Goal: Contribute content: Add original content to the website for others to see

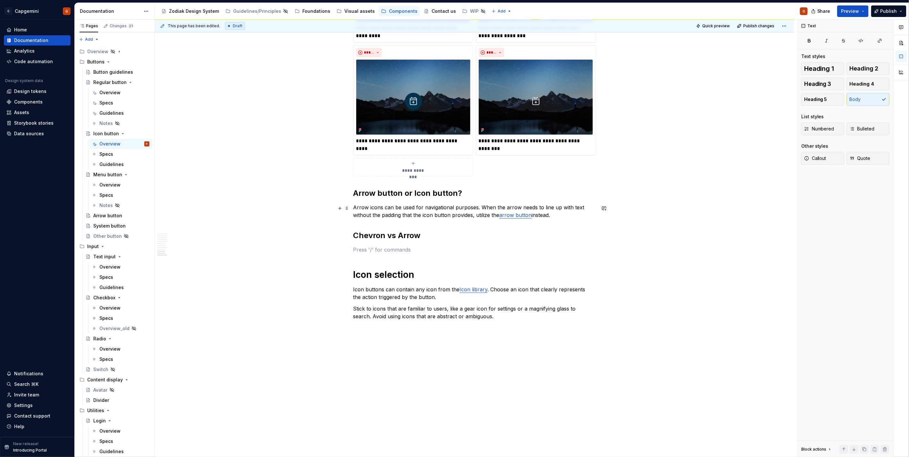
scroll to position [1559, 0]
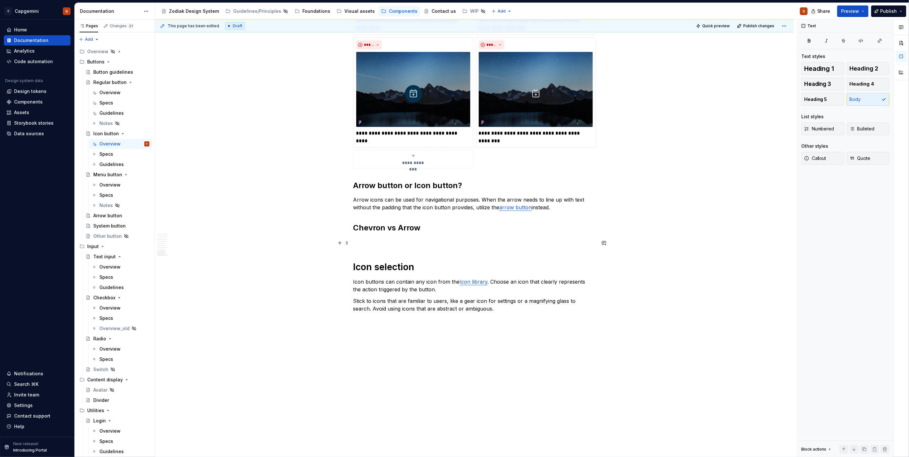
click at [414, 239] on p at bounding box center [474, 242] width 242 height 8
click at [394, 229] on h2 "Chevron vs Arrow" at bounding box center [474, 228] width 242 height 10
click at [382, 232] on h2 "Chevron and arrow" at bounding box center [474, 228] width 242 height 10
click at [383, 230] on h2 "Chevron and arrow" at bounding box center [474, 228] width 242 height 10
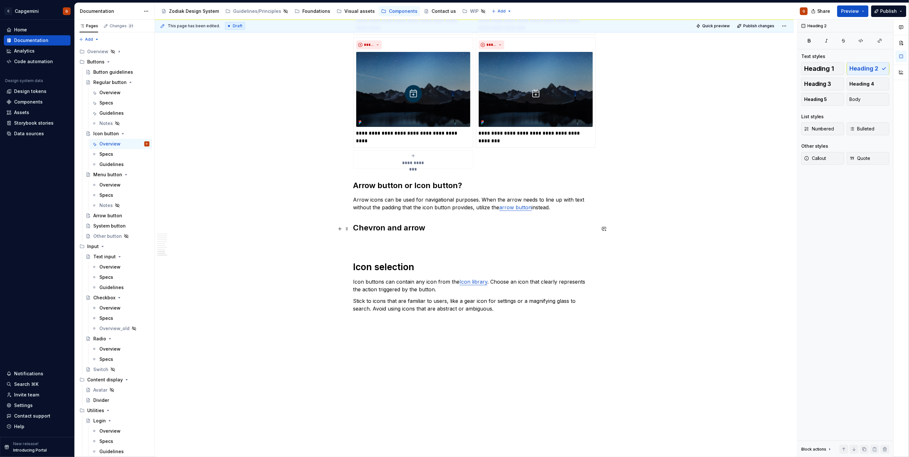
click at [425, 230] on h2 "Chevron and arrow" at bounding box center [474, 228] width 242 height 10
click at [397, 238] on p at bounding box center [474, 242] width 242 height 8
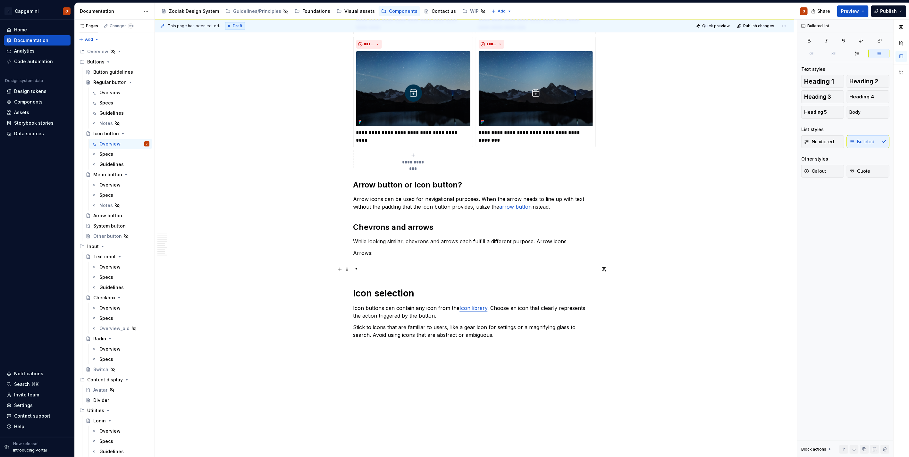
click at [379, 265] on p at bounding box center [478, 269] width 235 height 8
click at [387, 253] on p "Arrows:" at bounding box center [474, 253] width 242 height 8
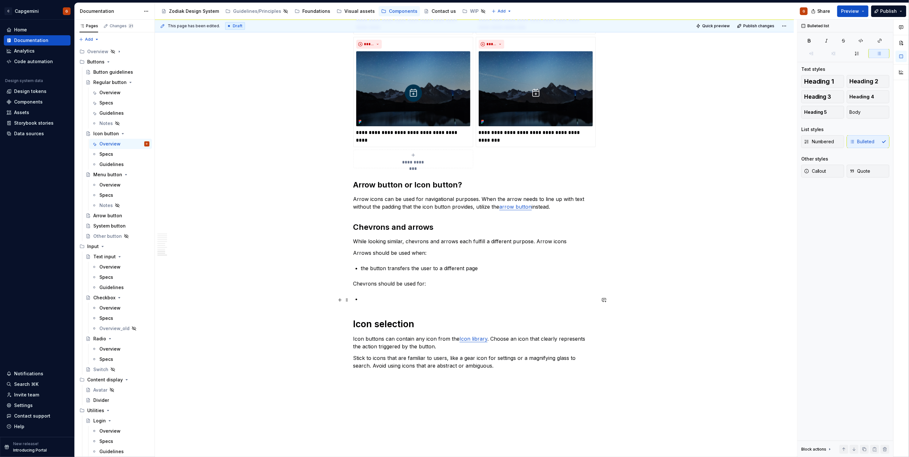
click at [390, 302] on p at bounding box center [478, 299] width 235 height 8
click at [520, 299] on p "Sliders and interactive elements that reveal additional content" at bounding box center [478, 299] width 235 height 8
click at [589, 299] on p "Sliders and interactive elements that reveal additional content that is not ini…" at bounding box center [478, 299] width 235 height 8
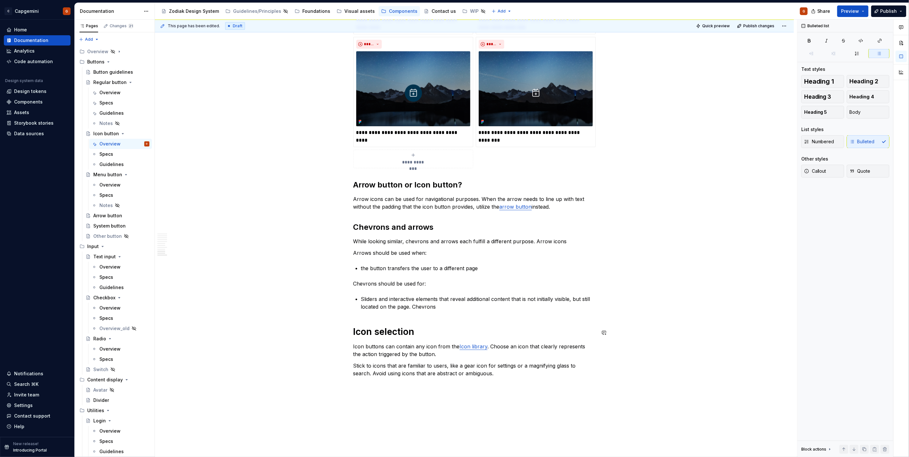
click at [449, 311] on p "Sliders and interactive elements that reveal additional content that is not ini…" at bounding box center [478, 302] width 235 height 15
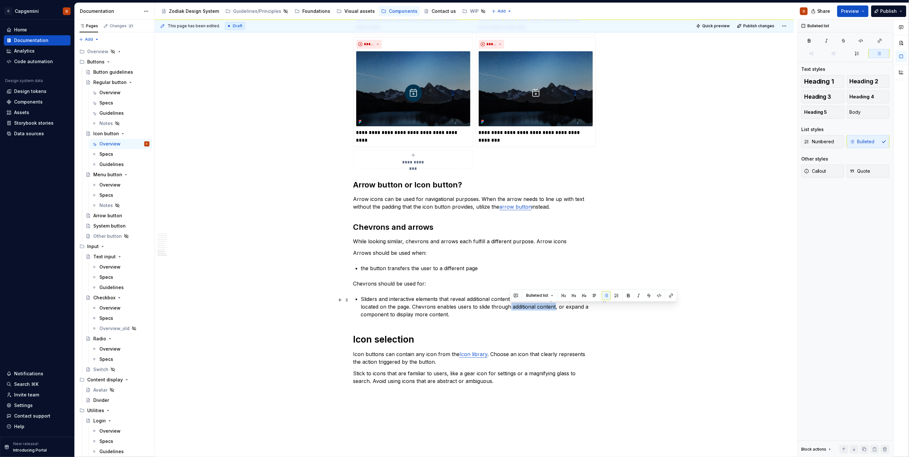
drag, startPoint x: 514, startPoint y: 308, endPoint x: 553, endPoint y: 308, distance: 39.8
click at [553, 308] on p "Sliders and interactive elements that reveal additional content that is not ini…" at bounding box center [478, 306] width 235 height 23
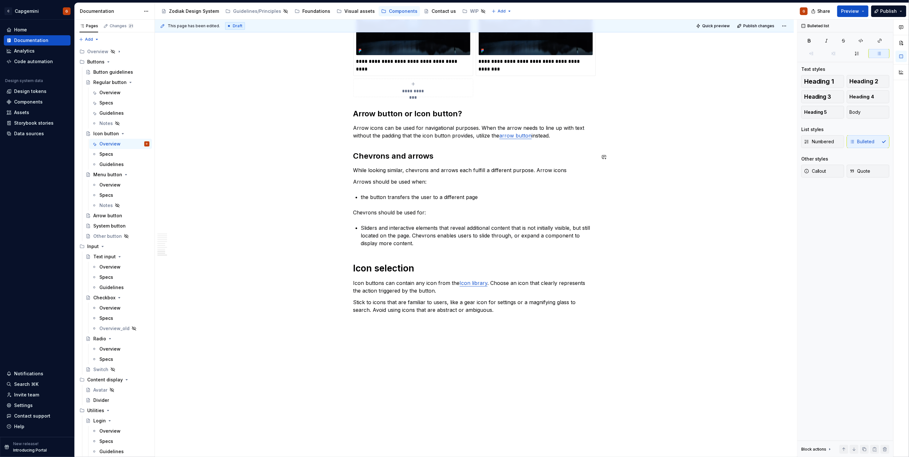
scroll to position [1632, 0]
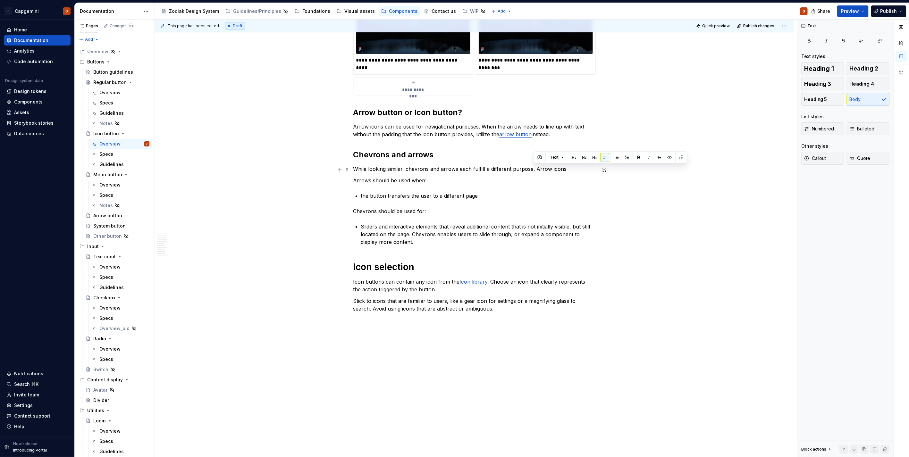
drag, startPoint x: 533, startPoint y: 169, endPoint x: 563, endPoint y: 169, distance: 30.1
click at [563, 169] on p "While looking similar, chevrons and arrows each fulfill a different purpose. Ar…" at bounding box center [474, 169] width 242 height 8
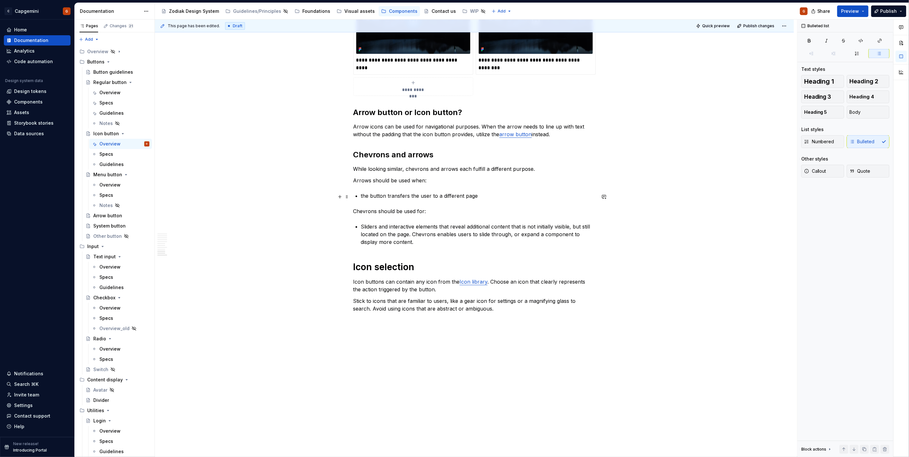
click at [361, 197] on p "the button transfers the user to a different page" at bounding box center [478, 196] width 235 height 8
click at [388, 198] on p "The button transfers the user to a different page" at bounding box center [478, 196] width 235 height 8
click at [529, 197] on p "The button is navigational and transfers the user to a different page" at bounding box center [478, 196] width 235 height 8
drag, startPoint x: 424, startPoint y: 197, endPoint x: 435, endPoint y: 197, distance: 11.2
click at [435, 197] on p "The button is navigational and transfers the user to a different page." at bounding box center [478, 196] width 235 height 8
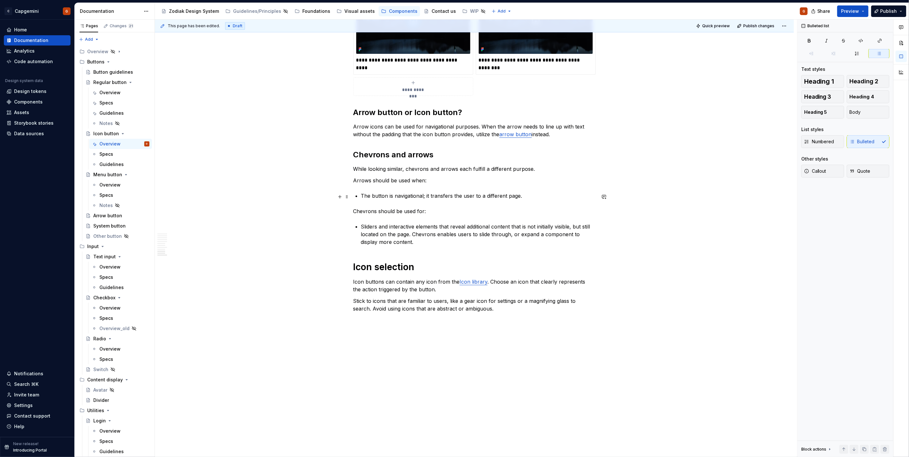
click at [521, 197] on p "The button is navigational; it transfers the user to a different page." at bounding box center [478, 196] width 235 height 8
click at [455, 198] on p "The button is navigational; it transfers the user to a different page." at bounding box center [478, 196] width 235 height 8
click at [396, 235] on p "Sliders and interactive elements that reveal additional content that is not ini…" at bounding box center [478, 234] width 235 height 23
click at [452, 235] on p "Sliders and interactive elements that reveal additional content that is not ini…" at bounding box center [478, 234] width 235 height 23
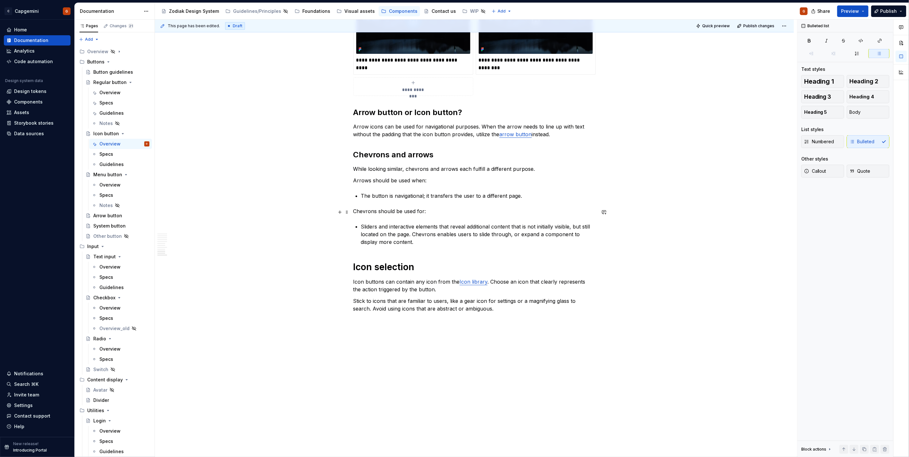
click at [434, 213] on p "Chevrons should be used for:" at bounding box center [474, 211] width 242 height 8
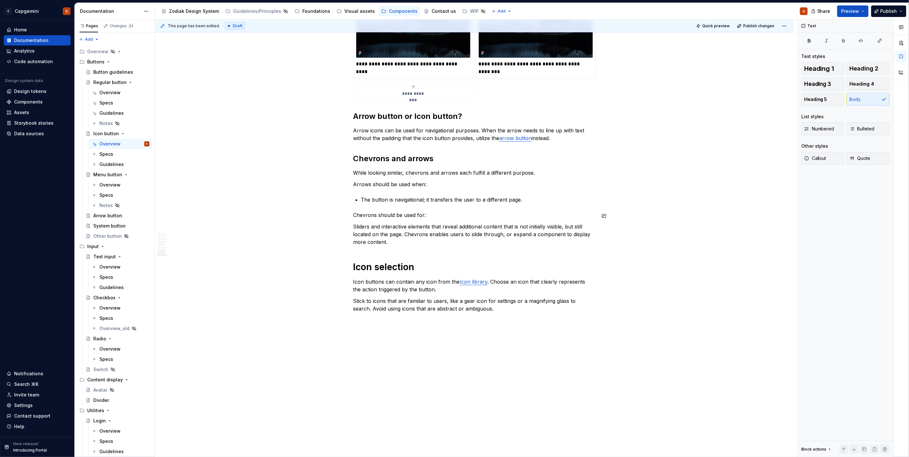
scroll to position [1617, 0]
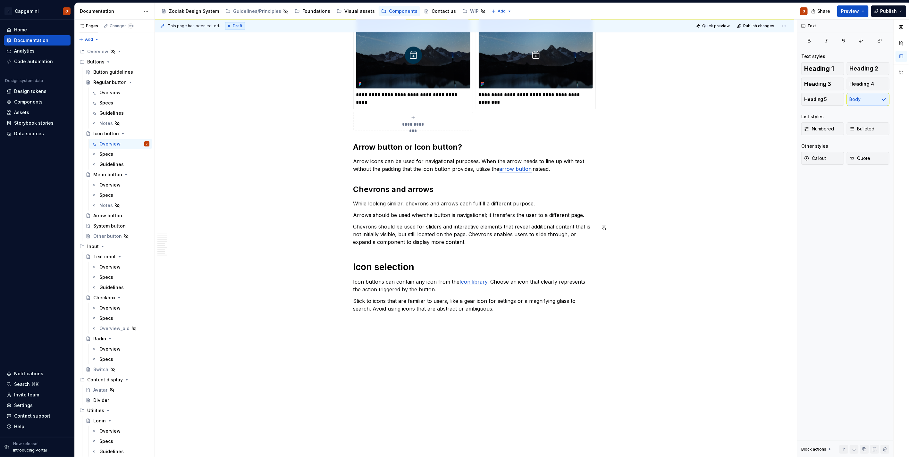
scroll to position [1597, 0]
click at [538, 203] on p "While looking similar, chevrons and arrows each fulfill a different purpose." at bounding box center [474, 204] width 242 height 8
click at [465, 245] on p "Chevrons should be used for sliders and interactive elements that reveal additi…" at bounding box center [474, 234] width 242 height 23
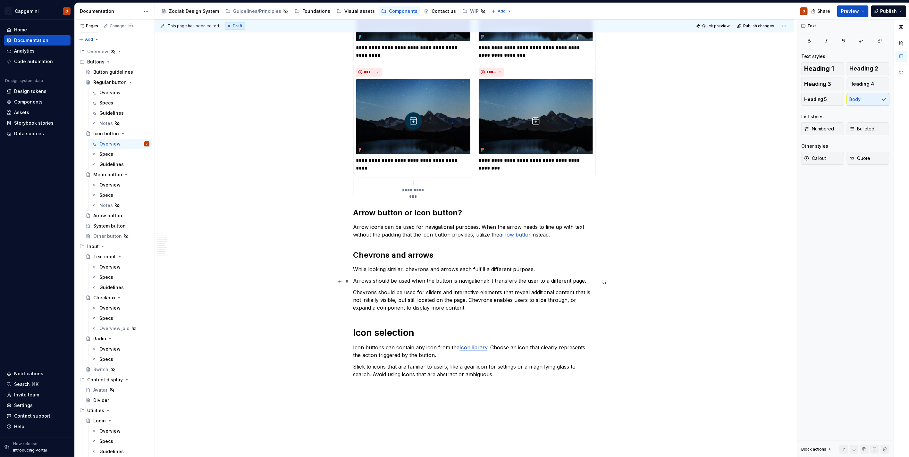
scroll to position [1526, 0]
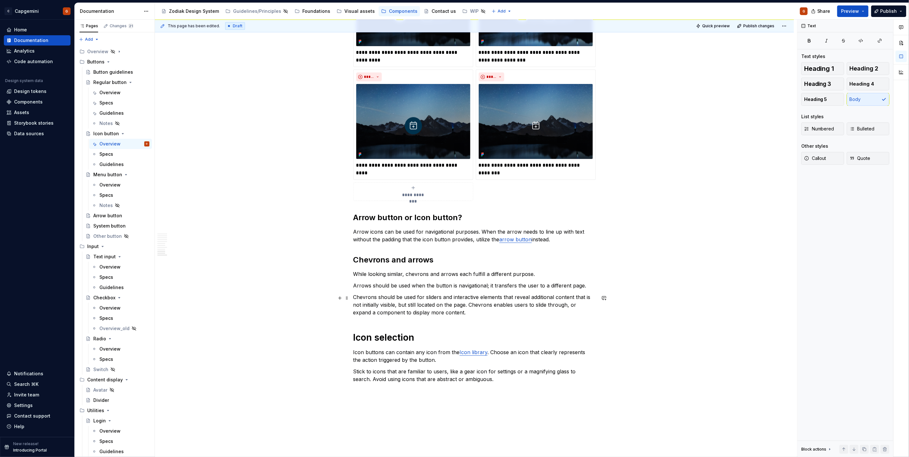
click at [469, 312] on p "Chevrons should be used for sliders and interactive elements that reveal additi…" at bounding box center [474, 304] width 242 height 23
click at [505, 314] on p "Chevrons should be used for sliders and interactive elements that reveal additi…" at bounding box center [474, 304] width 242 height 23
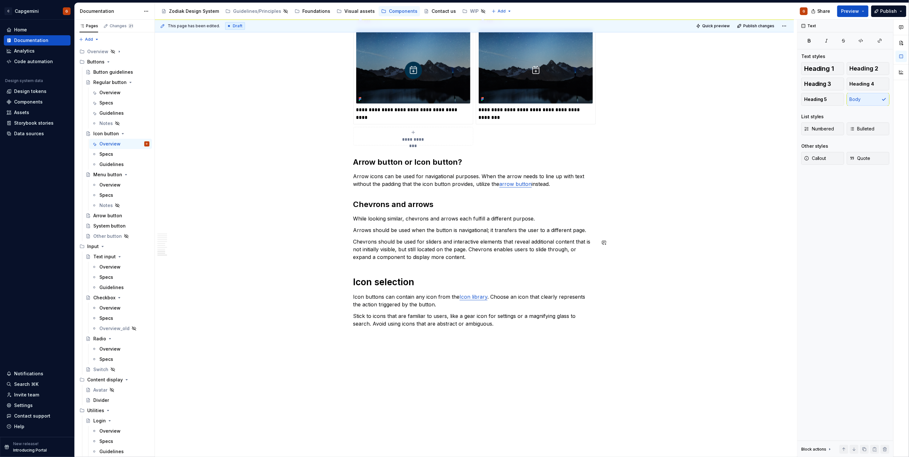
scroll to position [1597, 0]
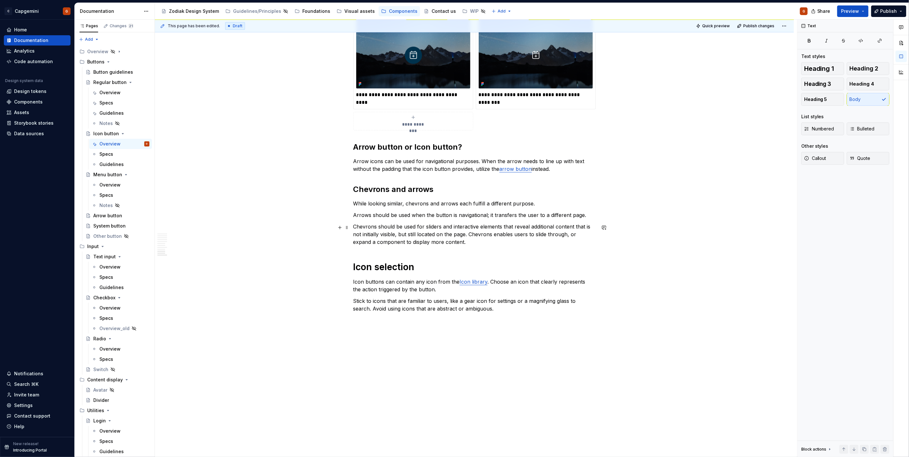
click at [451, 243] on p "Chevrons should be used for sliders and interactive elements that reveal additi…" at bounding box center [474, 234] width 242 height 23
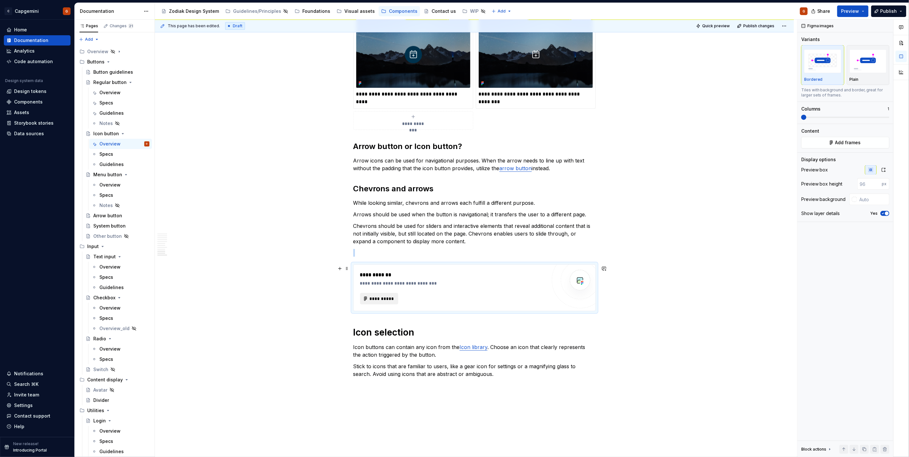
click at [383, 300] on span "**********" at bounding box center [381, 299] width 25 height 6
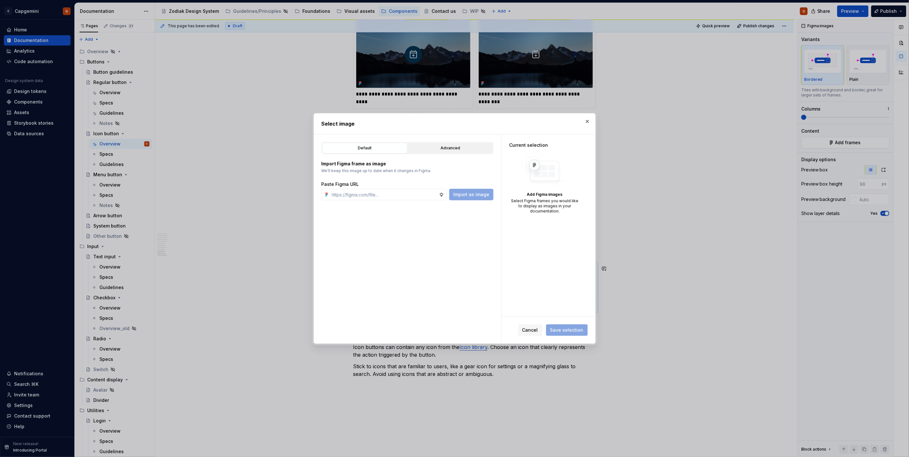
click at [428, 152] on button "Advanced" at bounding box center [450, 148] width 85 height 11
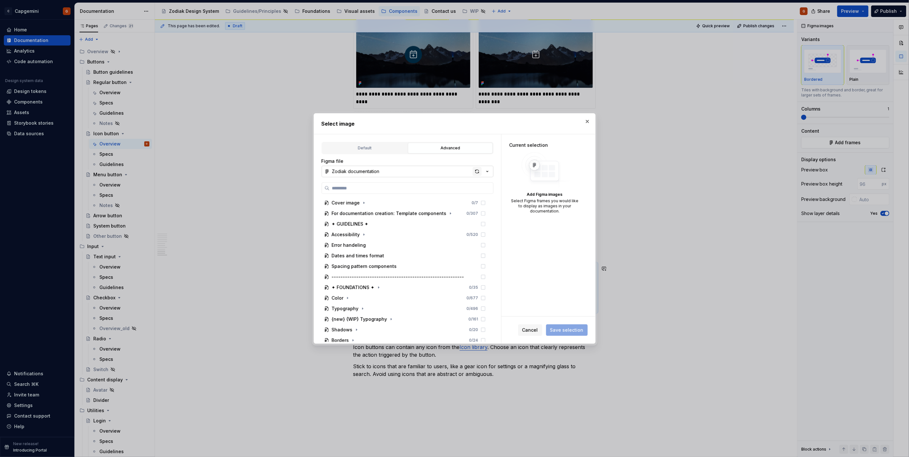
click at [475, 173] on div "button" at bounding box center [477, 171] width 9 height 9
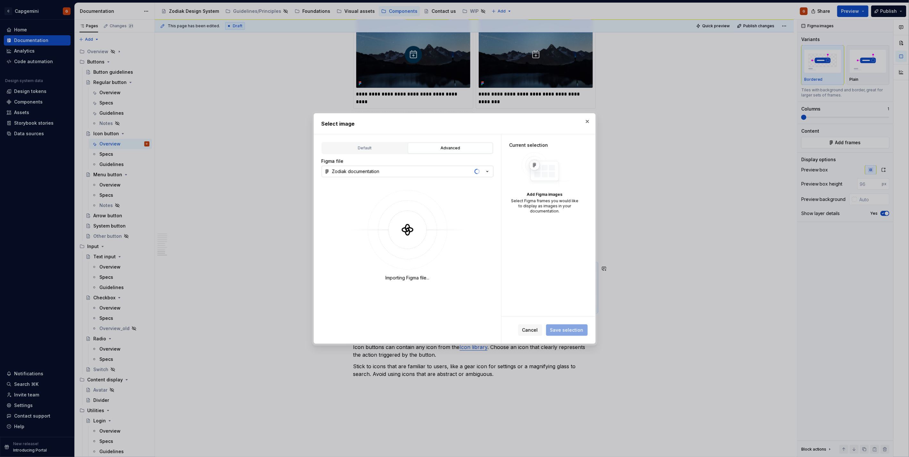
click at [585, 123] on button "button" at bounding box center [587, 121] width 9 height 9
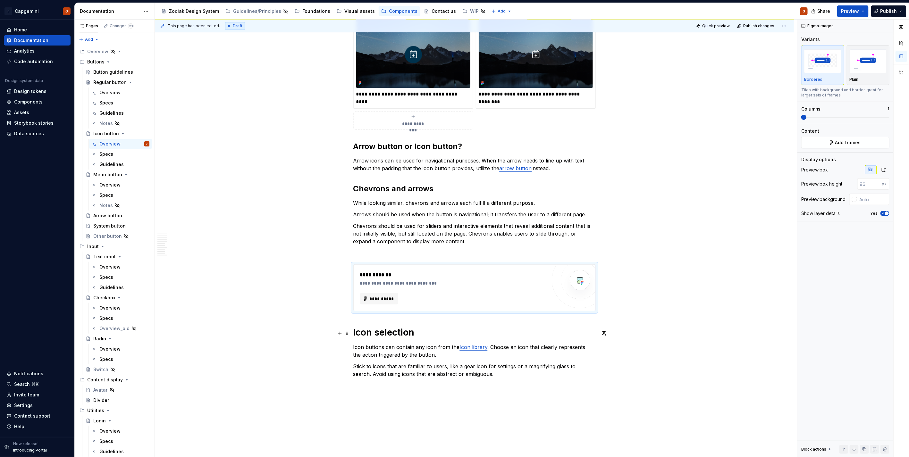
click at [371, 327] on h1 "Icon selection" at bounding box center [474, 333] width 242 height 12
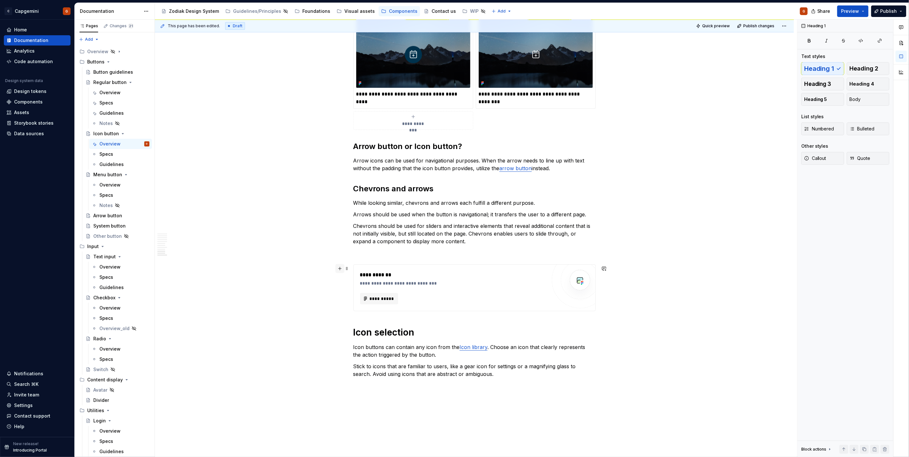
click at [339, 269] on button "button" at bounding box center [339, 268] width 9 height 9
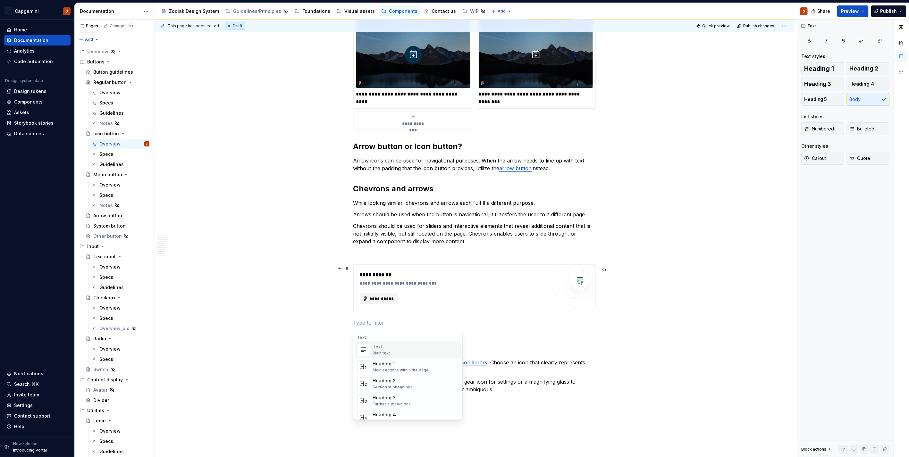
click at [378, 323] on p at bounding box center [474, 323] width 242 height 8
click at [371, 326] on p at bounding box center [474, 323] width 242 height 8
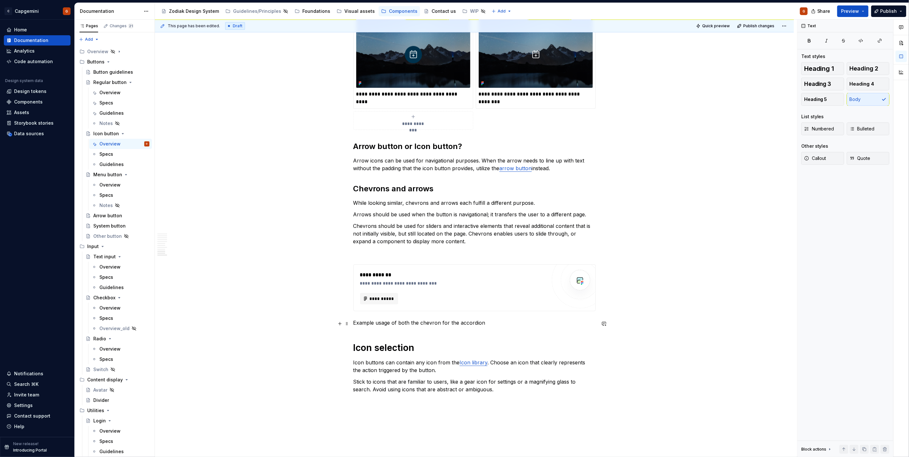
click at [445, 322] on p "Example usage of both the chevron for the accordion" at bounding box center [474, 323] width 242 height 8
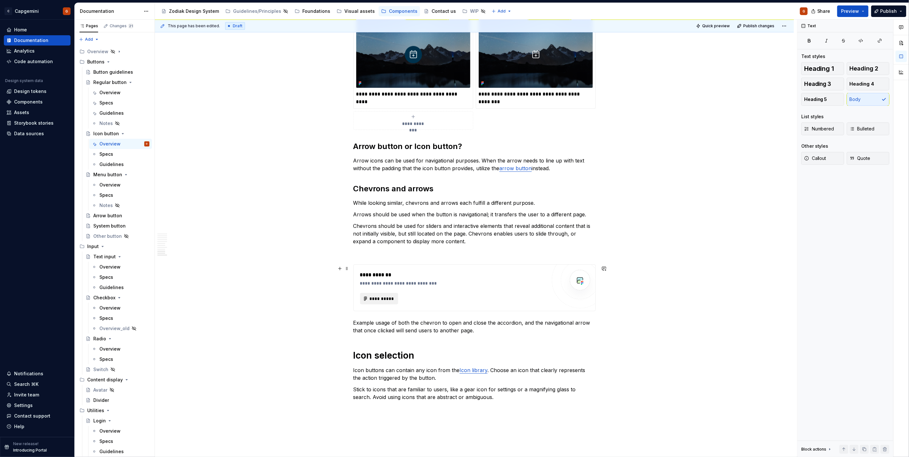
click at [392, 300] on span "**********" at bounding box center [381, 299] width 25 height 6
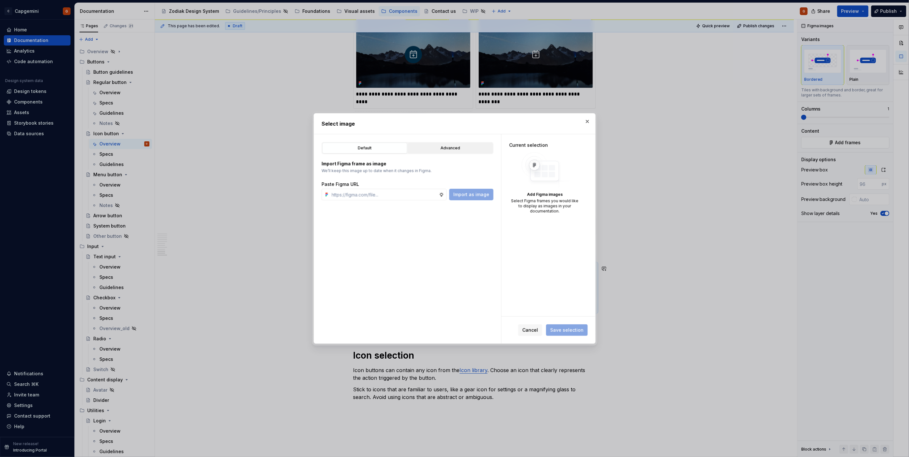
type textarea "*"
click at [442, 146] on div "Advanced" at bounding box center [450, 148] width 80 height 6
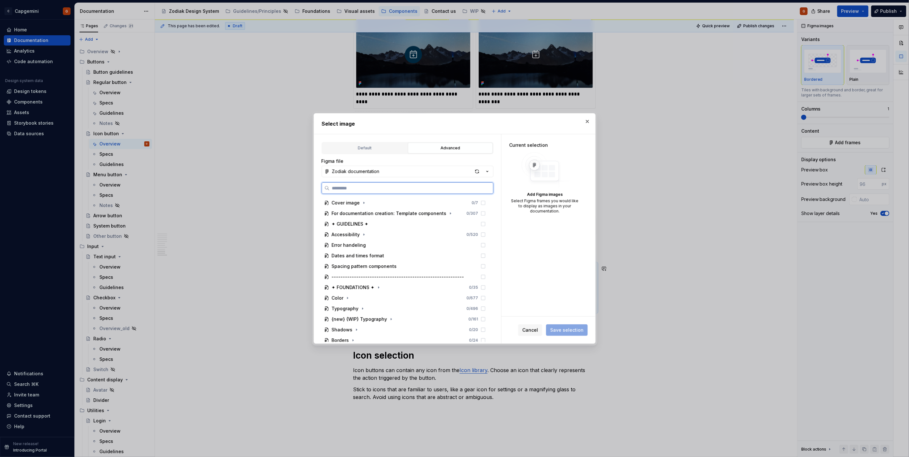
click at [379, 188] on input "search" at bounding box center [412, 188] width 164 height 6
type input "**********"
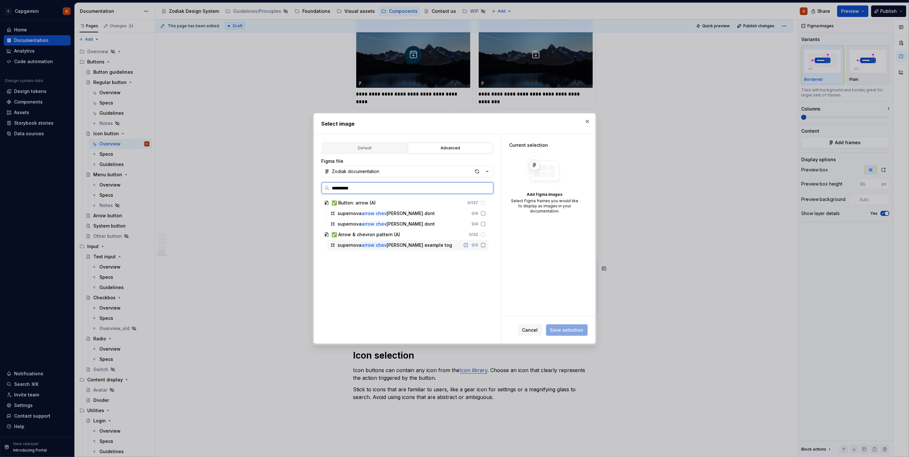
click at [425, 246] on div "supernova arrow chev [PERSON_NAME] example tog 0 / 3" at bounding box center [408, 245] width 161 height 10
click at [571, 329] on span "Save selection" at bounding box center [566, 330] width 33 height 6
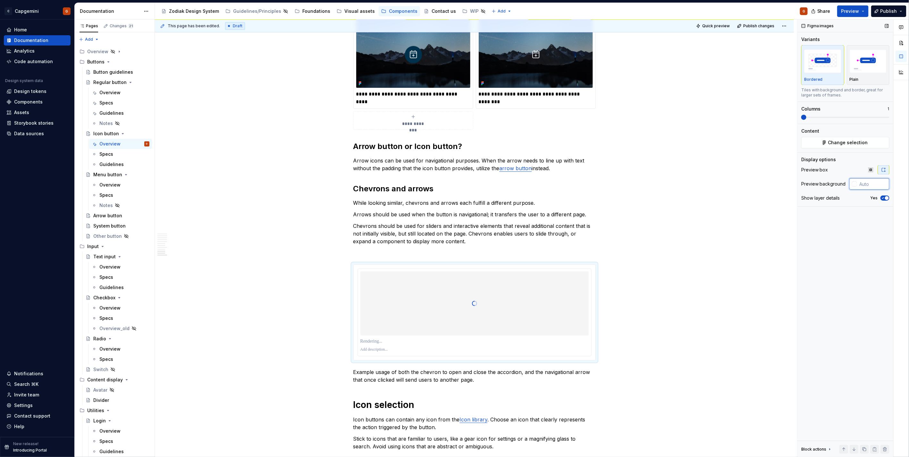
click at [868, 183] on input "text" at bounding box center [873, 184] width 32 height 12
type input "#FFFFFF"
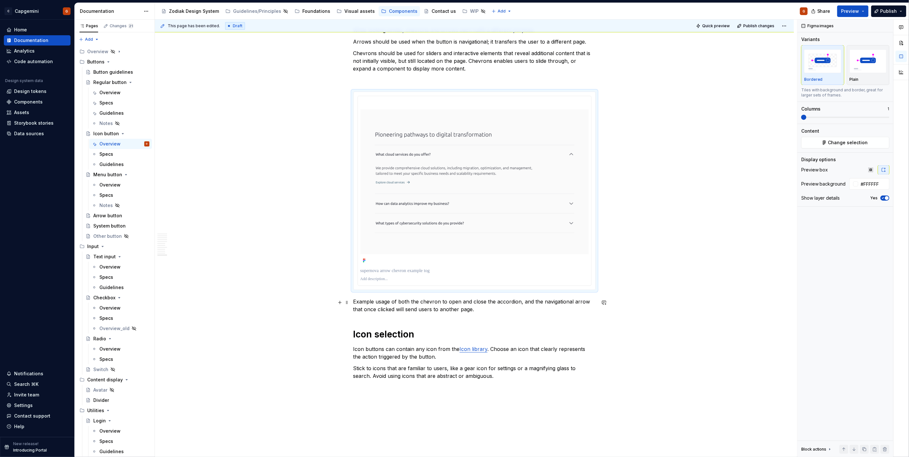
scroll to position [1767, 0]
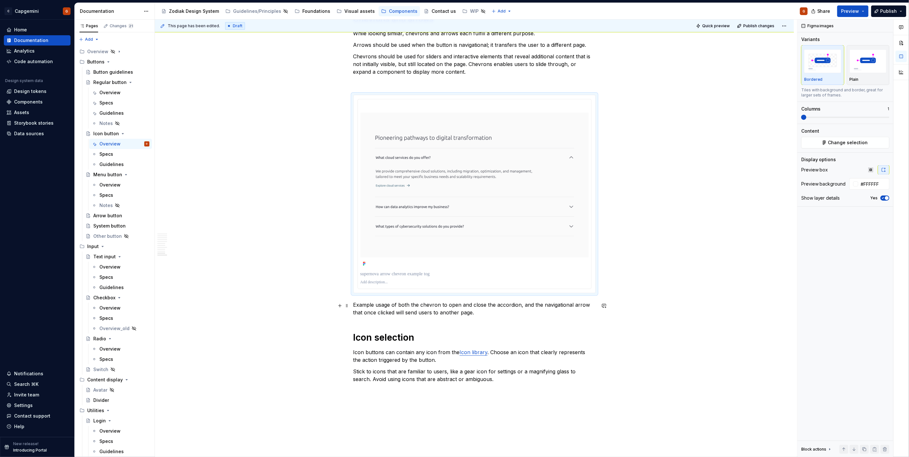
click at [409, 307] on p "Example usage of both the chevron to open and close the accordion, and the navi…" at bounding box center [474, 308] width 242 height 15
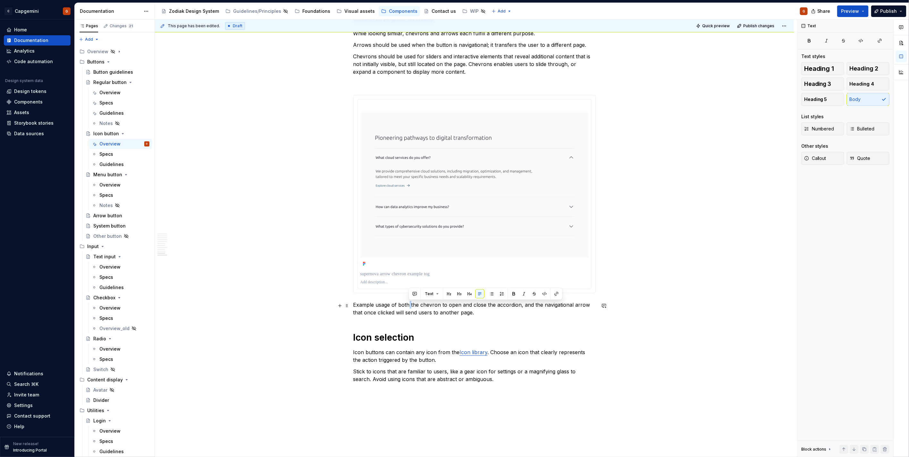
click at [409, 307] on p "Example usage of both the chevron to open and close the accordion, and the navi…" at bounding box center [474, 308] width 242 height 15
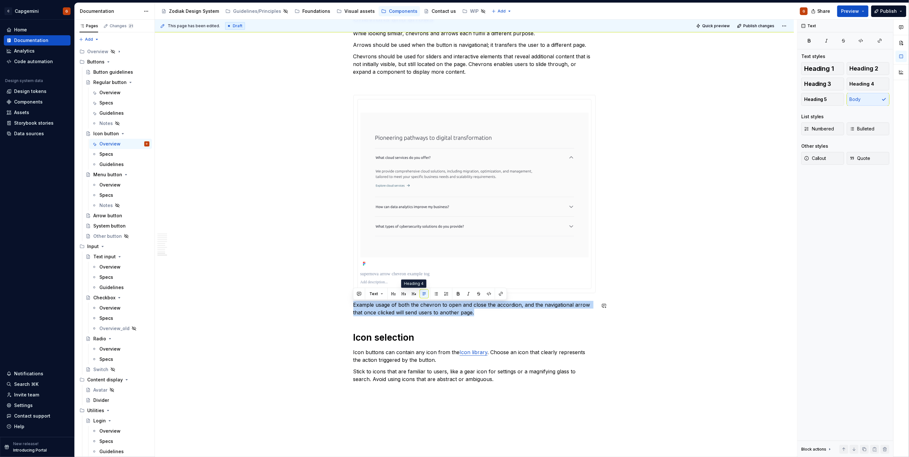
copy p "Example usage of both the chevron to open and close the accordion, and the navi…"
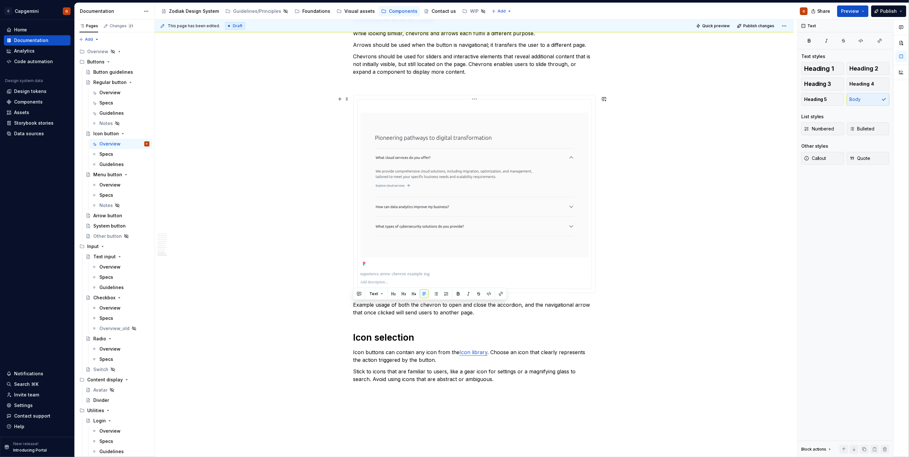
click at [403, 274] on p at bounding box center [474, 274] width 228 height 6
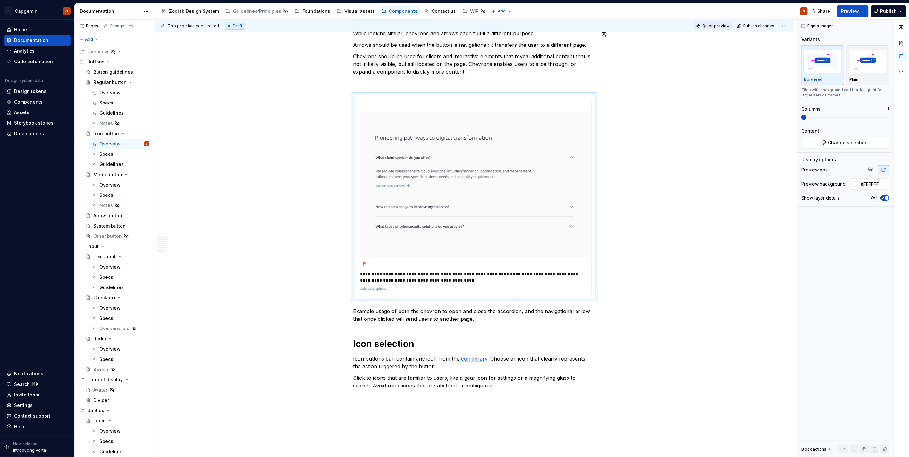
click at [712, 29] on button "Quick preview" at bounding box center [713, 25] width 38 height 9
click at [858, 11] on span "Preview" at bounding box center [850, 11] width 18 height 6
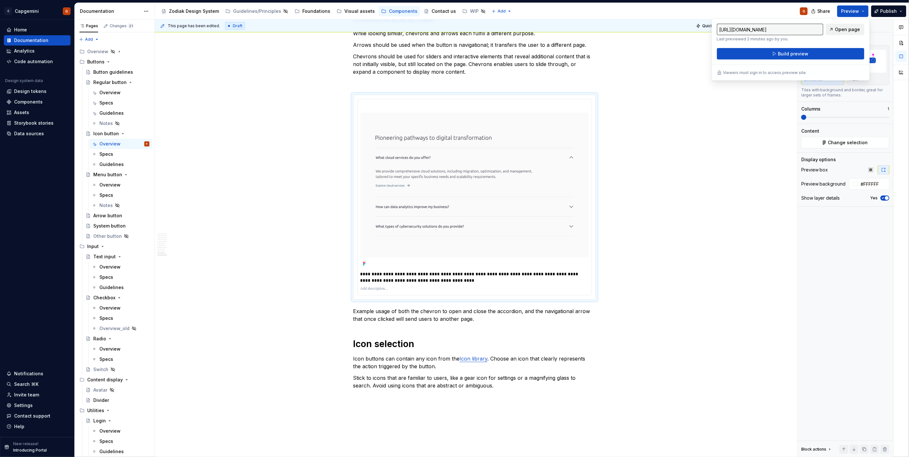
drag, startPoint x: 857, startPoint y: 11, endPoint x: 849, endPoint y: 27, distance: 18.2
click at [849, 27] on span "Open page" at bounding box center [847, 29] width 25 height 6
click at [845, 144] on span "Change selection" at bounding box center [848, 142] width 40 height 6
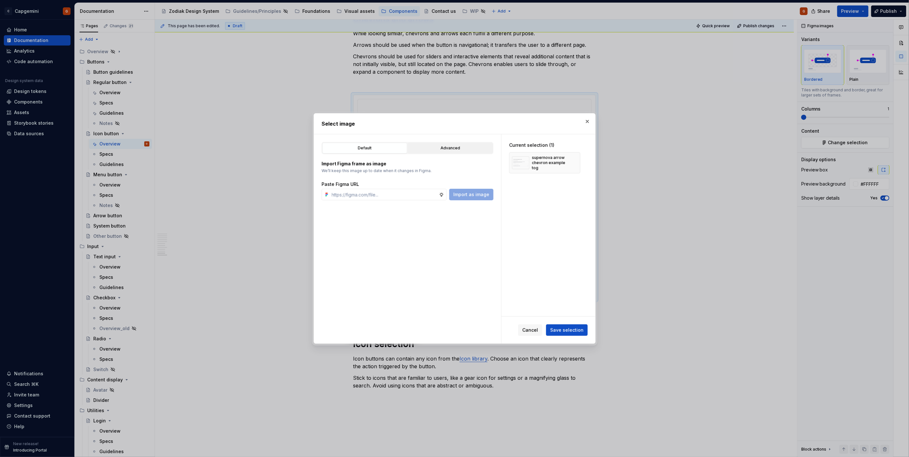
click at [461, 148] on div "Advanced" at bounding box center [450, 148] width 80 height 6
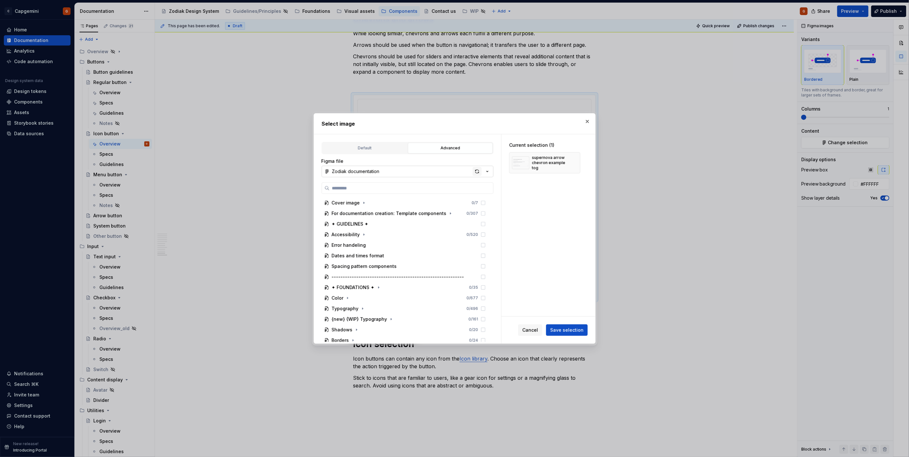
click at [477, 174] on div "button" at bounding box center [477, 171] width 9 height 9
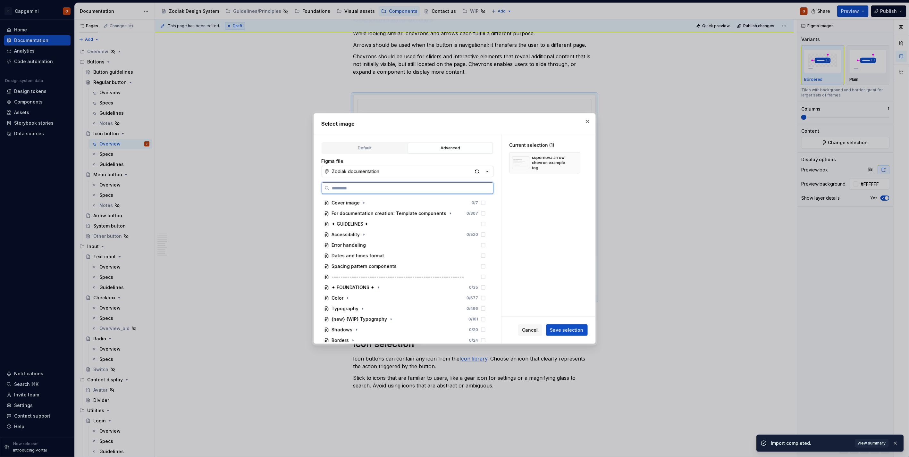
click at [469, 185] on input "search" at bounding box center [412, 188] width 164 height 6
type textarea "*"
click at [409, 187] on input "search" at bounding box center [412, 188] width 164 height 6
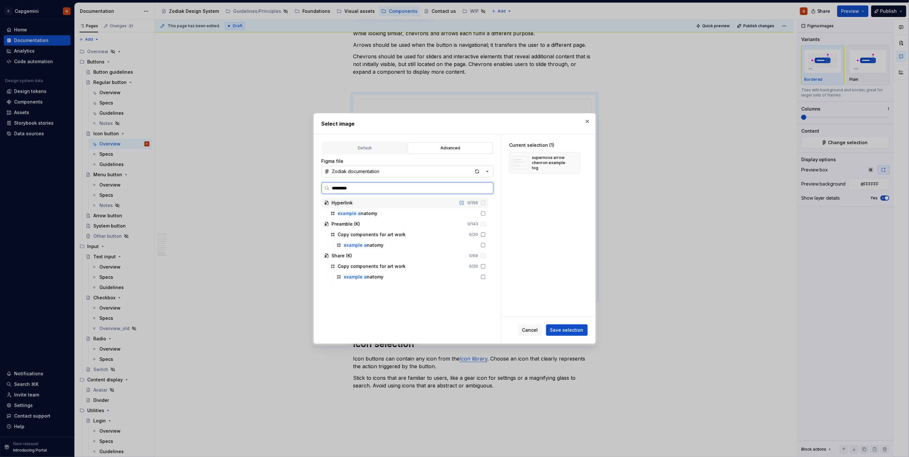
type input "**********"
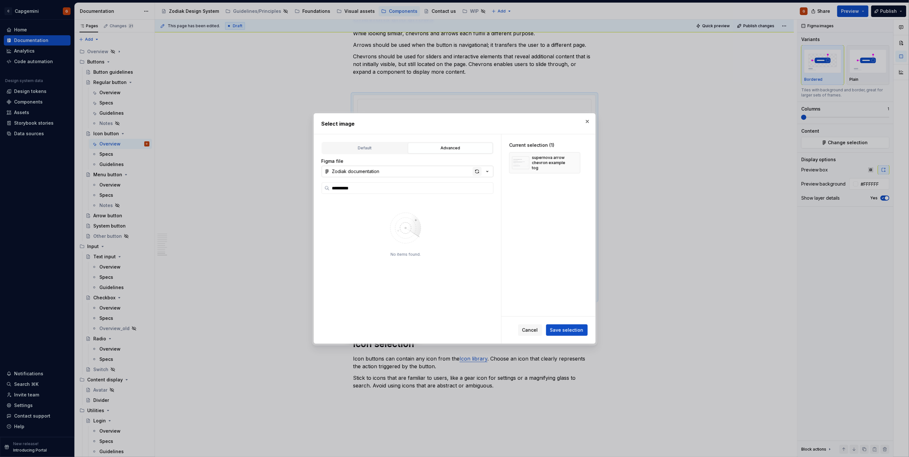
click at [473, 171] on div "button" at bounding box center [477, 171] width 9 height 9
type textarea "*"
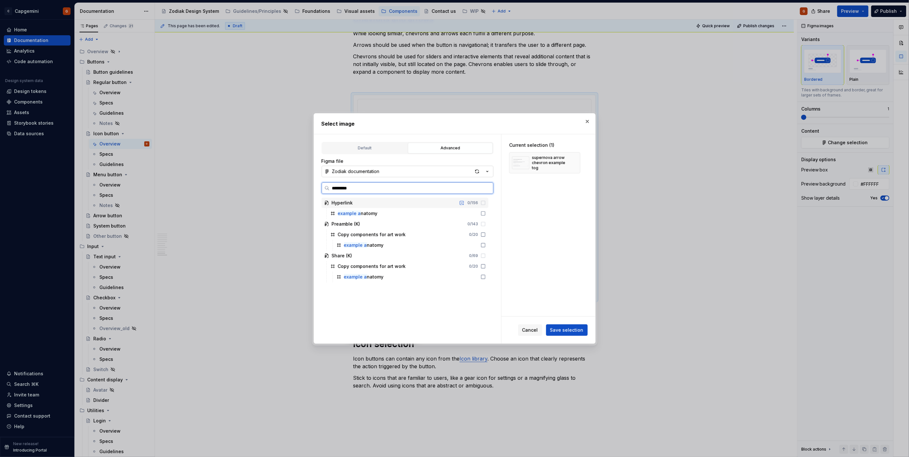
type input "**********"
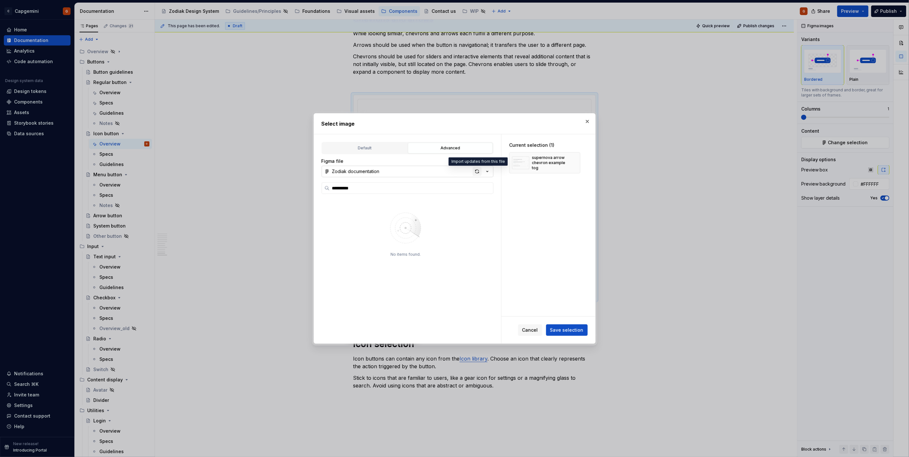
click at [478, 171] on div "button" at bounding box center [477, 171] width 9 height 9
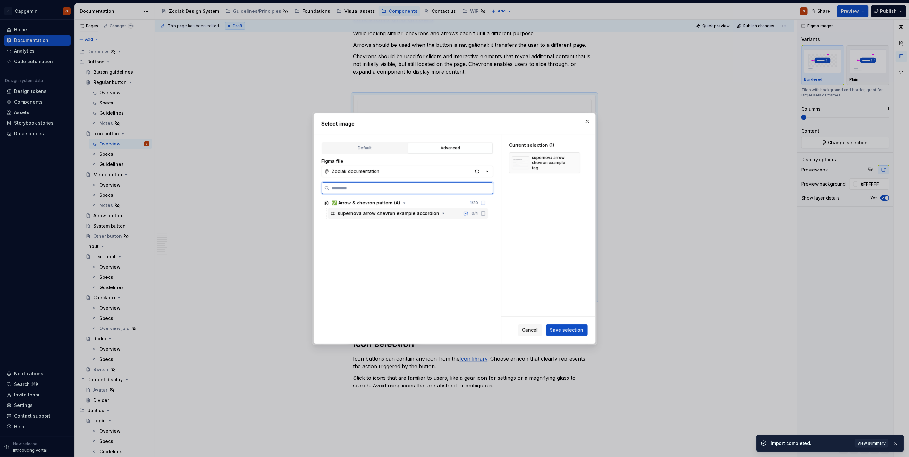
click at [483, 216] on icon at bounding box center [483, 213] width 5 height 5
drag, startPoint x: 553, startPoint y: 323, endPoint x: 560, endPoint y: 329, distance: 9.8
click at [560, 328] on div "Cancel Save selection" at bounding box center [548, 330] width 94 height 27
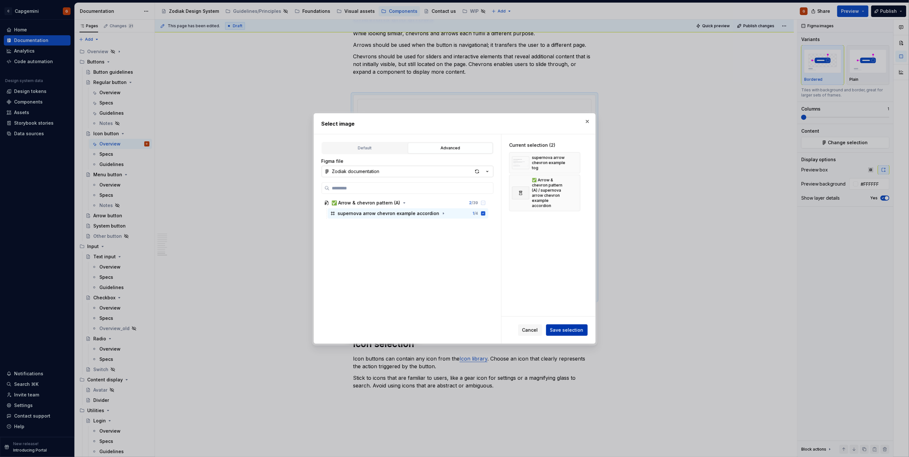
click at [560, 329] on span "Save selection" at bounding box center [566, 330] width 33 height 6
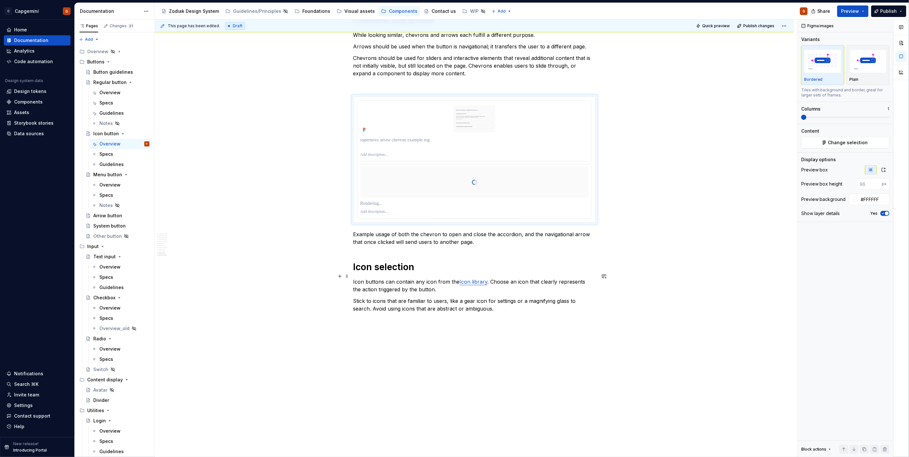
scroll to position [1760, 0]
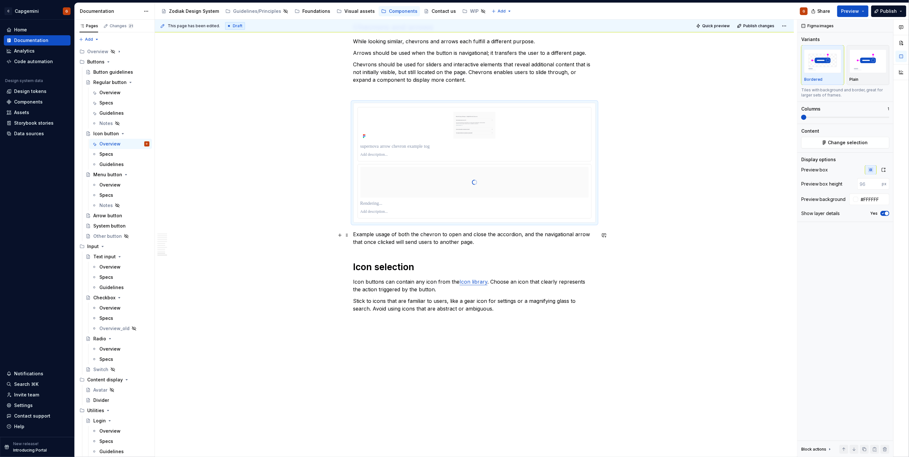
click at [539, 236] on p "Example usage of both the chevron to open and close the accordion, and the navi…" at bounding box center [474, 238] width 242 height 15
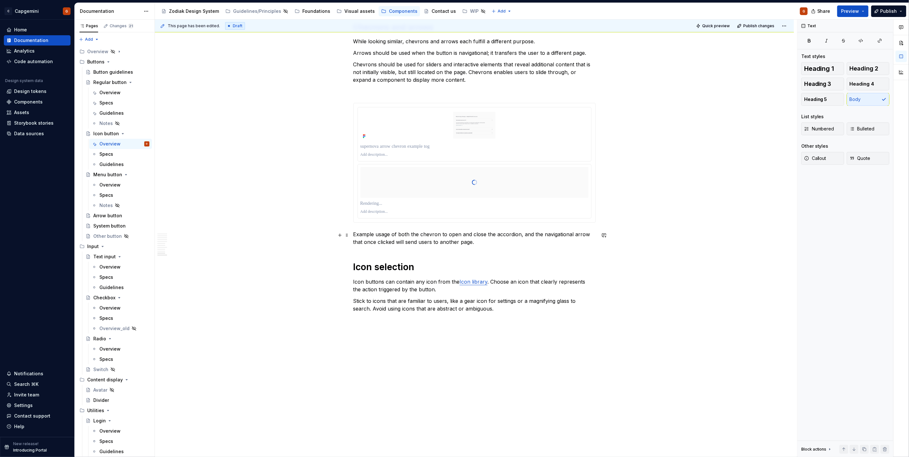
click at [540, 236] on p "Example usage of both the chevron to open and close the accordion, and the navi…" at bounding box center [474, 238] width 242 height 15
click at [576, 233] on p "Example usage of both the chevron to open and close the accordion, and the link…" at bounding box center [474, 238] width 242 height 15
click at [561, 235] on p "Example usage of both the chevron to open and close the accordion, and the link…" at bounding box center [474, 238] width 242 height 15
click at [502, 142] on div at bounding box center [474, 146] width 228 height 9
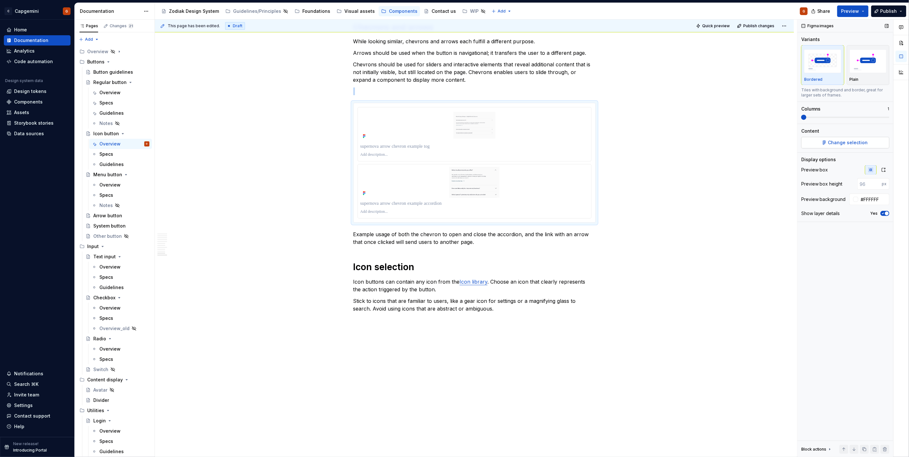
click at [844, 143] on span "Change selection" at bounding box center [848, 142] width 40 height 6
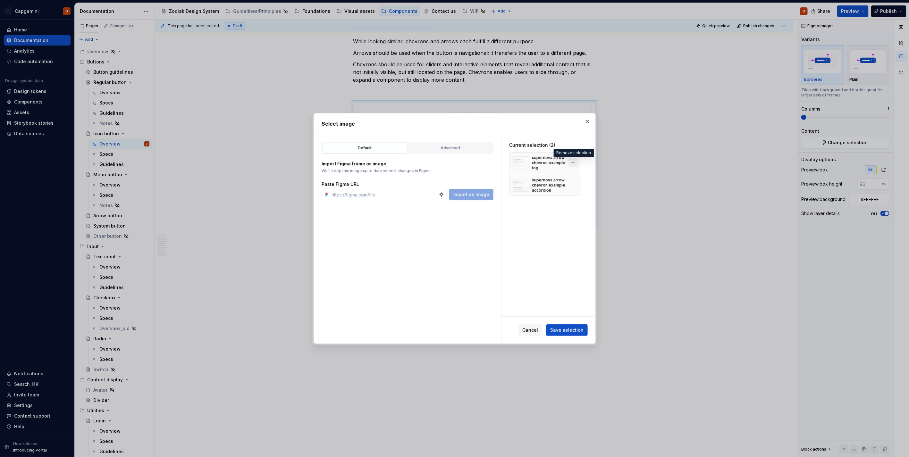
click at [573, 162] on button "button" at bounding box center [573, 162] width 9 height 9
click at [568, 328] on span "Save selection" at bounding box center [566, 330] width 33 height 6
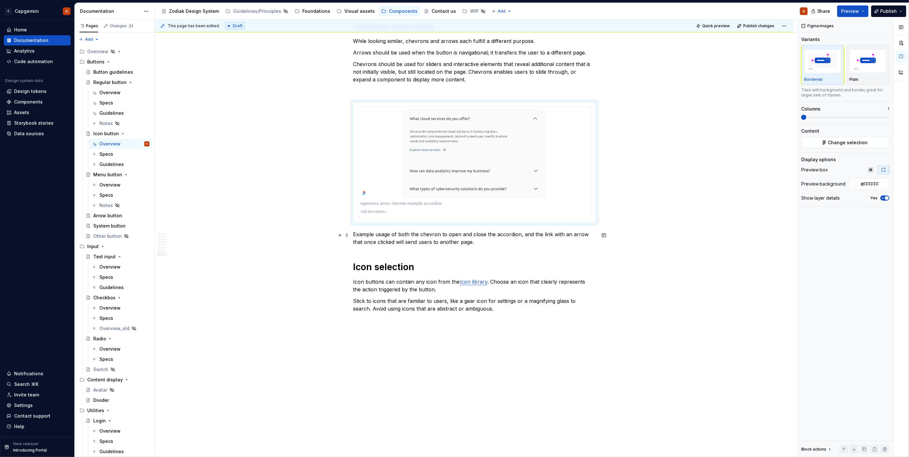
click at [419, 238] on p "Example usage of both the chevron to open and close the accordion, and the link…" at bounding box center [474, 238] width 242 height 15
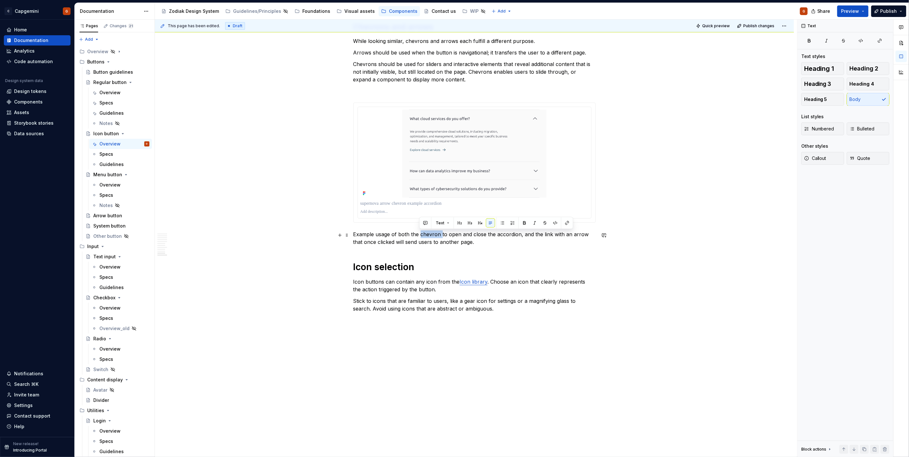
click at [419, 238] on p "Example usage of both the chevron to open and close the accordion, and the link…" at bounding box center [474, 238] width 242 height 15
copy p "Example usage of both the chevron to open and close the accordion, and the link…"
click at [409, 203] on p at bounding box center [474, 203] width 228 height 6
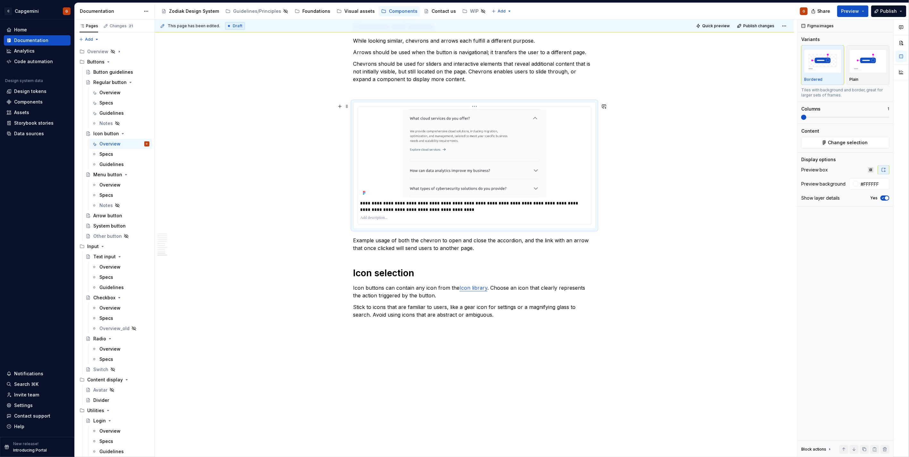
click at [584, 172] on div at bounding box center [474, 153] width 228 height 88
click at [713, 31] on div "This page has been edited. Draft Quick preview Publish changes" at bounding box center [474, 26] width 639 height 13
click at [713, 25] on span "Quick preview" at bounding box center [716, 25] width 28 height 5
click at [864, 442] on link "Open page" at bounding box center [872, 441] width 32 height 9
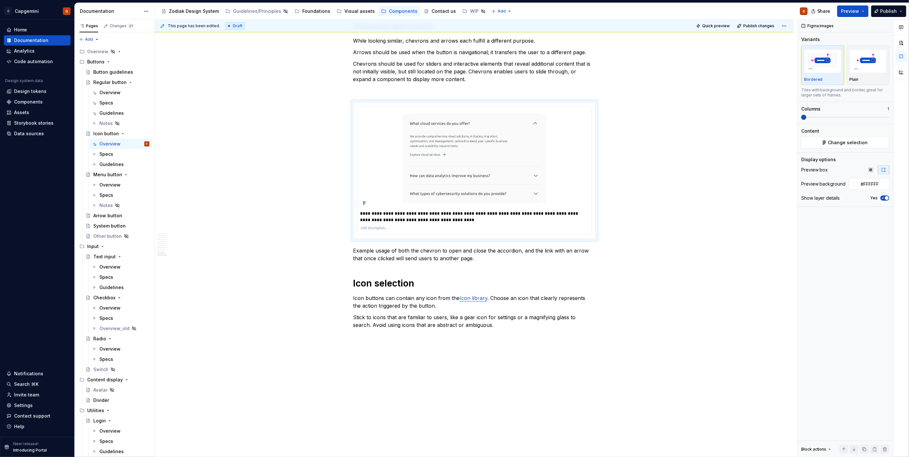
type textarea "*"
click at [478, 215] on p "**********" at bounding box center [474, 216] width 228 height 13
click at [480, 214] on p "**********" at bounding box center [474, 216] width 228 height 13
drag, startPoint x: 451, startPoint y: 222, endPoint x: 398, endPoint y: 214, distance: 53.5
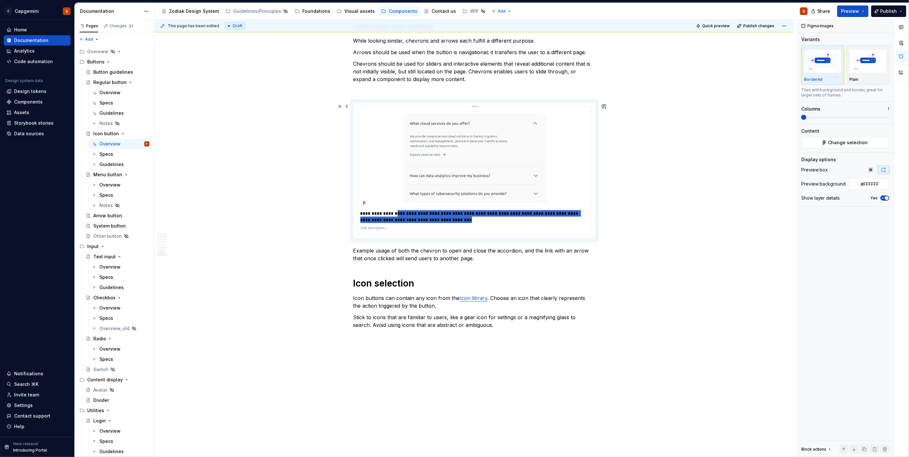
click at [398, 214] on p "**********" at bounding box center [474, 216] width 228 height 13
click at [443, 262] on p "Example usage of both the chevron to open and close the accordion, and the link…" at bounding box center [474, 254] width 242 height 15
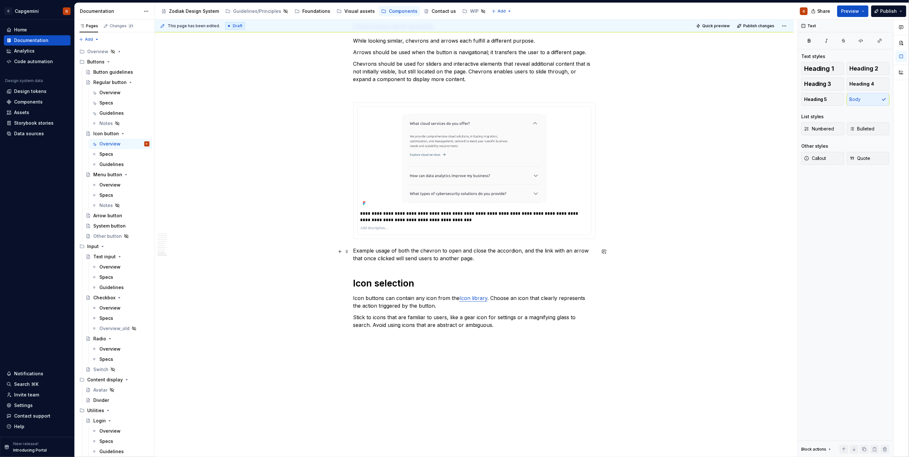
click at [456, 254] on p "Example usage of both the chevron to open and close the accordion, and the link…" at bounding box center [474, 254] width 242 height 15
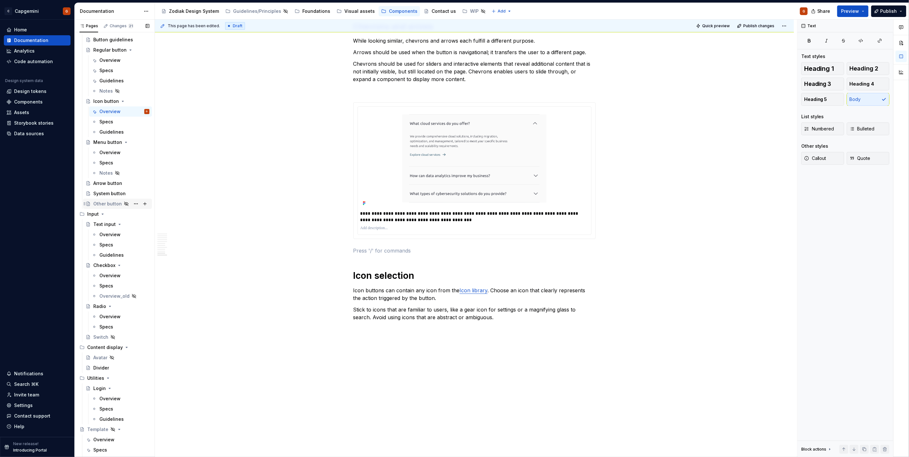
scroll to position [142, 0]
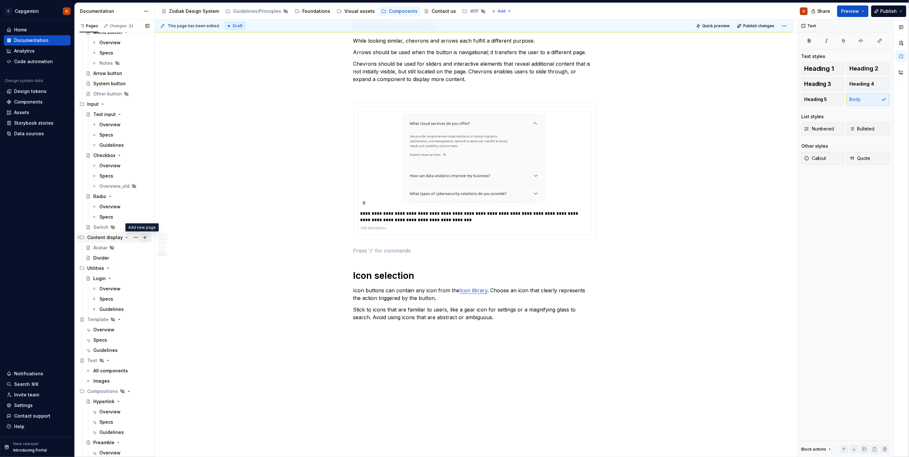
click at [140, 239] on button "Page tree" at bounding box center [144, 237] width 9 height 9
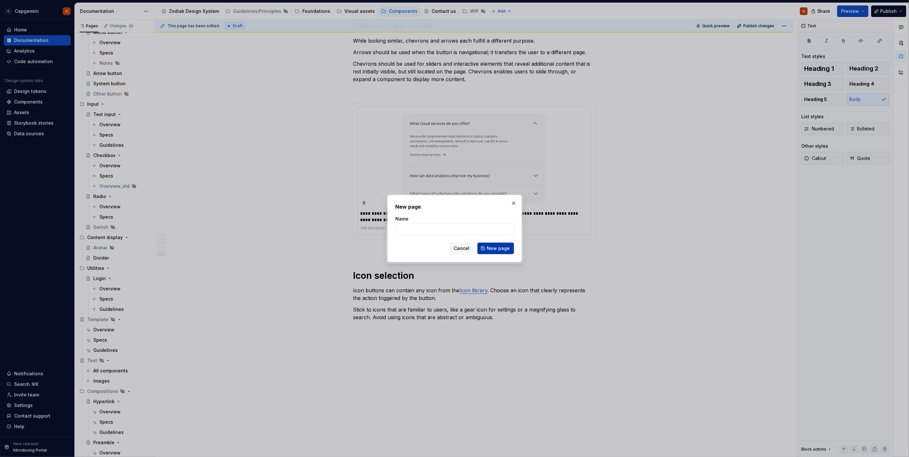
type textarea "*"
click at [472, 222] on div "Name" at bounding box center [454, 219] width 119 height 6
click at [472, 224] on input "Name" at bounding box center [454, 229] width 119 height 12
type input "Slider"
click button "New page" at bounding box center [495, 249] width 37 height 12
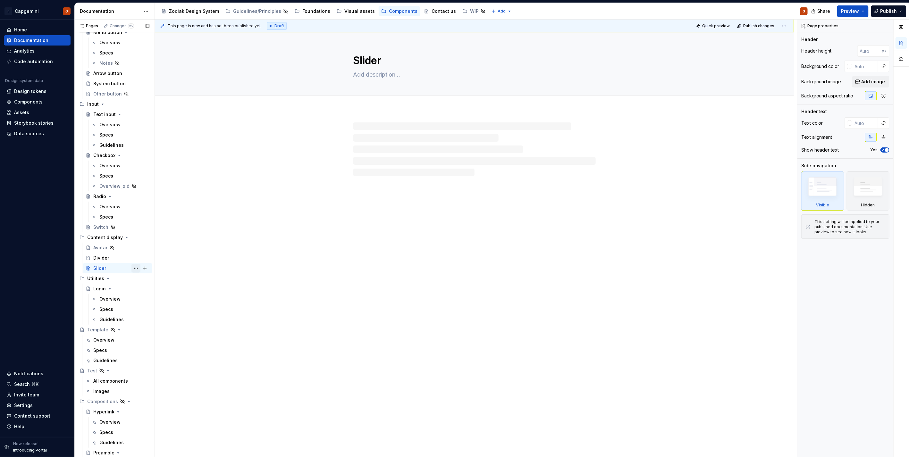
click at [131, 267] on button "Page tree" at bounding box center [135, 268] width 9 height 9
click at [152, 310] on div "Hide page" at bounding box center [171, 313] width 63 height 6
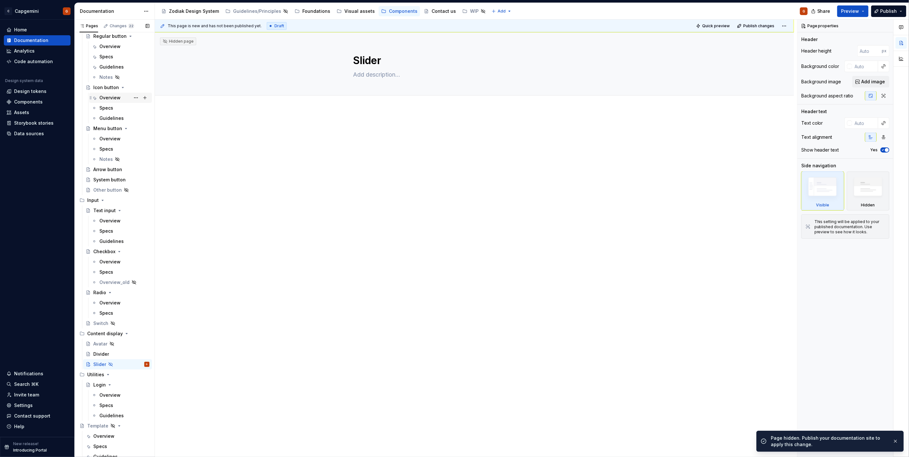
scroll to position [36, 0]
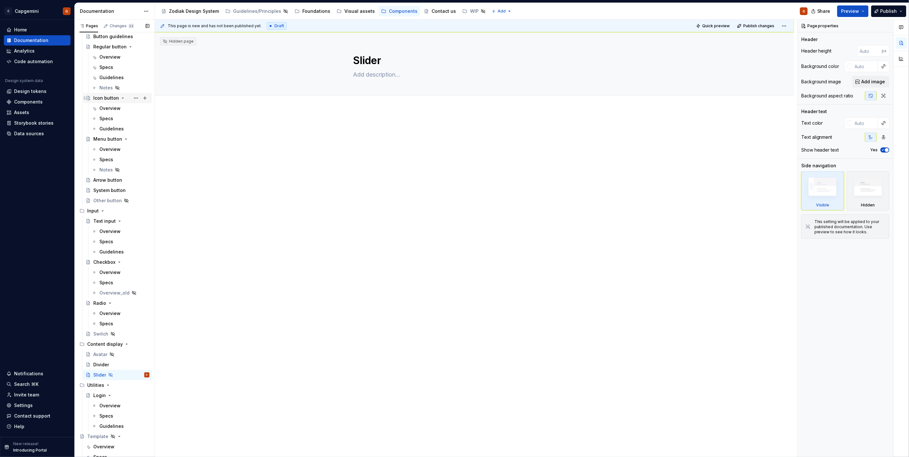
click at [107, 96] on div "Icon button" at bounding box center [106, 98] width 26 height 6
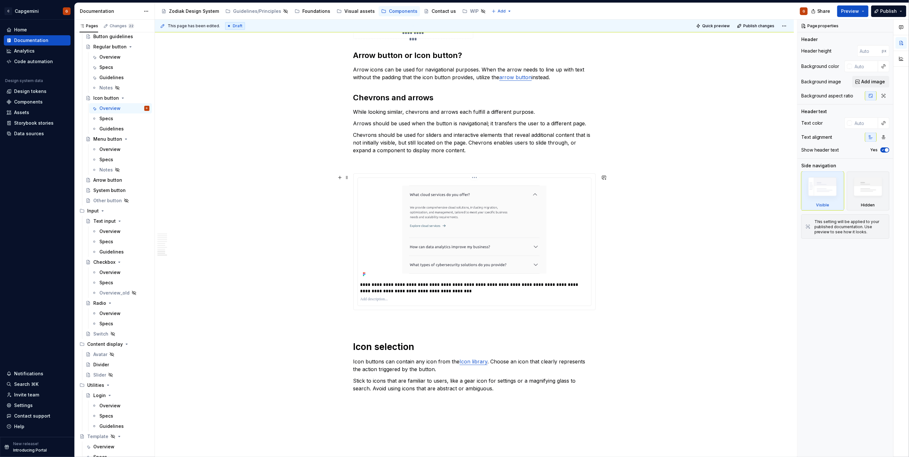
scroll to position [1627, 0]
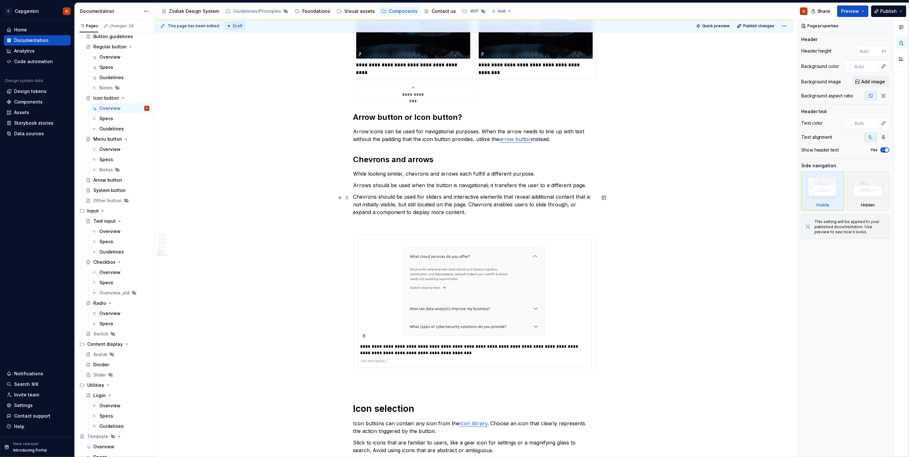
click at [432, 199] on p "Chevrons should be used for sliders and interactive elements that reveal additi…" at bounding box center [474, 204] width 242 height 23
type textarea "*"
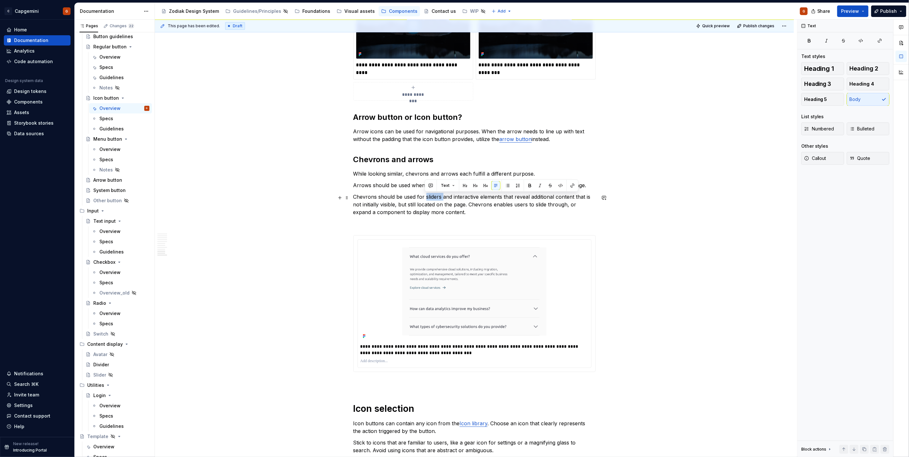
click at [432, 199] on p "Chevrons should be used for sliders and interactive elements that reveal additi…" at bounding box center [474, 204] width 242 height 23
click at [440, 198] on p "Chevrons should be used for sliders and interactive elements that reveal additi…" at bounding box center [474, 204] width 242 height 23
drag, startPoint x: 440, startPoint y: 198, endPoint x: 428, endPoint y: 196, distance: 12.1
click at [428, 196] on p "Chevrons should be used for sliders and interactive elements that reveal additi…" at bounding box center [474, 204] width 242 height 23
click at [426, 196] on p "Chevrons should be used for sliders and interactive elements that reveal additi…" at bounding box center [474, 204] width 242 height 23
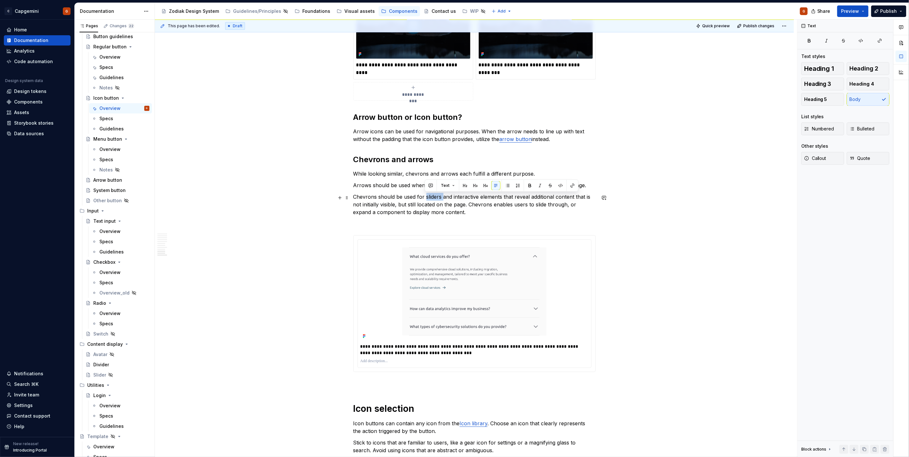
click at [425, 197] on p "Chevrons should be used for sliders and interactive elements that reveal additi…" at bounding box center [474, 204] width 242 height 23
drag, startPoint x: 424, startPoint y: 198, endPoint x: 440, endPoint y: 199, distance: 15.8
click at [440, 199] on p "Chevrons should be used for sliders and interactive elements that reveal additi…" at bounding box center [474, 204] width 242 height 23
click at [574, 185] on button "button" at bounding box center [572, 185] width 9 height 9
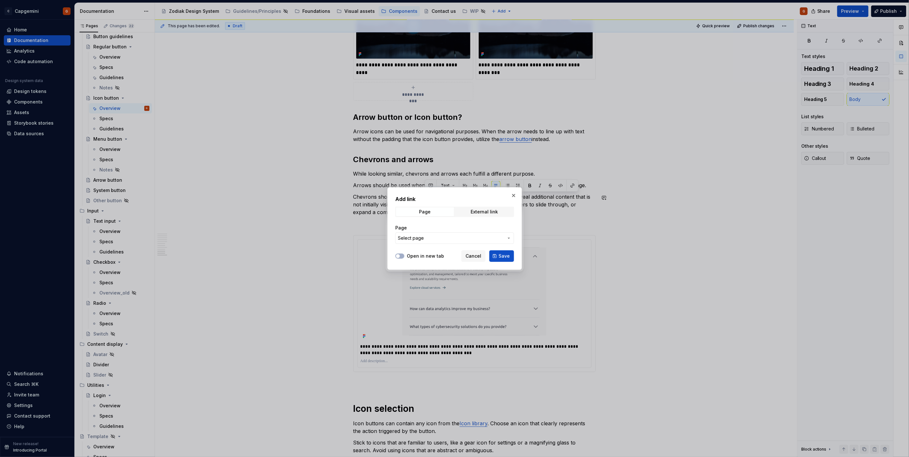
click at [458, 235] on span "Select page" at bounding box center [451, 238] width 106 height 6
type input "slide"
click at [441, 286] on div "Slide r" at bounding box center [472, 285] width 107 height 6
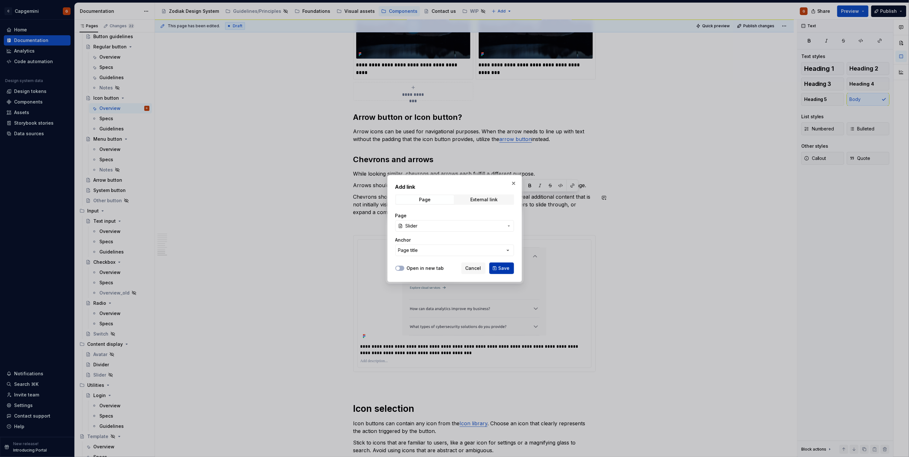
click at [503, 267] on span "Save" at bounding box center [504, 268] width 11 height 6
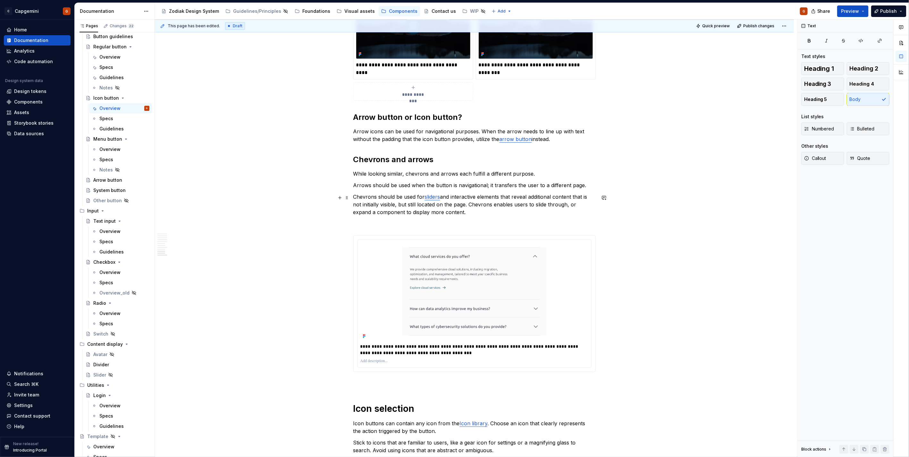
click at [449, 207] on p "Chevrons should be used for sliders and interactive elements that reveal additi…" at bounding box center [474, 204] width 242 height 23
click at [496, 188] on p "Arrows should be used when the button is navigational; it transfers the user to…" at bounding box center [474, 185] width 242 height 8
click at [489, 187] on p "Arrows should be used when the button is navigational; it transfers the user to…" at bounding box center [474, 185] width 242 height 8
type textarea "*"
click at [498, 185] on p "Arrows should be used when the button is navigational; it transfers the user to…" at bounding box center [474, 185] width 242 height 8
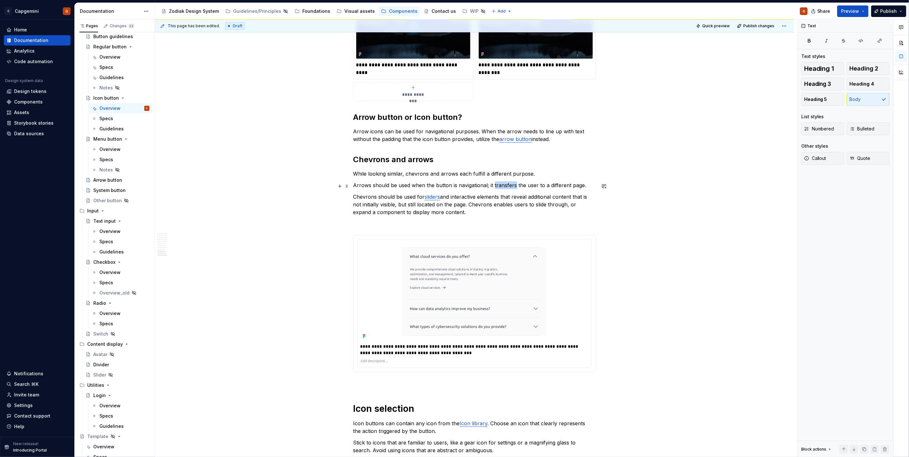
click at [498, 184] on p "Arrows should be used when the button is navigational; it transfers the user to…" at bounding box center [474, 185] width 242 height 8
click at [454, 186] on p "Arrows should be used when the button is navigational; it transfers the user to…" at bounding box center [474, 185] width 242 height 8
click at [456, 187] on p "Arrows should be used when the button is navigational; it transfers the user to…" at bounding box center [474, 185] width 242 height 8
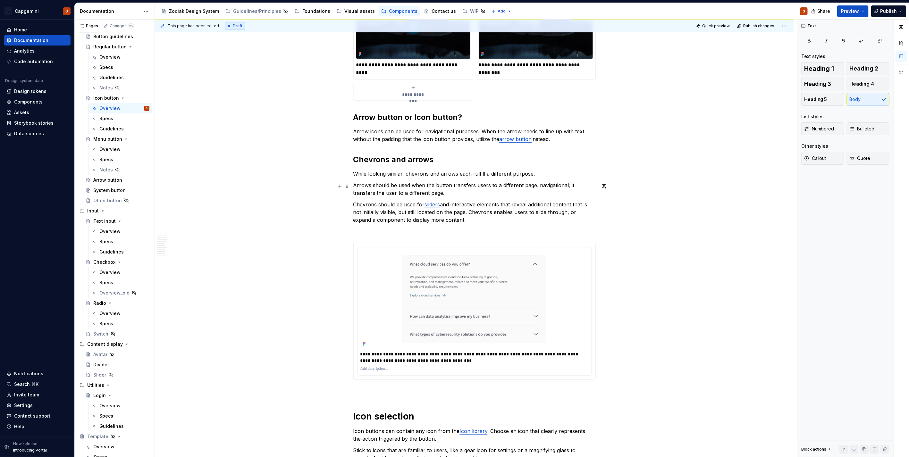
click at [411, 189] on p "Arrows should be used when the button transfers users to a different page. navi…" at bounding box center [474, 188] width 242 height 15
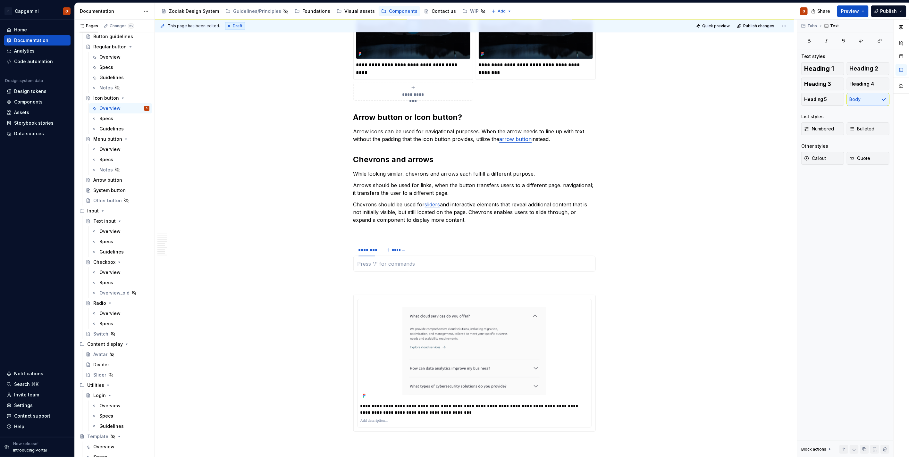
type textarea "*"
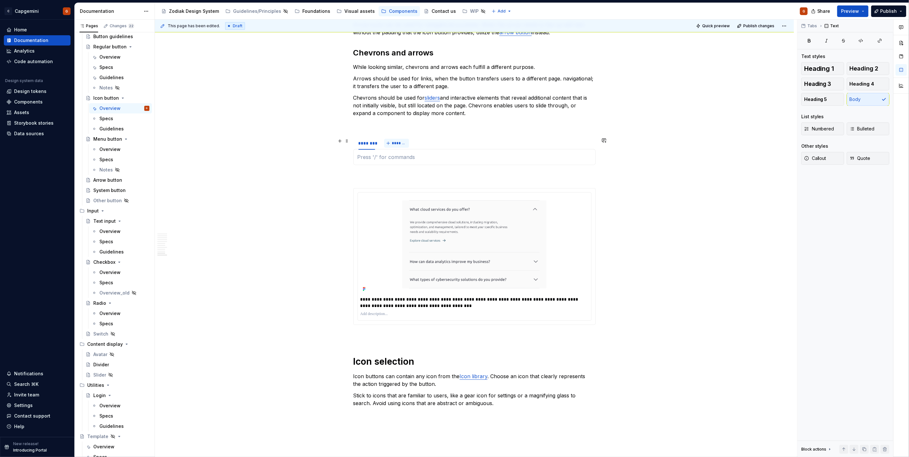
click at [393, 144] on span "*******" at bounding box center [399, 143] width 14 height 5
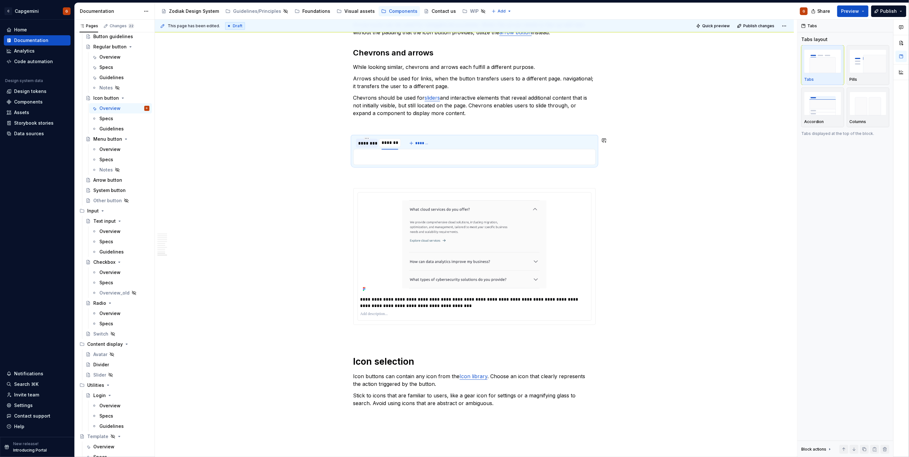
click at [370, 146] on div "********" at bounding box center [366, 143] width 17 height 6
click at [375, 157] on p at bounding box center [475, 157] width 234 height 8
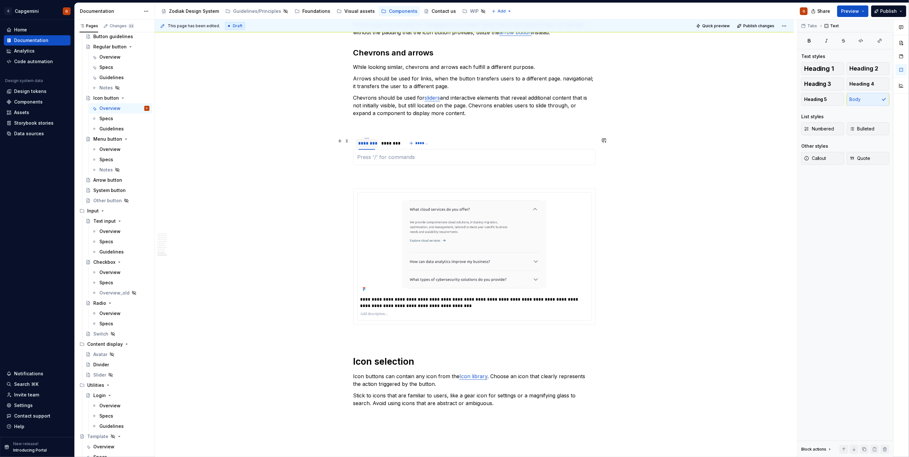
click at [369, 145] on div "********" at bounding box center [366, 143] width 17 height 6
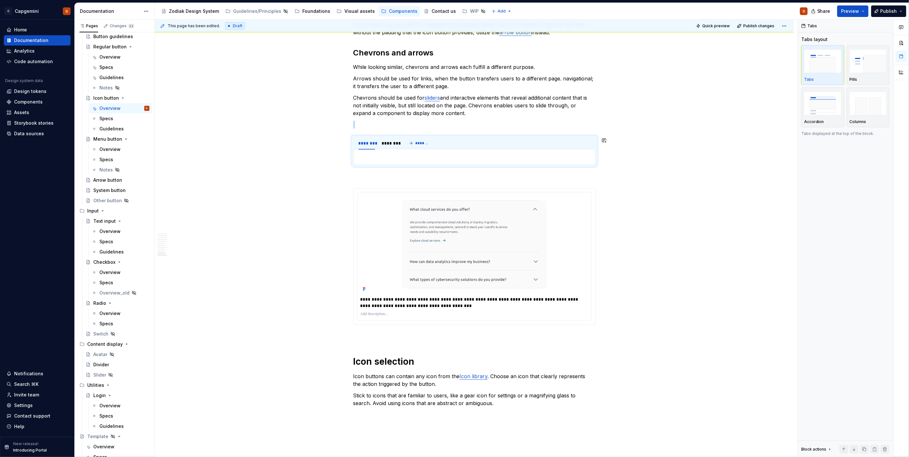
click at [367, 137] on section "******** ******** *******" at bounding box center [474, 150] width 242 height 29
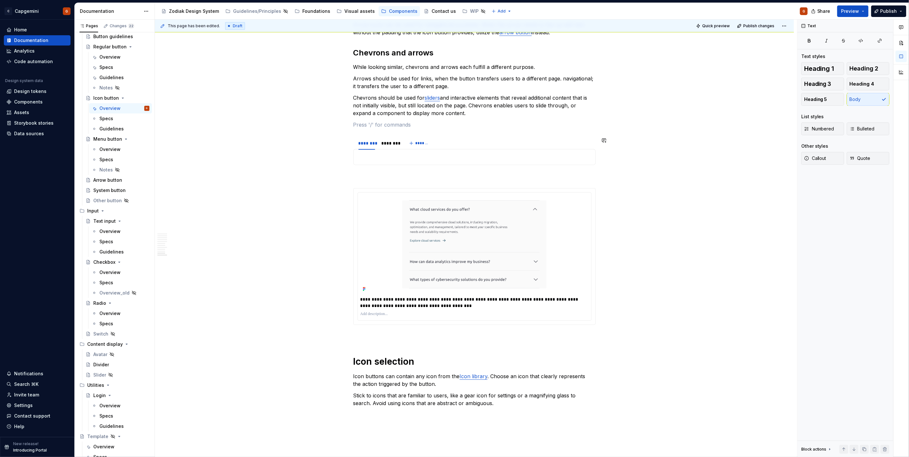
click at [367, 155] on p at bounding box center [475, 157] width 234 height 8
click at [390, 157] on p at bounding box center [475, 157] width 234 height 8
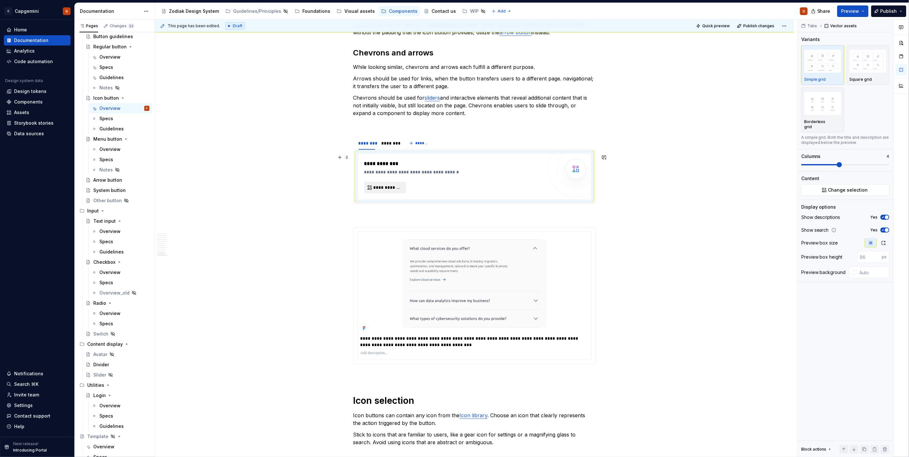
click at [400, 188] on span "**********" at bounding box center [388, 187] width 29 height 6
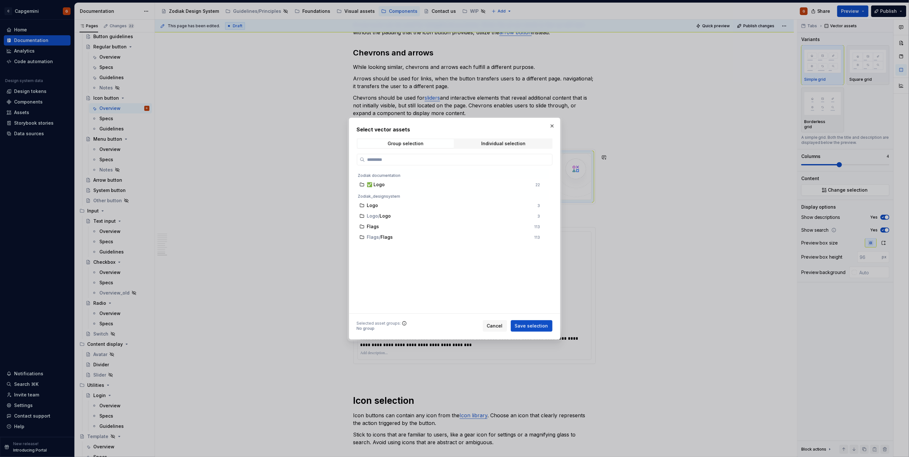
click at [547, 123] on div "Select vector assets Group selection Individual selection Zodiak documentation …" at bounding box center [455, 229] width 212 height 222
click at [553, 127] on button "button" at bounding box center [552, 126] width 9 height 9
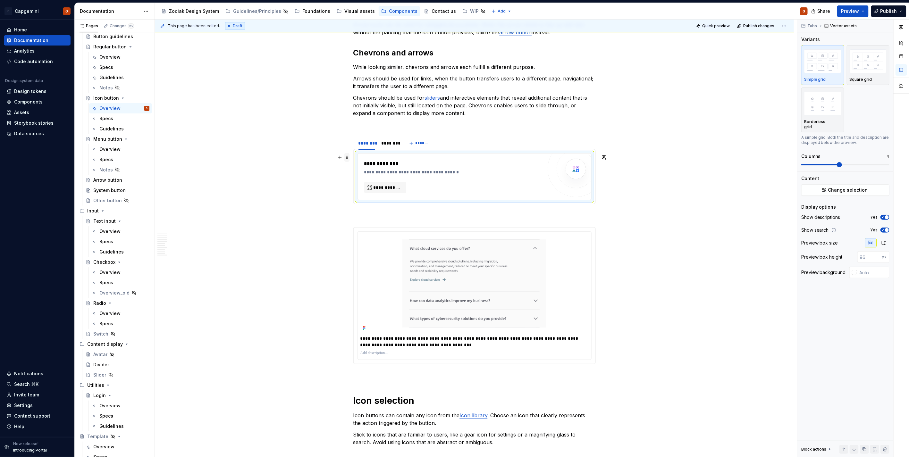
click at [347, 158] on span at bounding box center [346, 157] width 5 height 9
click at [366, 210] on div "Delete" at bounding box center [373, 214] width 55 height 10
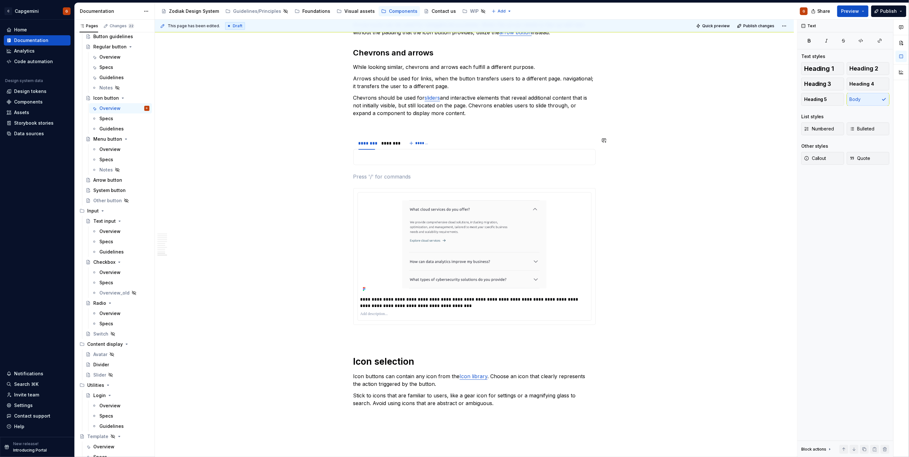
click at [376, 162] on div at bounding box center [474, 157] width 242 height 16
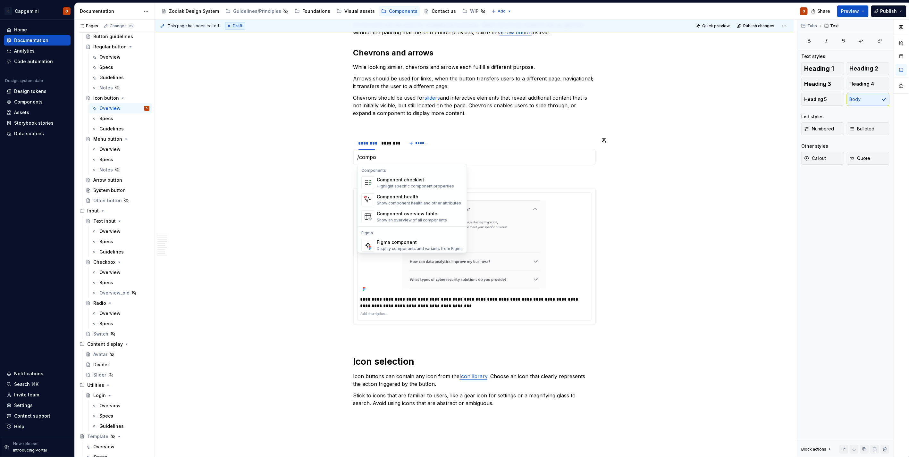
scroll to position [19, 0]
click at [385, 222] on div "Figma component" at bounding box center [420, 223] width 86 height 6
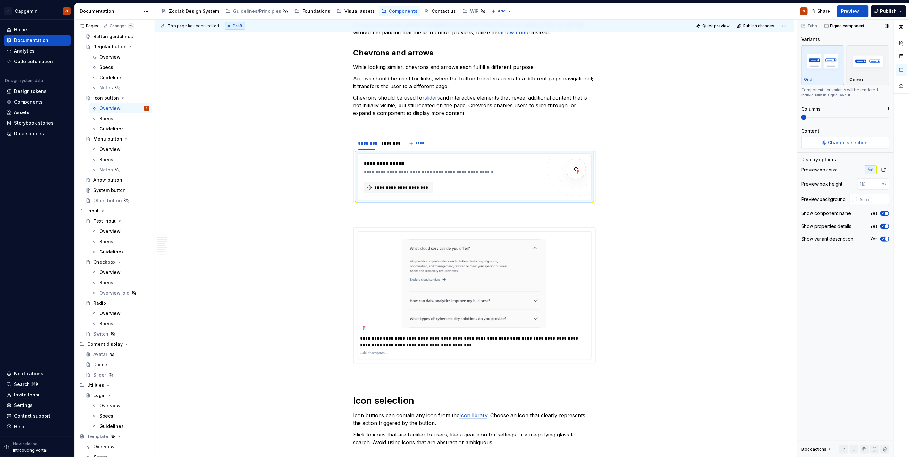
click at [846, 142] on span "Change selection" at bounding box center [848, 142] width 40 height 6
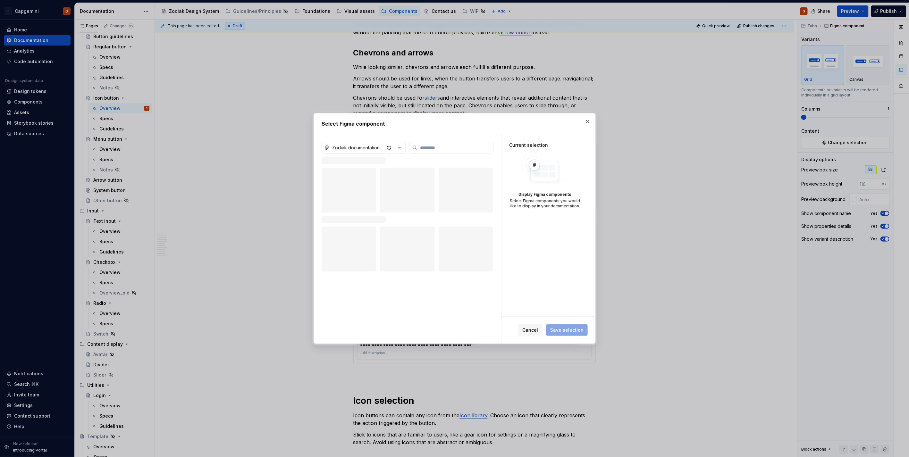
type textarea "*"
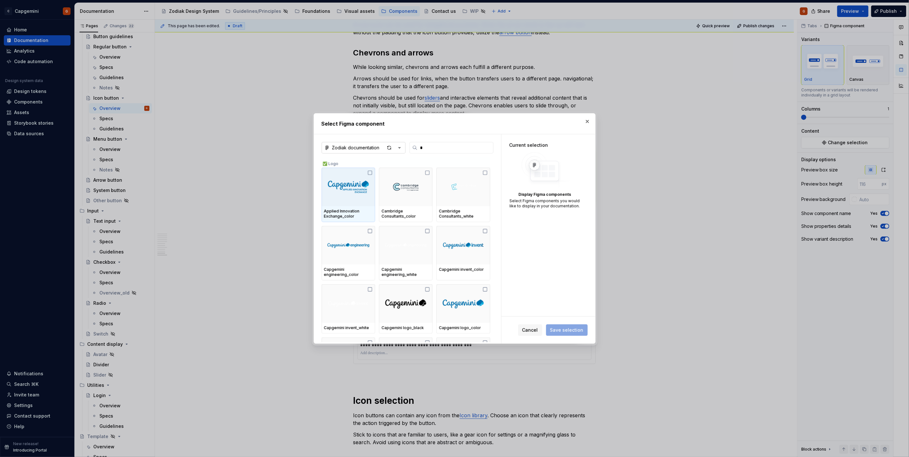
click at [399, 149] on icon "button" at bounding box center [399, 148] width 6 height 6
click at [378, 180] on div "Zodiak_designsystem" at bounding box center [364, 181] width 49 height 6
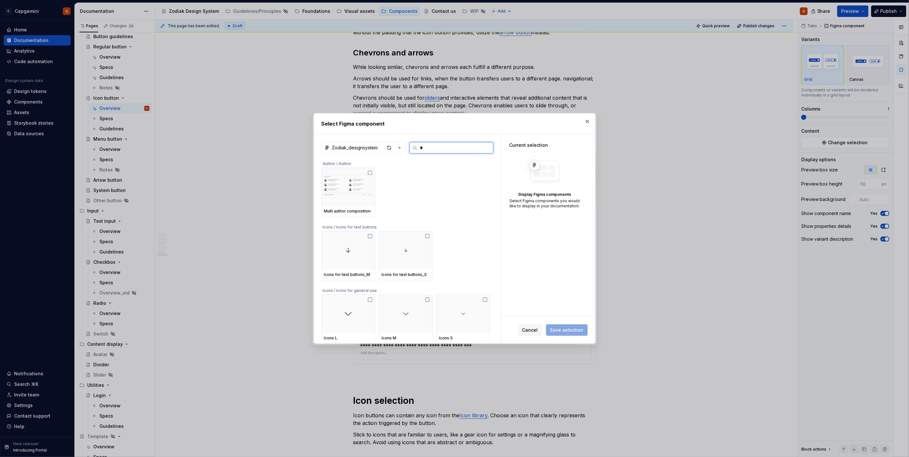
click at [424, 146] on input "*" at bounding box center [455, 148] width 76 height 6
type input "****"
click at [351, 237] on img at bounding box center [348, 229] width 18 height 18
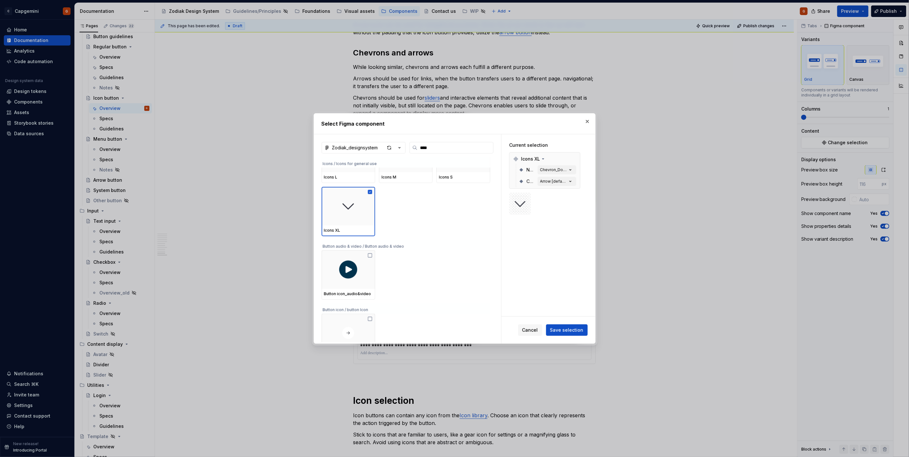
scroll to position [114, 0]
click at [570, 329] on span "Save selection" at bounding box center [566, 330] width 33 height 6
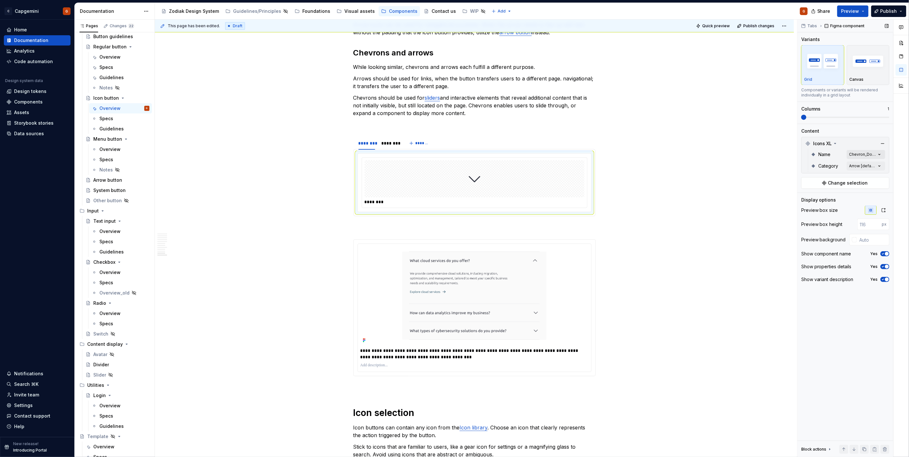
click at [870, 156] on div "Comments Open comments No comments yet Select ‘Comment’ from the block context …" at bounding box center [853, 239] width 112 height 438
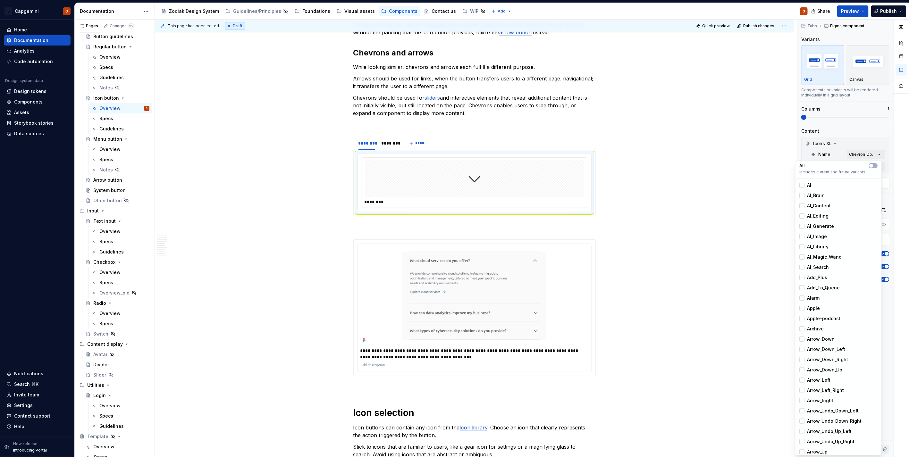
scroll to position [472, 0]
click at [836, 390] on span "Chevron_Right" at bounding box center [823, 390] width 32 height 6
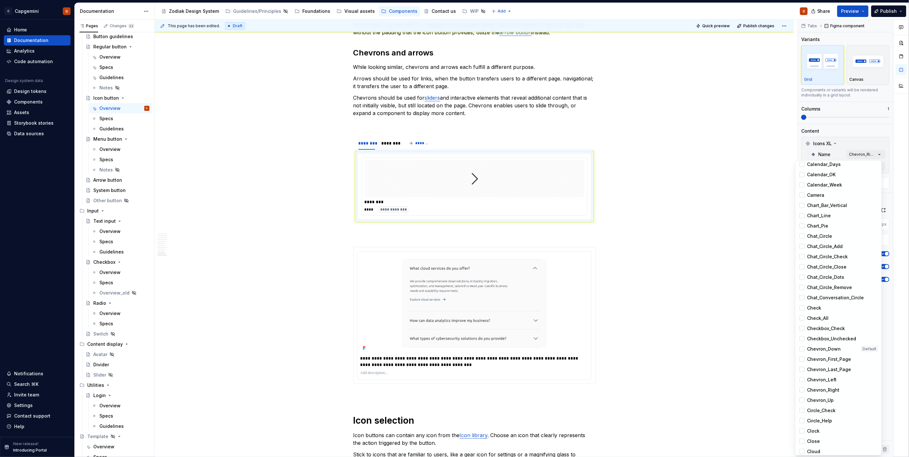
click at [845, 128] on div "Comments Open comments No comments yet Select ‘Comment’ from the block context …" at bounding box center [853, 239] width 112 height 438
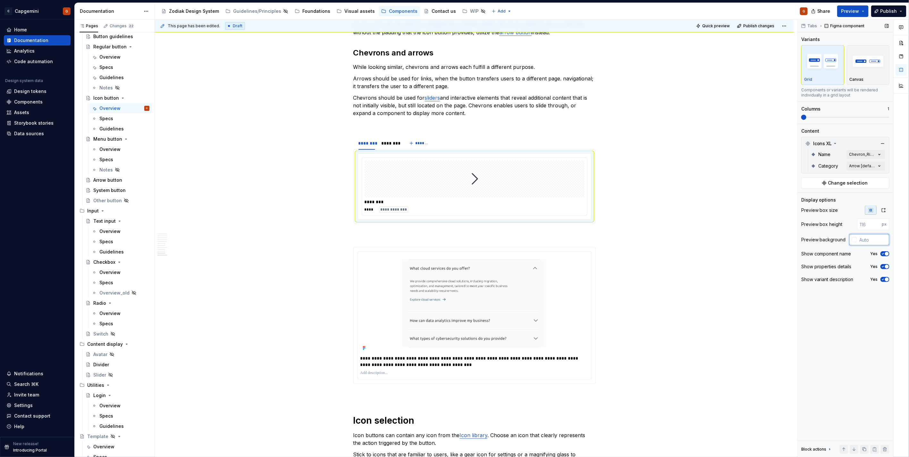
click at [868, 243] on input "text" at bounding box center [873, 240] width 32 height 12
type input "#FFFFFF"
type button "on"
click at [884, 214] on button "button" at bounding box center [884, 210] width 12 height 9
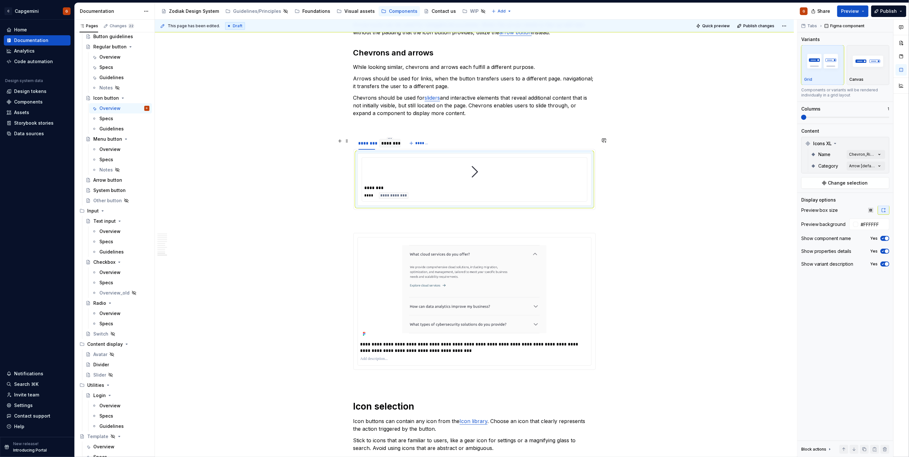
click at [390, 144] on div "********" at bounding box center [390, 143] width 17 height 6
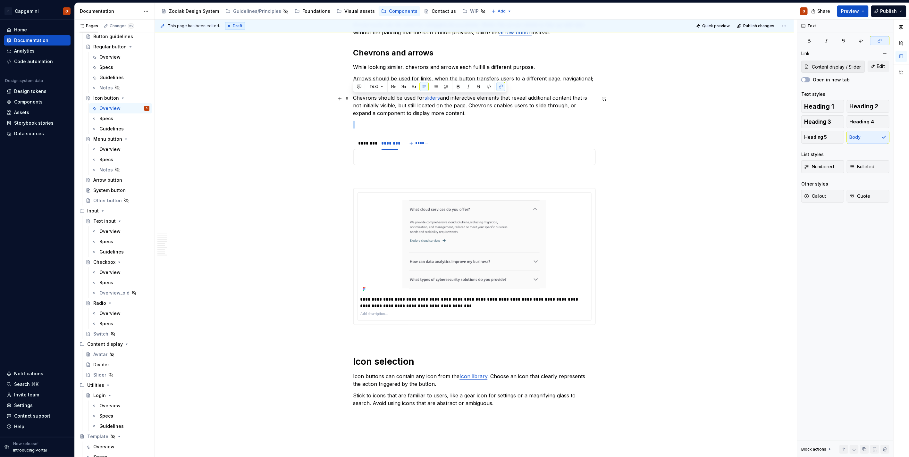
drag, startPoint x: 453, startPoint y: 114, endPoint x: 354, endPoint y: 101, distance: 100.2
click at [354, 101] on p "Chevrons should be used for sliders and interactive elements that reveal additi…" at bounding box center [474, 105] width 242 height 23
copy p "Chevrons should be used for sliders and interactive elements that reveal additi…"
click at [383, 156] on p at bounding box center [475, 157] width 234 height 8
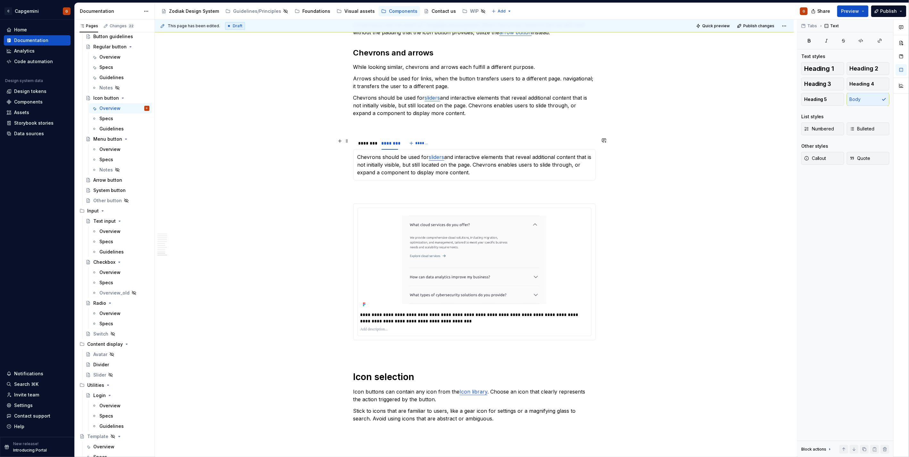
click at [474, 142] on div "******** ******** *******" at bounding box center [474, 143] width 242 height 13
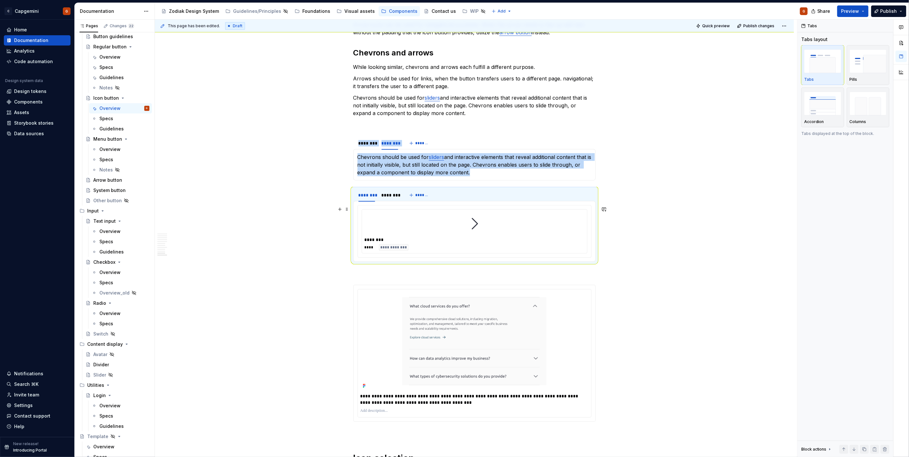
click at [484, 231] on div at bounding box center [475, 223] width 220 height 23
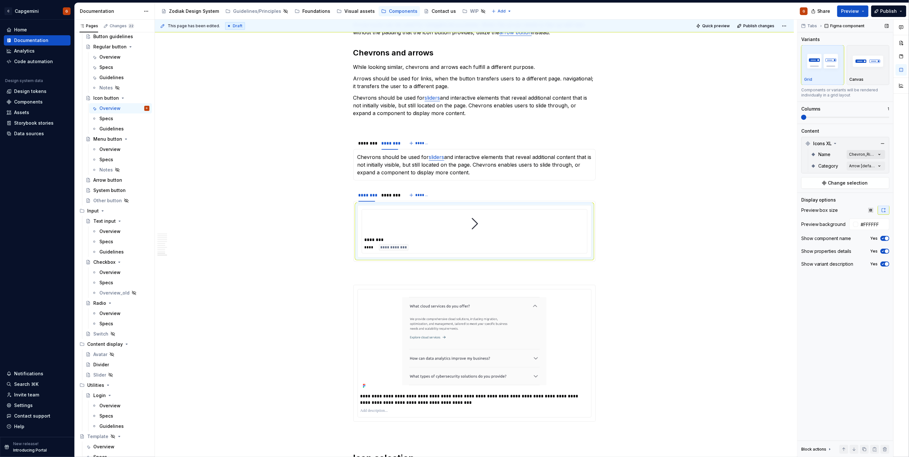
click at [859, 154] on div "Comments Open comments No comments yet Select ‘Comment’ from the block context …" at bounding box center [853, 239] width 112 height 438
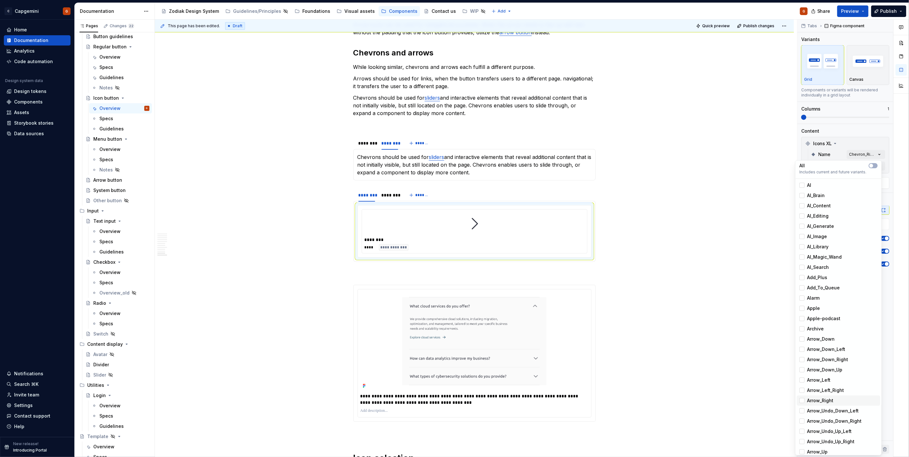
click at [839, 398] on div "Arrow_Right" at bounding box center [838, 401] width 78 height 6
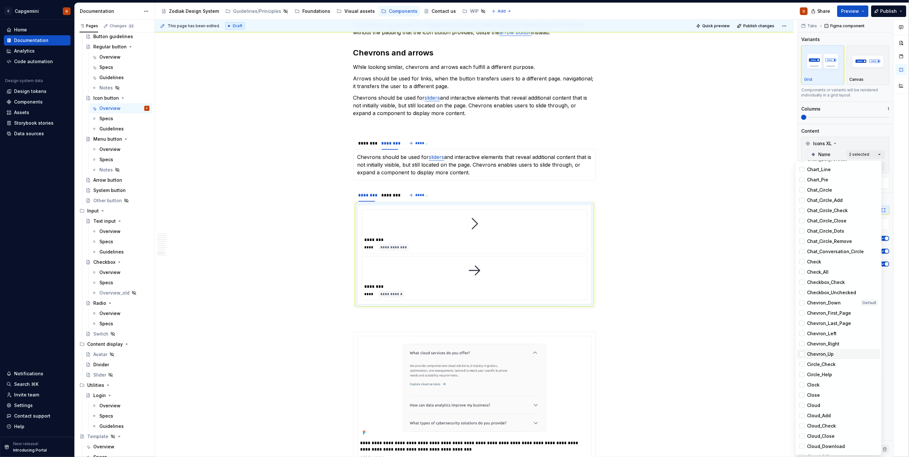
scroll to position [534, 0]
click at [802, 328] on icon at bounding box center [802, 328] width 0 height 0
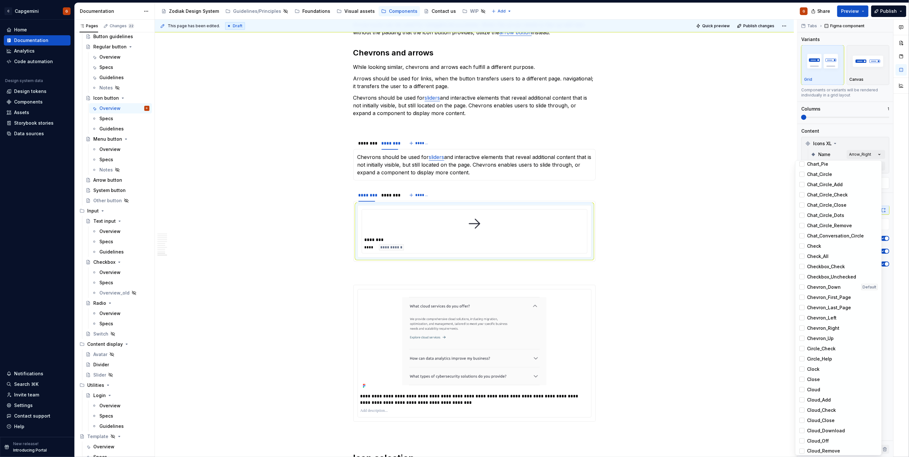
click at [864, 128] on div "Comments Open comments No comments yet Select ‘Comment’ from the block context …" at bounding box center [853, 239] width 112 height 438
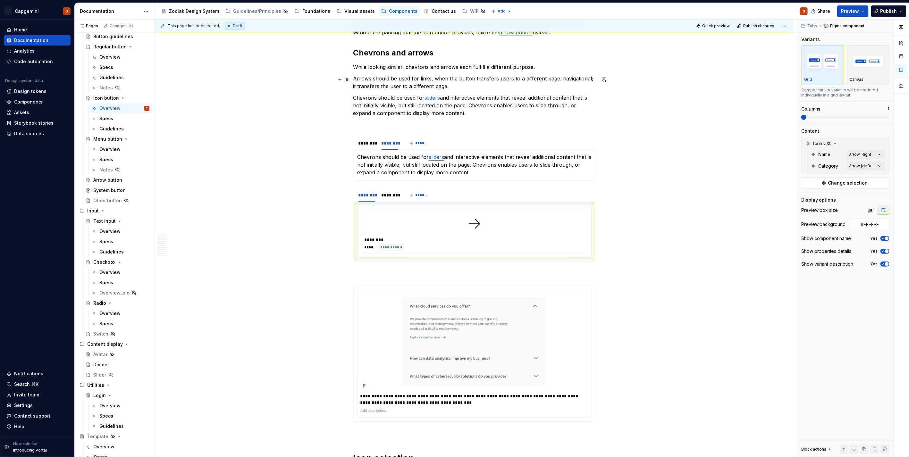
click at [440, 81] on p "Arrows should be used for links, when the button transfers users to a different…" at bounding box center [474, 82] width 242 height 15
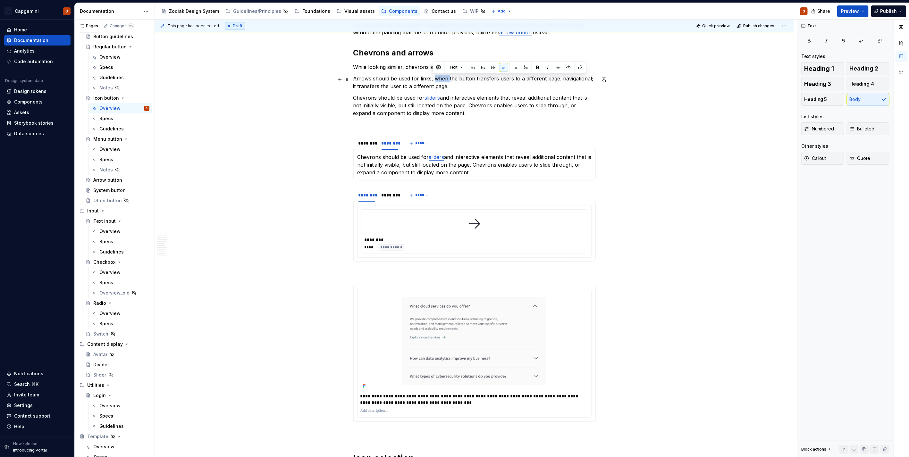
click at [440, 81] on p "Arrows should be used for links, when the button transfers users to a different…" at bounding box center [474, 82] width 242 height 15
copy p "Arrows should be used for links, when the button transfers users to a different…"
click at [379, 194] on div "********" at bounding box center [390, 195] width 22 height 9
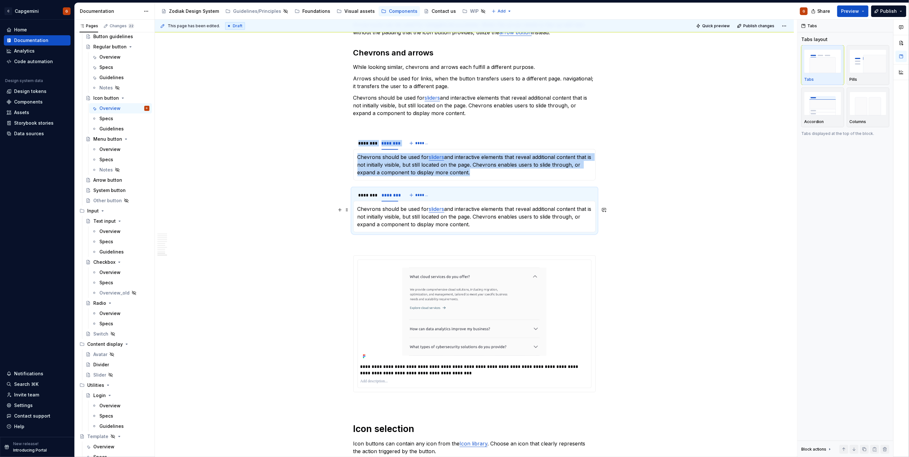
click at [405, 219] on p "Chevrons should be used for sliders and interactive elements that reveal additi…" at bounding box center [475, 216] width 234 height 23
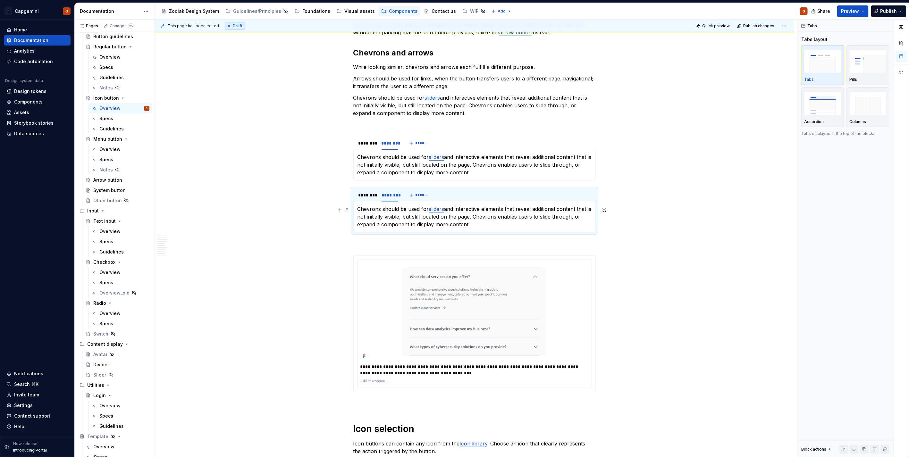
click at [405, 219] on p "Chevrons should be used for sliders and interactive elements that reveal additi…" at bounding box center [475, 216] width 234 height 23
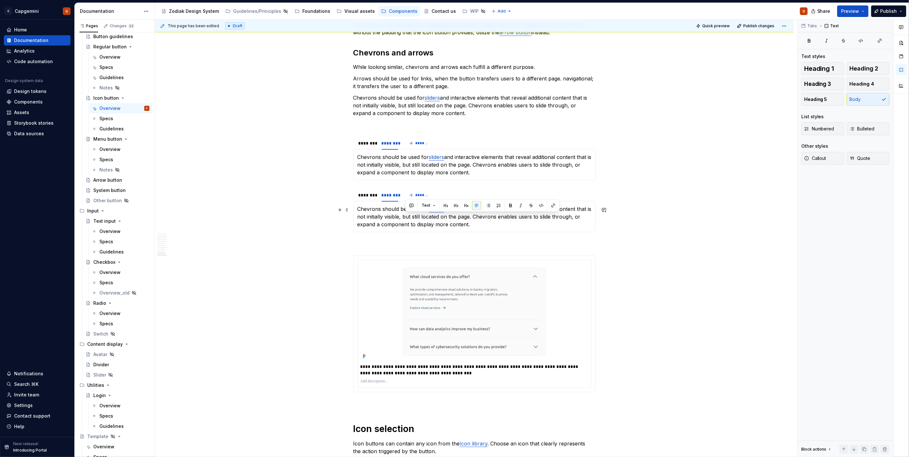
click at [405, 219] on p "Chevrons should be used for sliders and interactive elements that reveal additi…" at bounding box center [475, 216] width 234 height 23
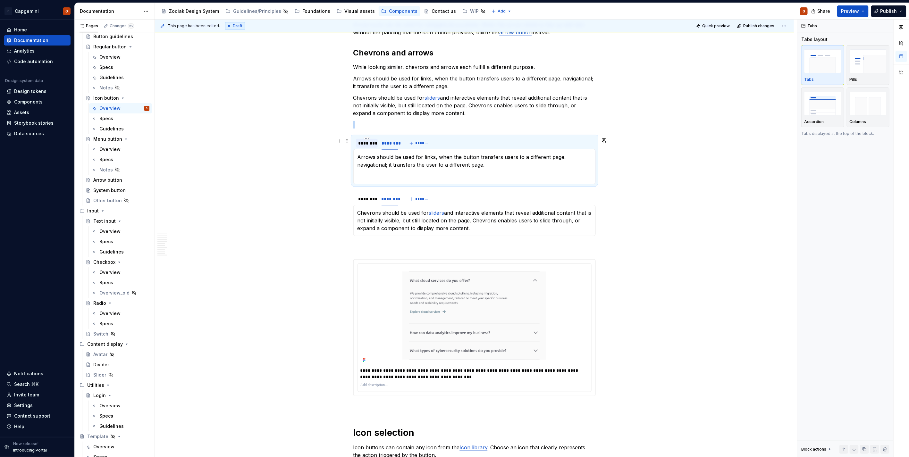
click at [364, 143] on div "********" at bounding box center [366, 143] width 17 height 6
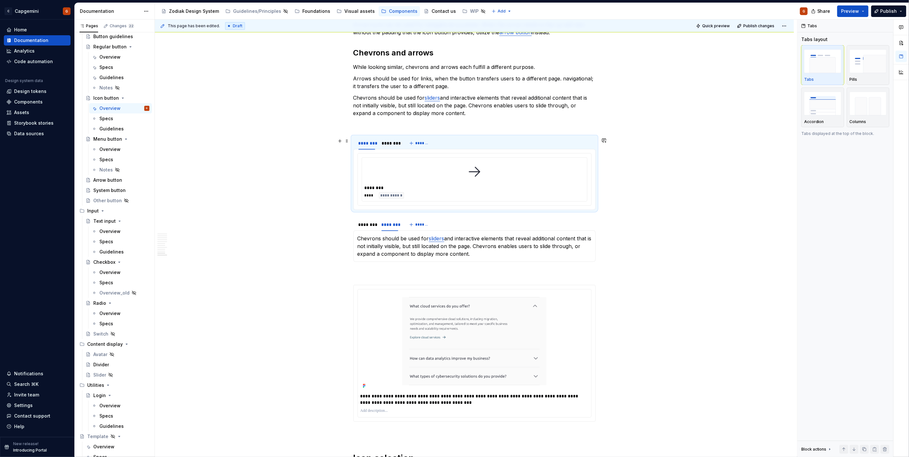
click at [475, 144] on div "******** ******** *******" at bounding box center [474, 143] width 242 height 13
click at [875, 111] on img "button" at bounding box center [868, 103] width 37 height 23
drag, startPoint x: 482, startPoint y: 224, endPoint x: 541, endPoint y: 214, distance: 60.2
click at [481, 224] on div "******** ******** *******" at bounding box center [474, 224] width 242 height 13
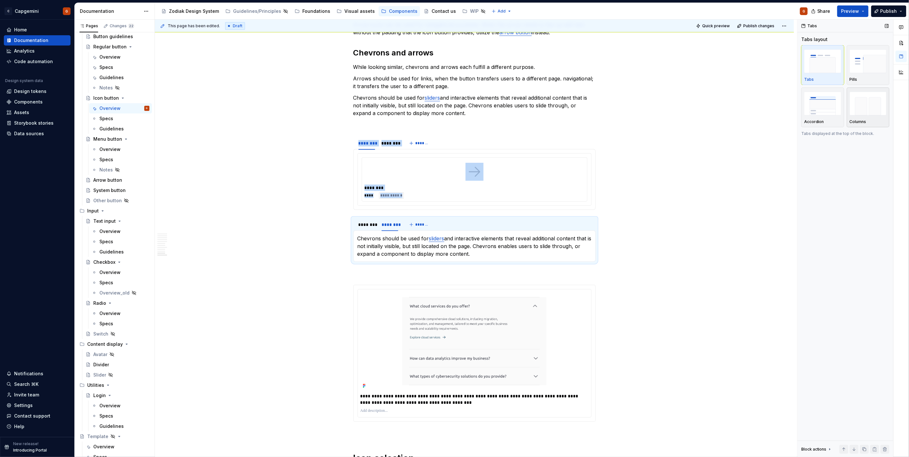
click at [861, 113] on img "button" at bounding box center [868, 103] width 37 height 23
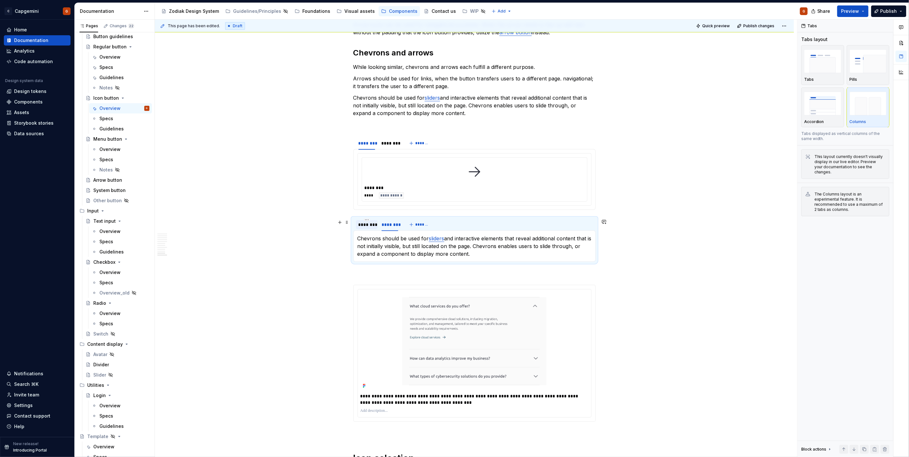
click at [361, 225] on div "********" at bounding box center [366, 225] width 17 height 6
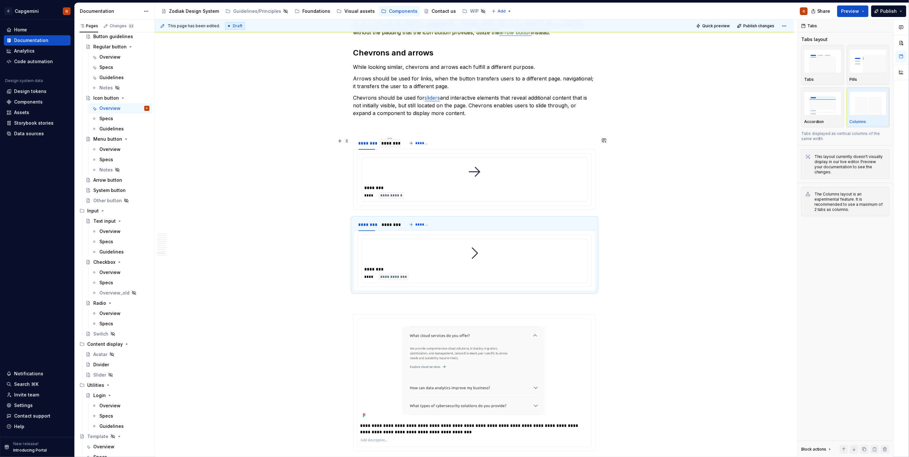
click at [395, 145] on div "********" at bounding box center [390, 143] width 17 height 6
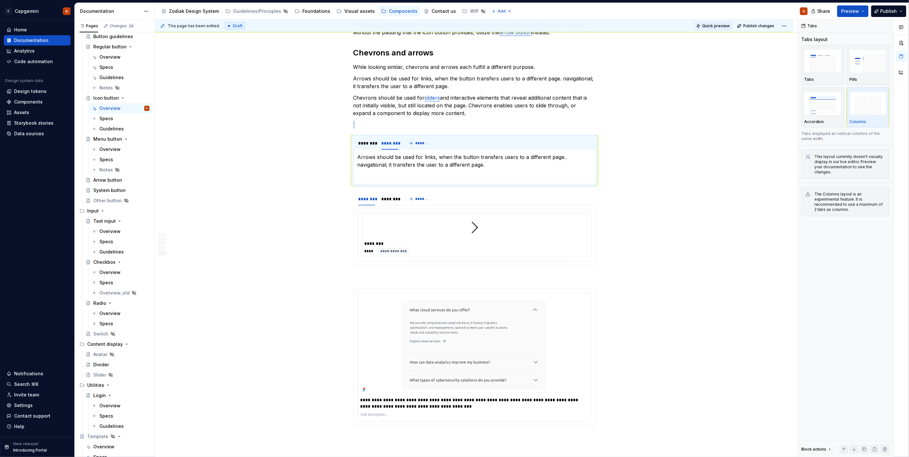
click at [710, 28] on span "Quick preview" at bounding box center [716, 25] width 28 height 5
click at [880, 444] on link "Open page" at bounding box center [872, 441] width 32 height 9
click at [400, 229] on div at bounding box center [475, 227] width 220 height 23
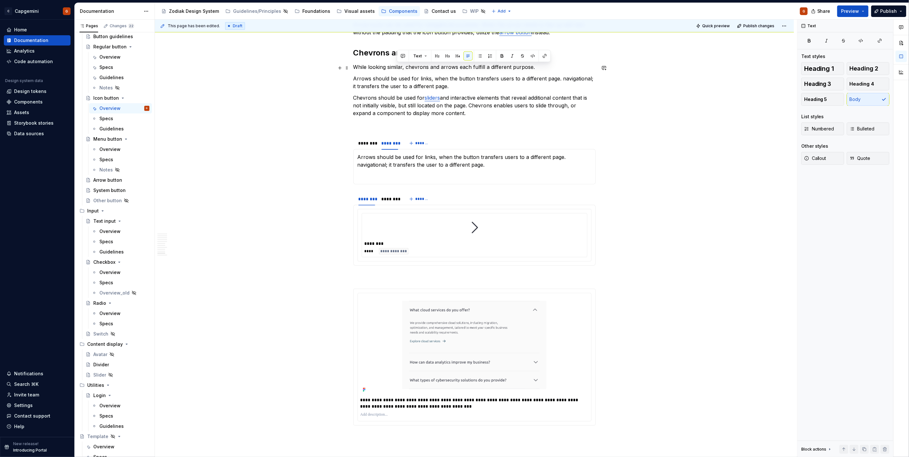
drag, startPoint x: 534, startPoint y: 66, endPoint x: 386, endPoint y: 67, distance: 147.8
click at [392, 65] on p "While looking similar, chevrons and arrows each fulfill a different purpose." at bounding box center [474, 67] width 242 height 8
click at [380, 69] on p "While looking similar, chevrons and arrows each fulfill a different purpose." at bounding box center [474, 67] width 242 height 8
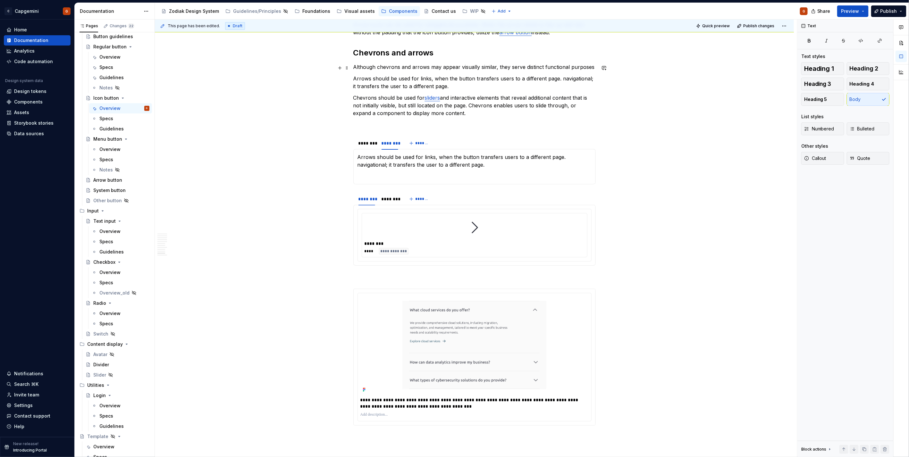
click at [434, 65] on p "Although chevrons and arrows may appear visually similar, they serve distinct f…" at bounding box center [474, 67] width 242 height 8
click at [385, 163] on p "Arrows should be used for links, when the button transfers users to a different…" at bounding box center [475, 160] width 234 height 15
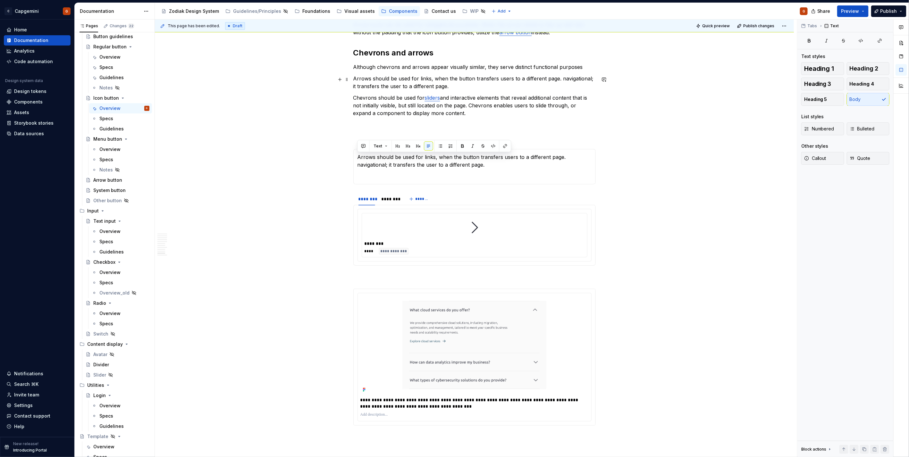
click at [392, 81] on p "Arrows should be used for links, when the button transfers users to a different…" at bounding box center [474, 82] width 242 height 15
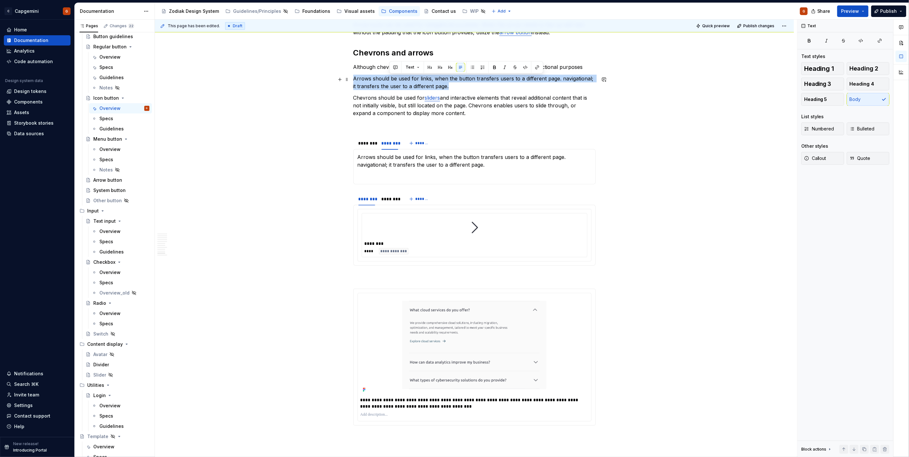
click at [392, 81] on p "Arrows should be used for links, when the button transfers users to a different…" at bounding box center [474, 82] width 242 height 15
type textarea "*"
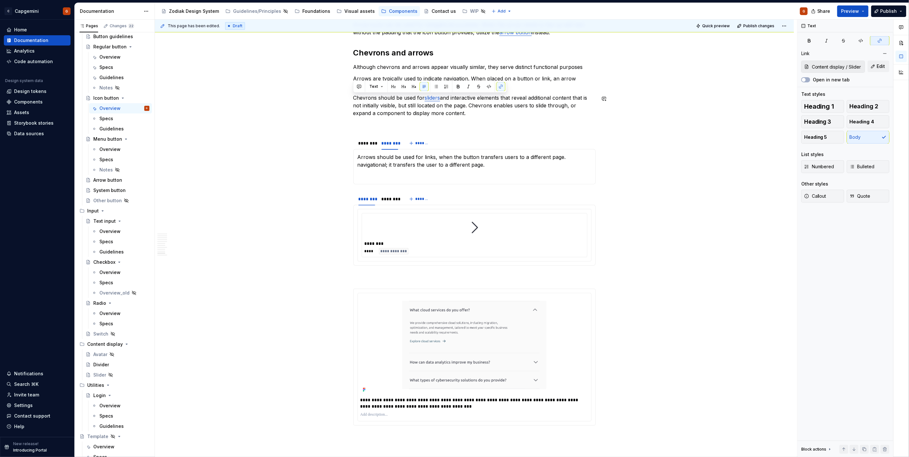
drag, startPoint x: 411, startPoint y: 110, endPoint x: 329, endPoint y: 94, distance: 84.1
drag, startPoint x: 445, startPoint y: 113, endPoint x: 334, endPoint y: 101, distance: 111.9
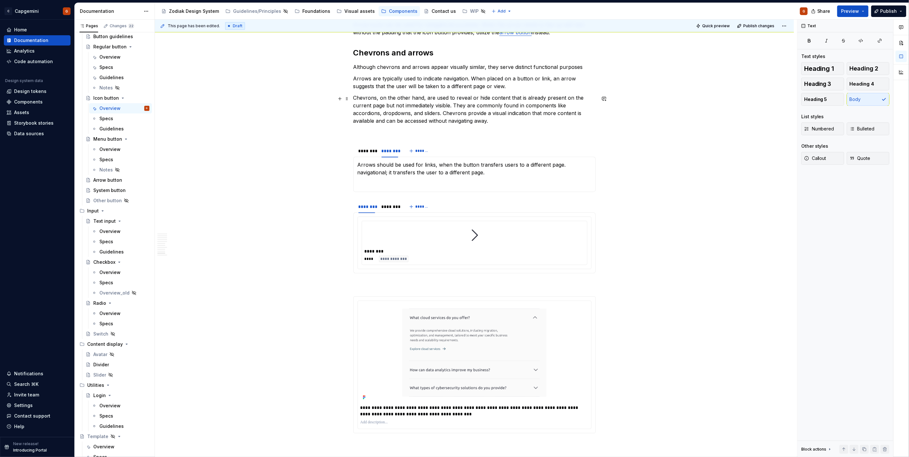
click at [553, 107] on p "Chevrons, on the other hand, are used to reveal or hide content that is already…" at bounding box center [474, 109] width 242 height 31
drag, startPoint x: 426, startPoint y: 99, endPoint x: 376, endPoint y: 97, distance: 50.0
click at [376, 97] on p "Chevrons, on the other hand, are used to reveal or hide content that is already…" at bounding box center [474, 109] width 242 height 31
click at [522, 105] on p "Chevrons are used to reveal or hide content that is already present on the curr…" at bounding box center [474, 109] width 242 height 31
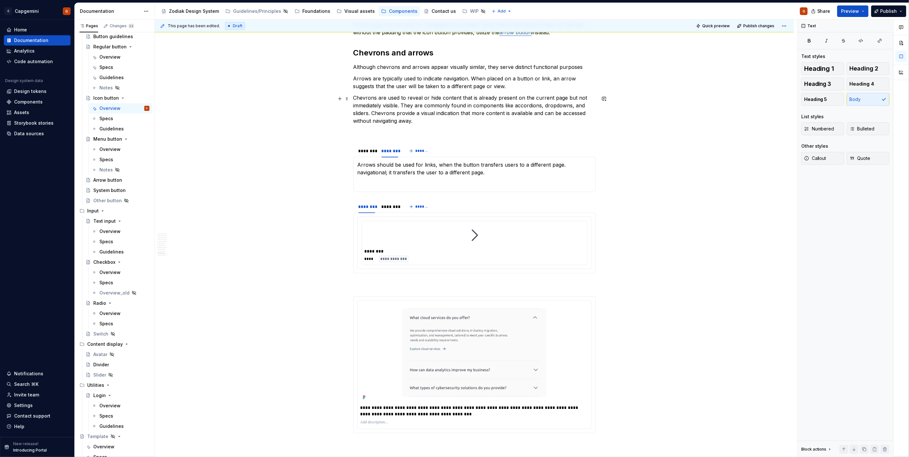
click at [563, 103] on p "Chevrons are used to reveal or hide content that is already present on the curr…" at bounding box center [474, 109] width 242 height 31
click at [358, 114] on p "Chevrons are used to reveal or hide content that is already present on the curr…" at bounding box center [474, 109] width 242 height 31
click at [503, 101] on button "button" at bounding box center [500, 101] width 9 height 9
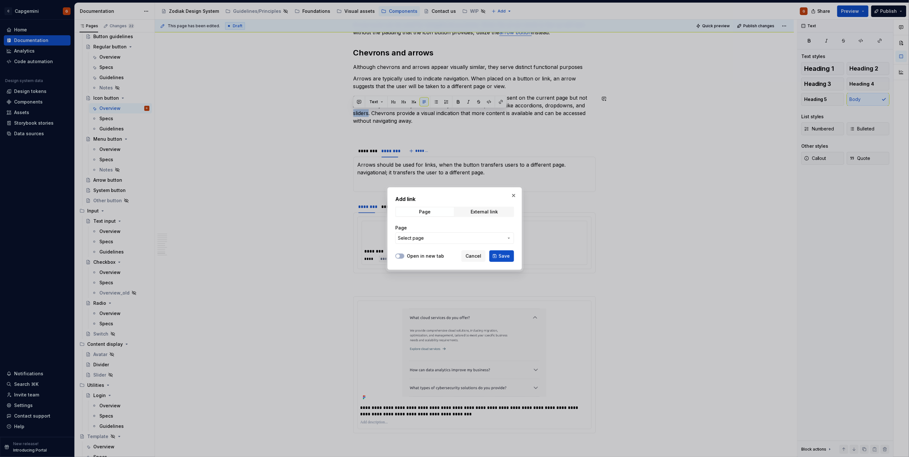
click at [443, 240] on span "Select page" at bounding box center [451, 238] width 106 height 6
type input "slider"
click at [447, 283] on div "Slider" at bounding box center [472, 285] width 107 height 6
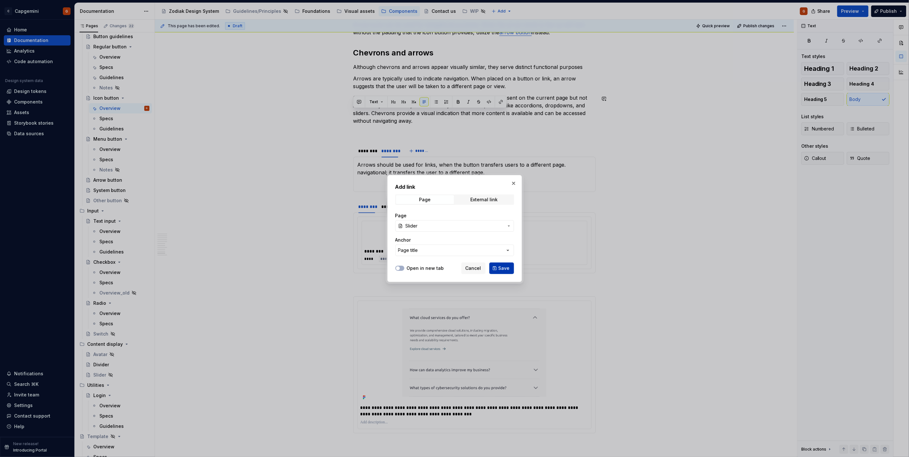
click at [508, 266] on span "Save" at bounding box center [504, 268] width 11 height 6
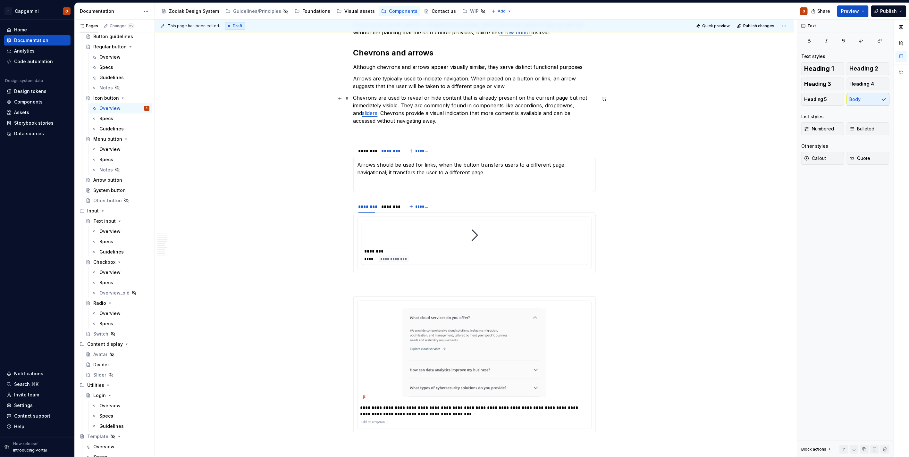
click at [459, 124] on p "Chevrons are used to reveal or hide content that is already present on the curr…" at bounding box center [474, 109] width 242 height 31
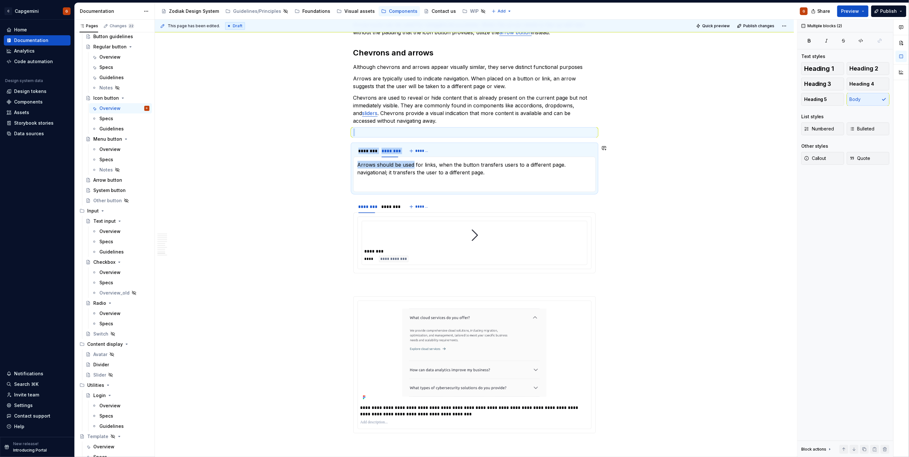
drag, startPoint x: 369, startPoint y: 135, endPoint x: 412, endPoint y: 161, distance: 49.8
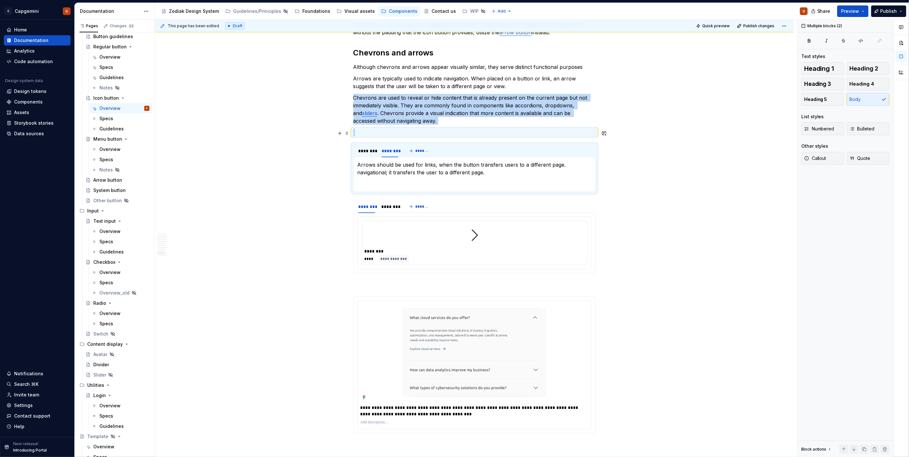
click at [385, 135] on p at bounding box center [474, 133] width 242 height 8
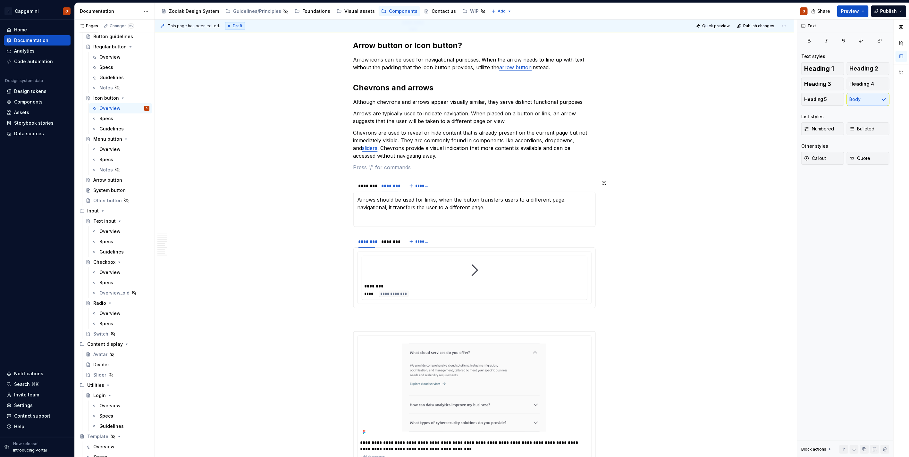
scroll to position [1698, 0]
drag, startPoint x: 307, startPoint y: 210, endPoint x: 312, endPoint y: 239, distance: 29.3
click at [312, 239] on div "**********" at bounding box center [476, 239] width 642 height 438
click at [455, 94] on h2 "Chevrons and arrows" at bounding box center [474, 88] width 242 height 10
drag, startPoint x: 388, startPoint y: 89, endPoint x: 354, endPoint y: 89, distance: 34.6
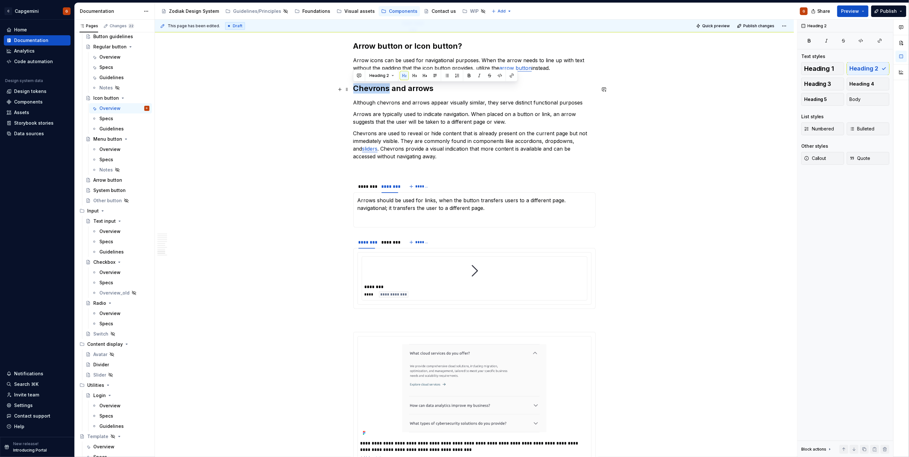
click at [354, 89] on h2 "Chevrons and arrows" at bounding box center [474, 88] width 242 height 10
click at [589, 106] on p "Although chevrons and arrows appear visually similar, they serve distinct funct…" at bounding box center [474, 103] width 242 height 8
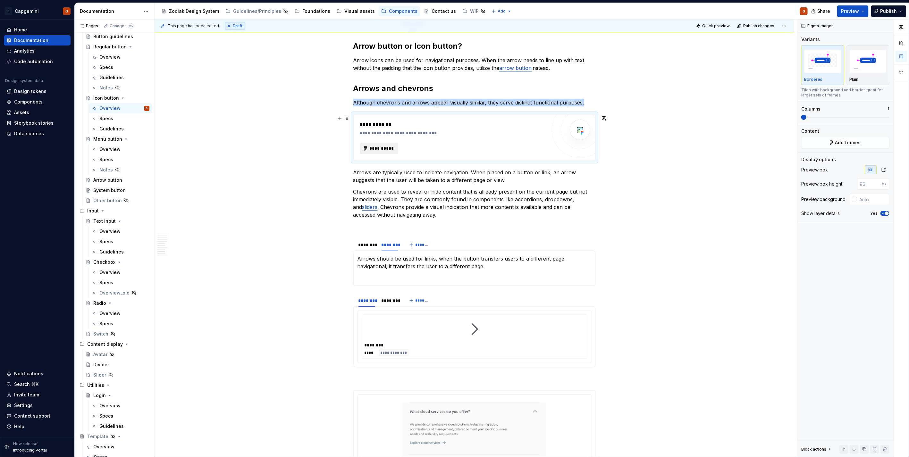
click at [386, 147] on span "**********" at bounding box center [381, 148] width 25 height 6
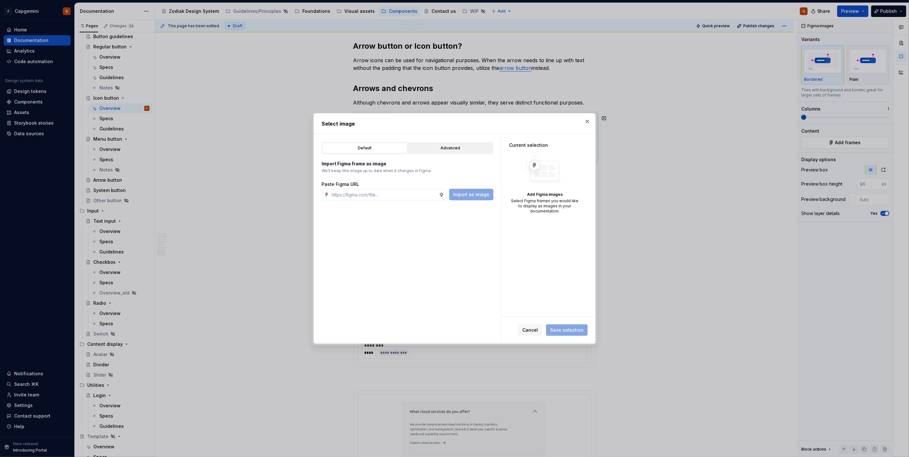
click at [446, 149] on div "Advanced" at bounding box center [450, 148] width 80 height 6
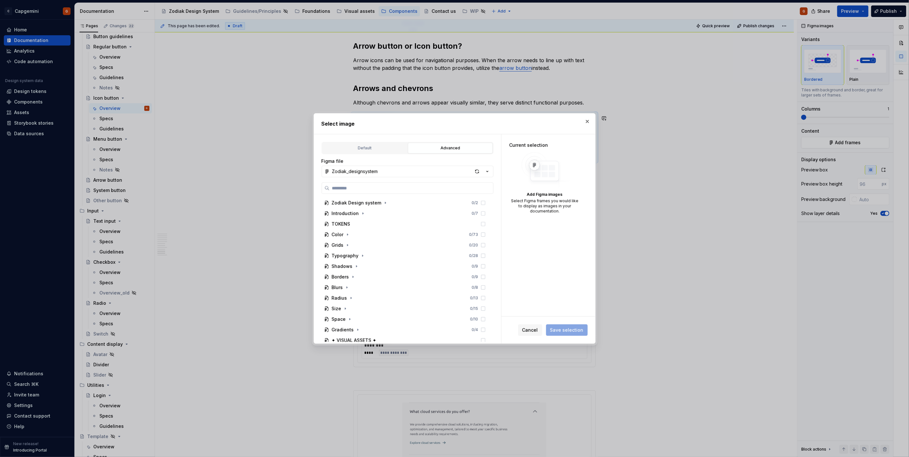
click at [487, 172] on icon "button" at bounding box center [487, 171] width 2 height 1
click at [420, 196] on div "Zodiak documentation" at bounding box center [414, 194] width 149 height 6
click at [476, 172] on div "button" at bounding box center [477, 171] width 9 height 9
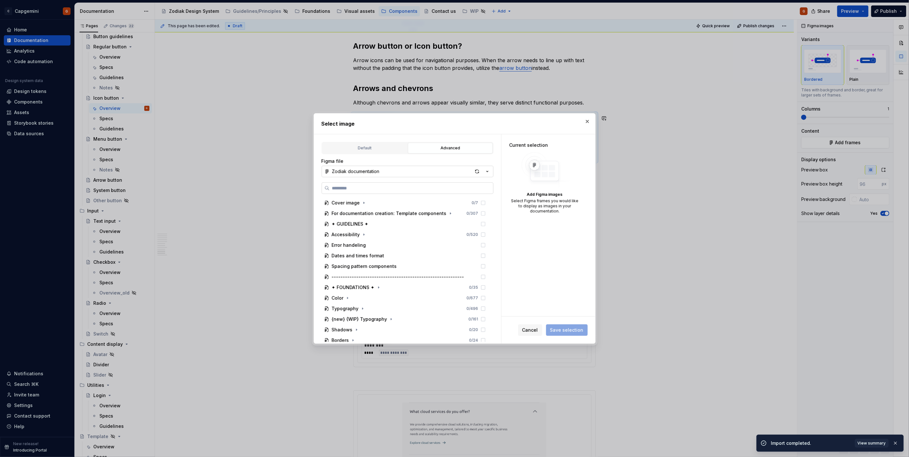
click at [406, 188] on input "search" at bounding box center [412, 188] width 164 height 6
type textarea "*"
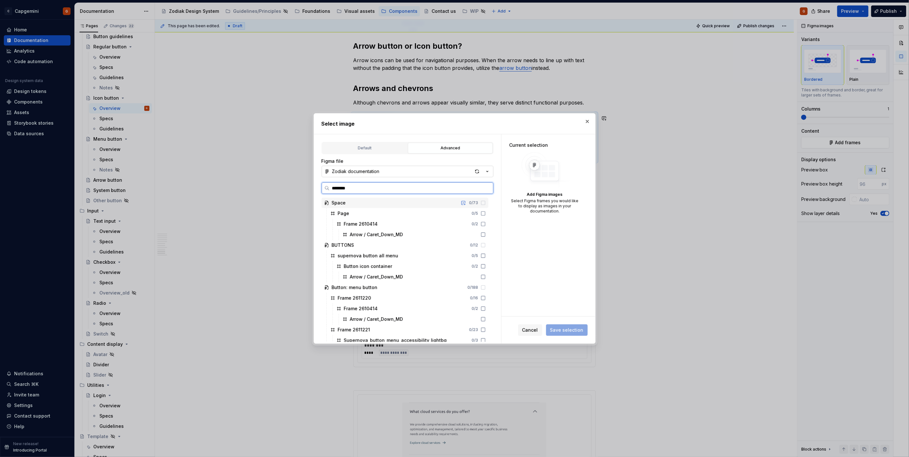
type input "*********"
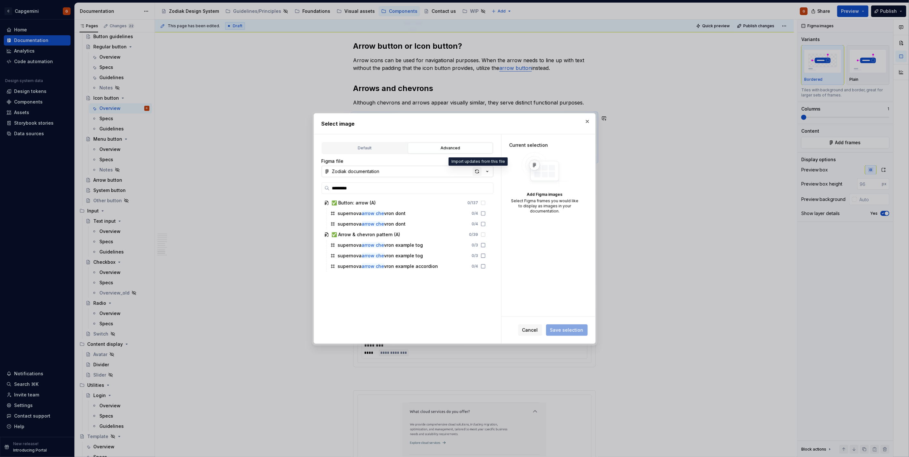
click at [477, 173] on div "button" at bounding box center [477, 171] width 9 height 9
click at [382, 187] on input "search" at bounding box center [412, 188] width 164 height 6
click at [474, 174] on div "button" at bounding box center [477, 171] width 9 height 9
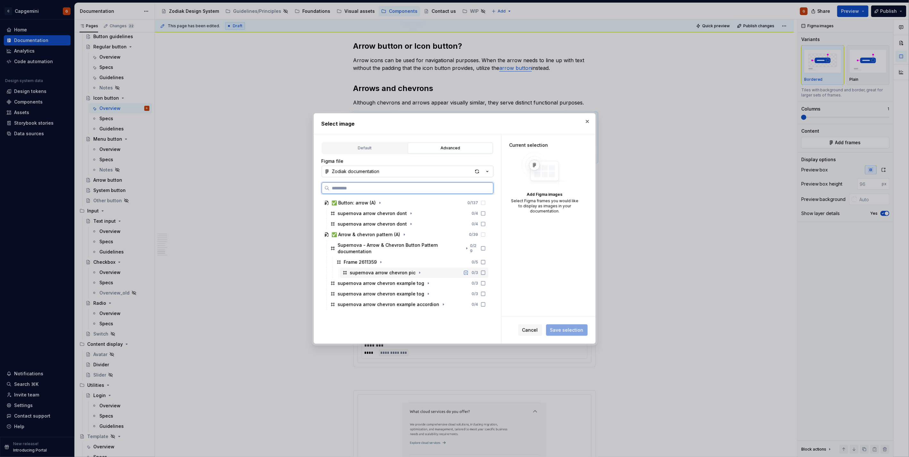
click at [484, 274] on icon at bounding box center [483, 273] width 4 height 4
click at [569, 331] on span "Save selection" at bounding box center [566, 330] width 33 height 6
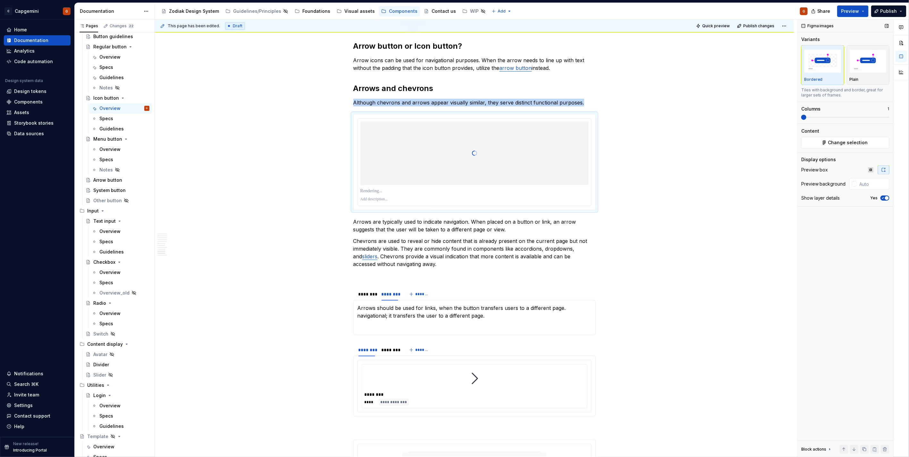
click at [883, 199] on icon "button" at bounding box center [882, 198] width 5 height 4
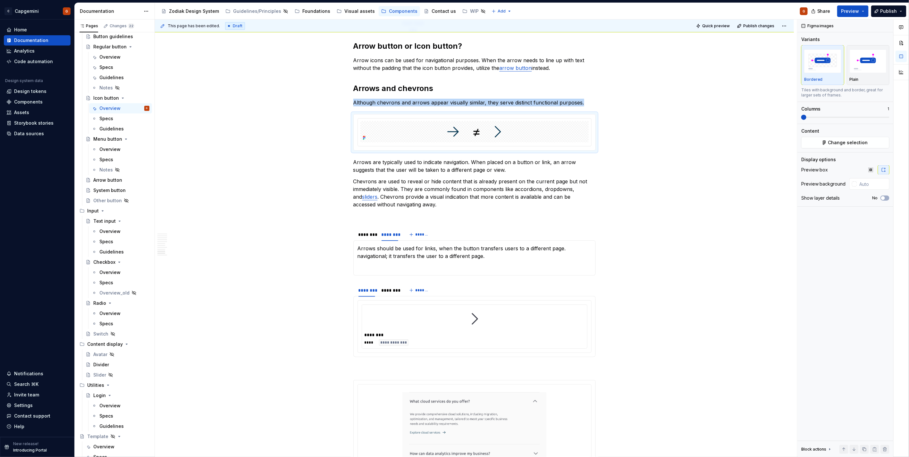
type textarea "*"
click at [868, 185] on input "text" at bounding box center [873, 184] width 32 height 12
type input "#FFFFFF"
type button "on"
click at [878, 75] on div "Plain" at bounding box center [868, 65] width 37 height 34
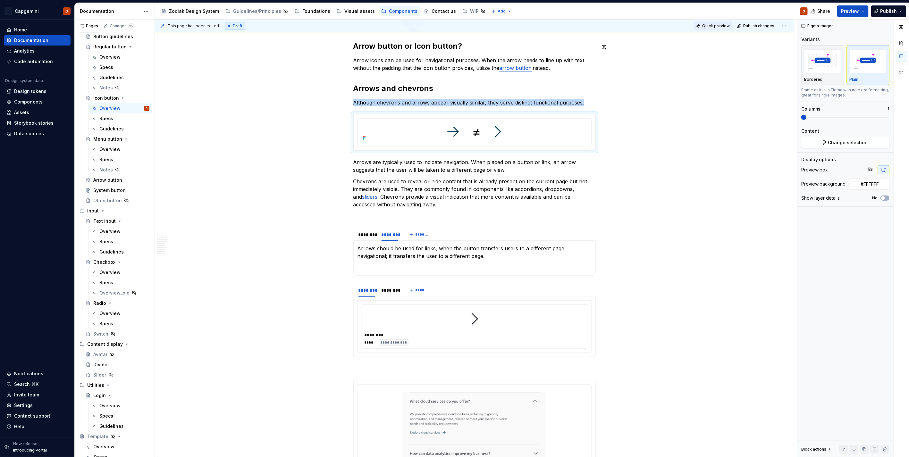
click at [705, 29] on button "Quick preview" at bounding box center [713, 25] width 38 height 9
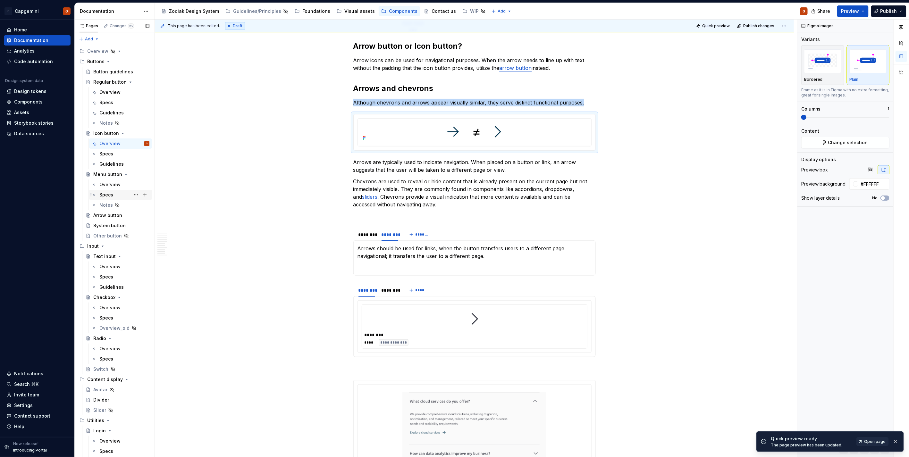
scroll to position [0, 0]
click at [867, 442] on span "Open page" at bounding box center [874, 441] width 21 height 5
click at [855, 143] on span "Change selection" at bounding box center [848, 142] width 40 height 6
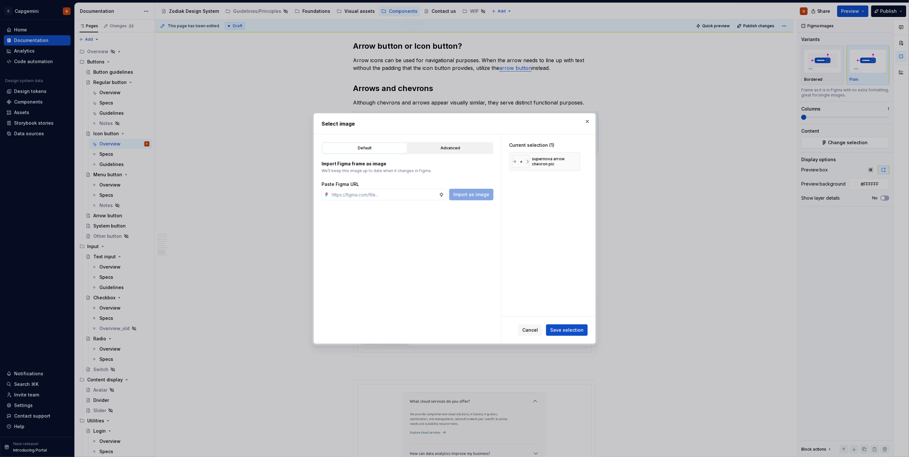
click at [457, 148] on div "Advanced" at bounding box center [450, 148] width 80 height 6
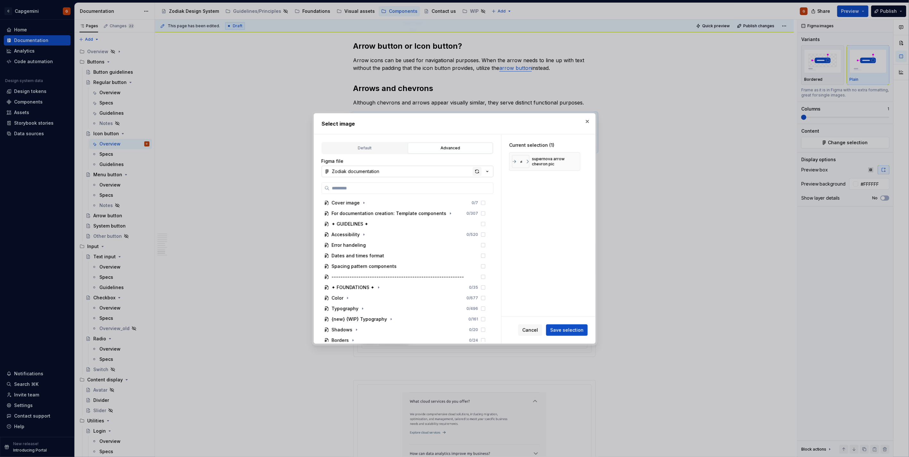
click at [477, 172] on div "button" at bounding box center [477, 171] width 9 height 9
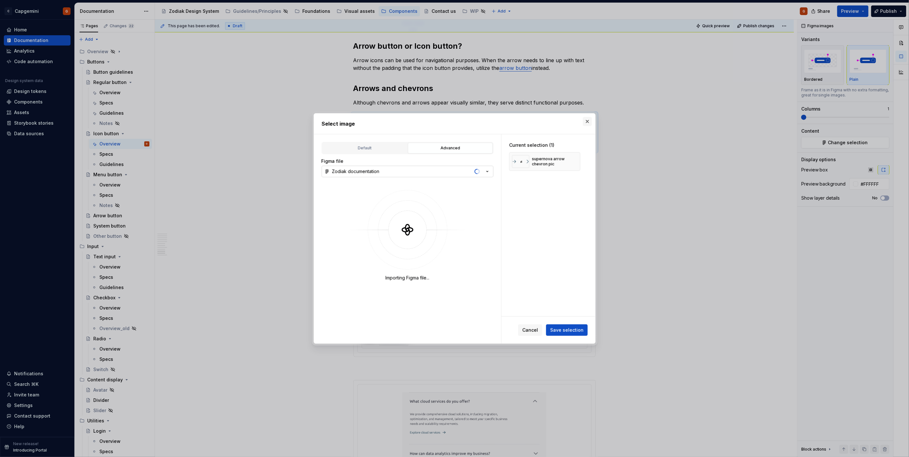
click at [587, 123] on button "button" at bounding box center [587, 121] width 9 height 9
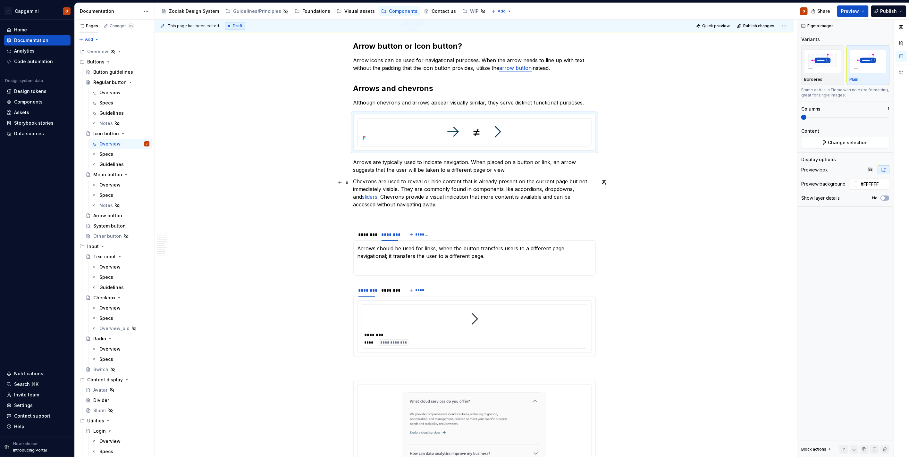
click at [414, 208] on p "Chevrons are used to reveal or hide content that is already present on the curr…" at bounding box center [474, 193] width 242 height 31
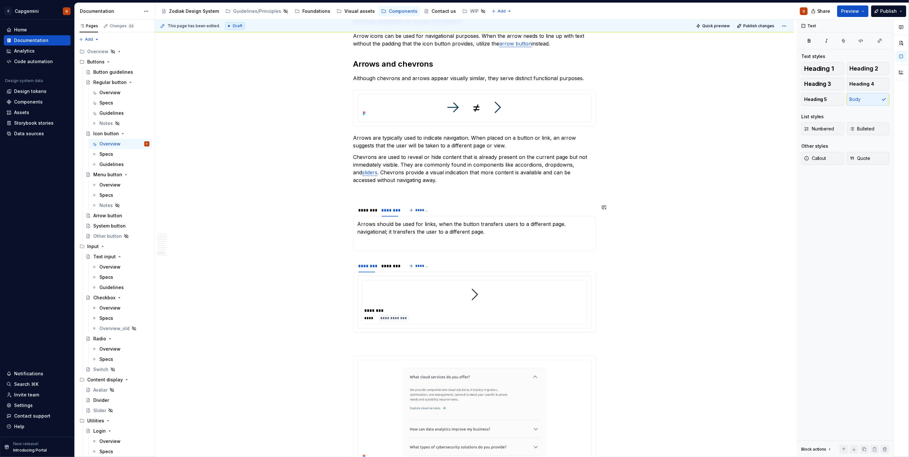
scroll to position [1733, 0]
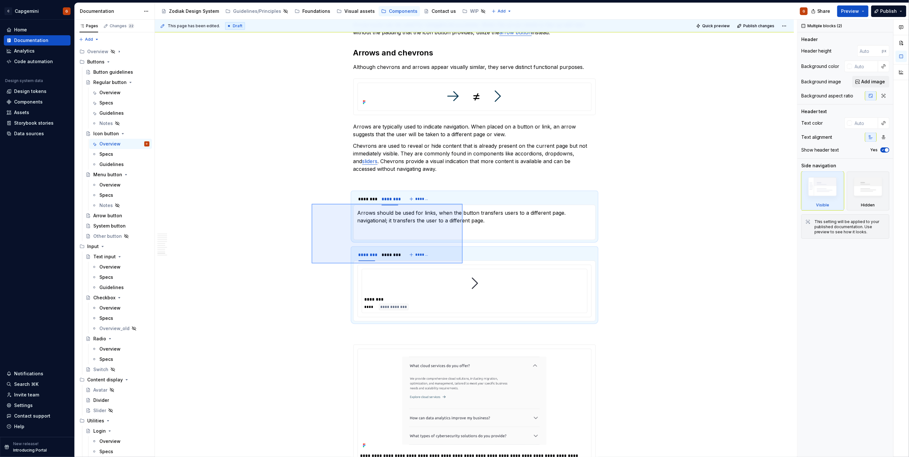
drag, startPoint x: 420, startPoint y: 248, endPoint x: 463, endPoint y: 264, distance: 45.0
click at [463, 264] on div "**********" at bounding box center [476, 239] width 642 height 438
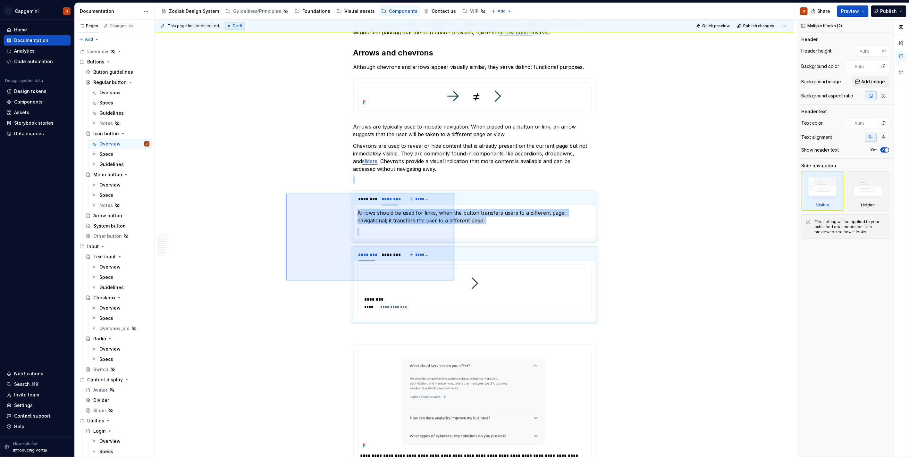
drag, startPoint x: 440, startPoint y: 273, endPoint x: 454, endPoint y: 281, distance: 16.5
click at [454, 281] on div "**********" at bounding box center [476, 239] width 642 height 438
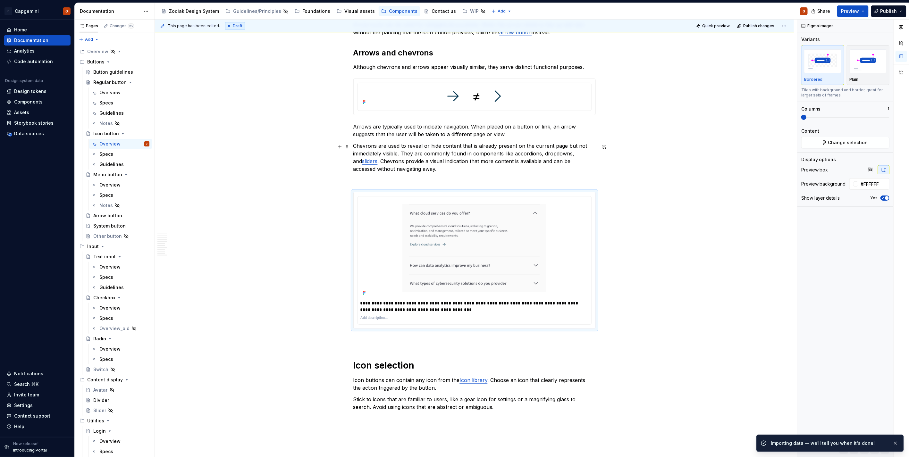
click at [512, 161] on p "Chevrons are used to reveal or hide content that is already present on the curr…" at bounding box center [474, 157] width 242 height 31
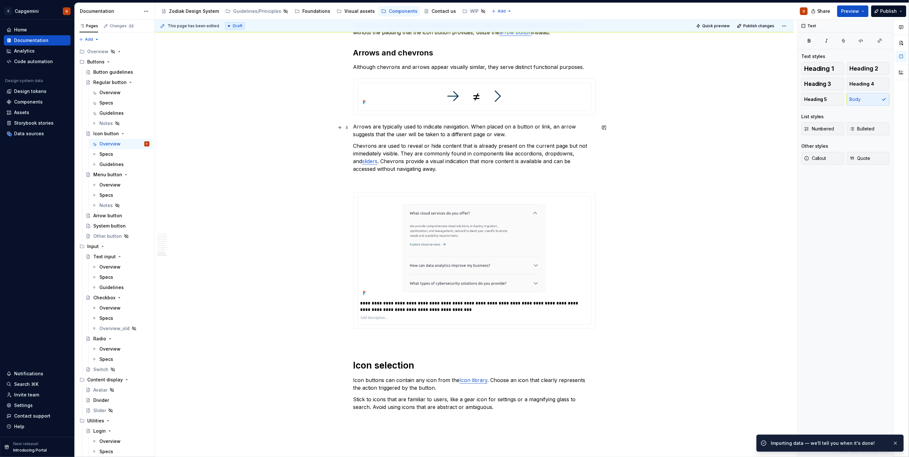
click at [520, 130] on p "Arrows are typically used to indicate navigation. When placed on a button or li…" at bounding box center [474, 130] width 242 height 15
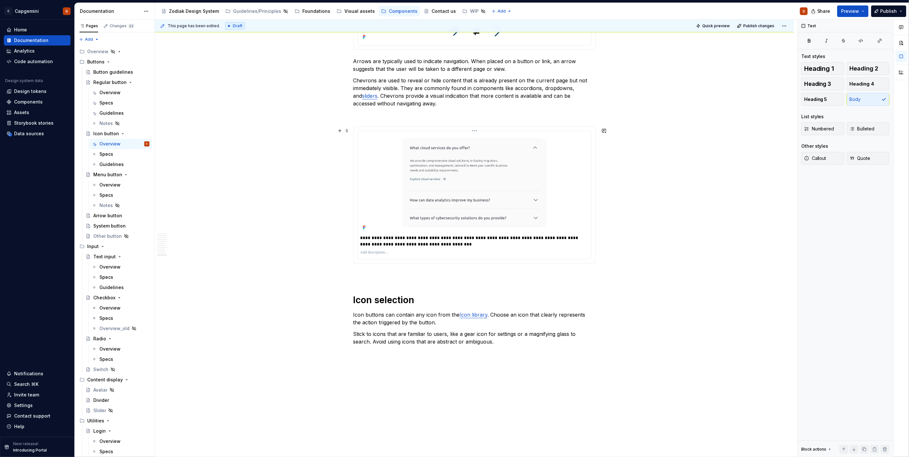
scroll to position [1832, 0]
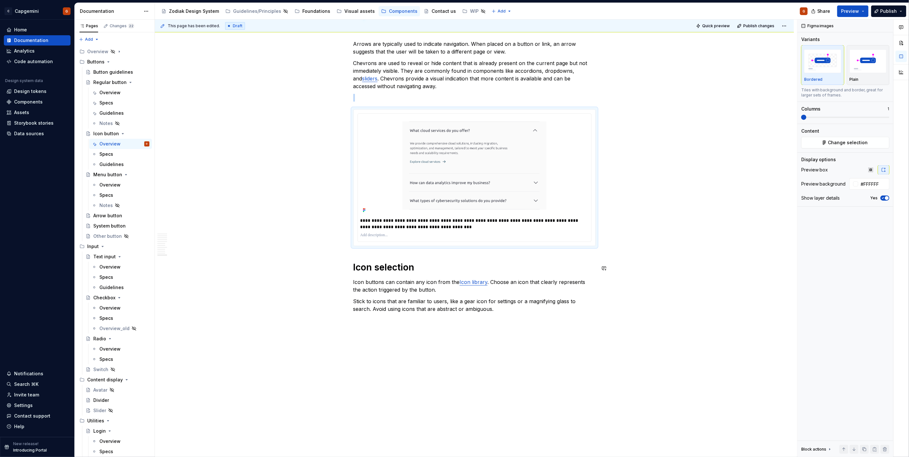
scroll to position [1817, 0]
click at [387, 98] on p at bounding box center [474, 98] width 242 height 8
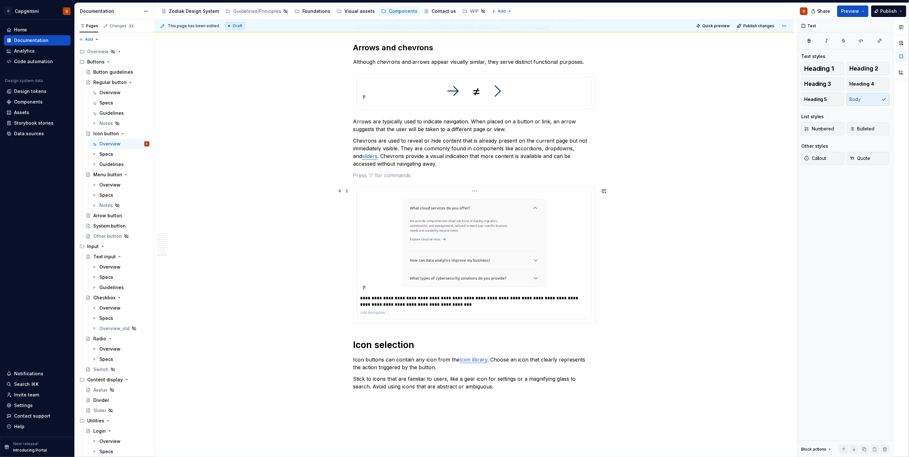
scroll to position [1675, 0]
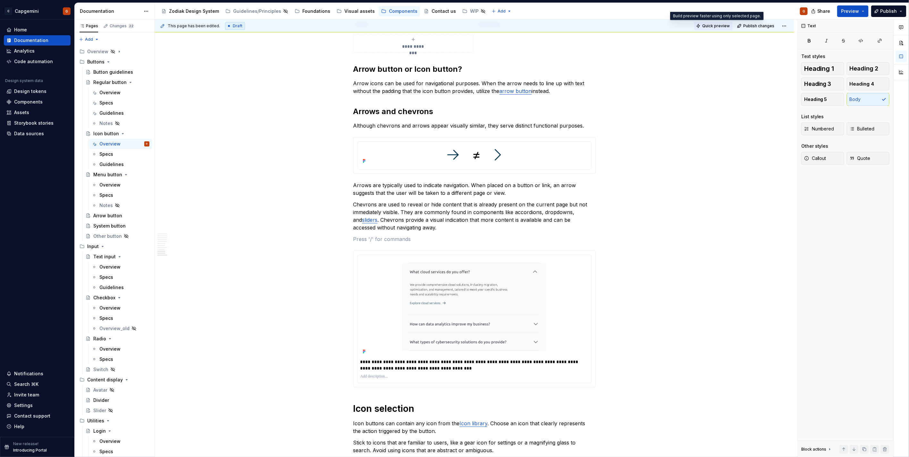
click at [708, 26] on span "Quick preview" at bounding box center [716, 25] width 28 height 5
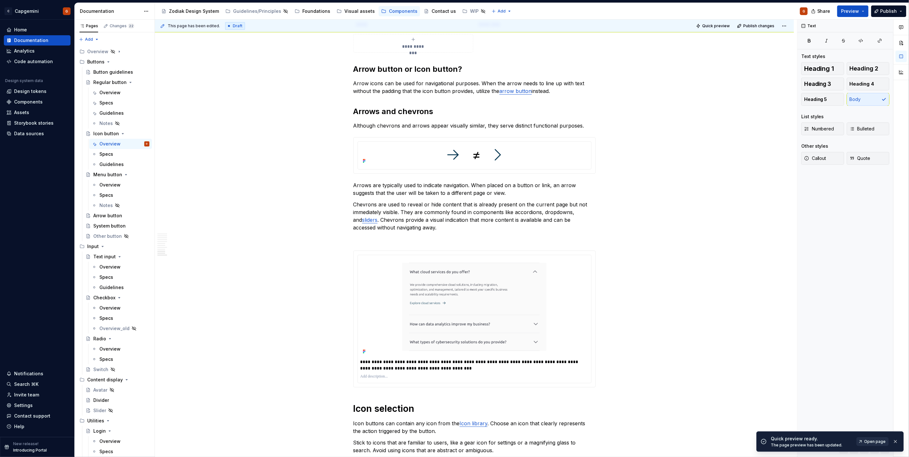
click at [871, 442] on span "Open page" at bounding box center [874, 441] width 21 height 5
click at [396, 87] on p "Arrow icons can be used for navigational purposes. When the arrow needs to line…" at bounding box center [474, 87] width 242 height 15
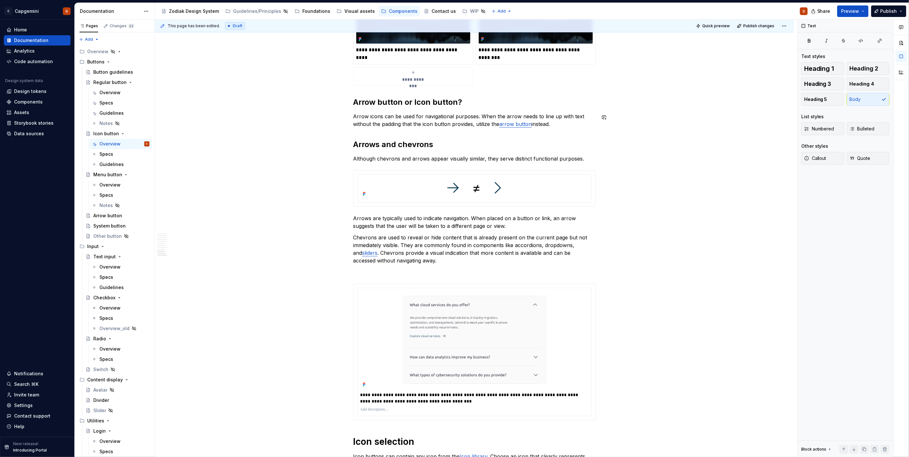
scroll to position [1604, 0]
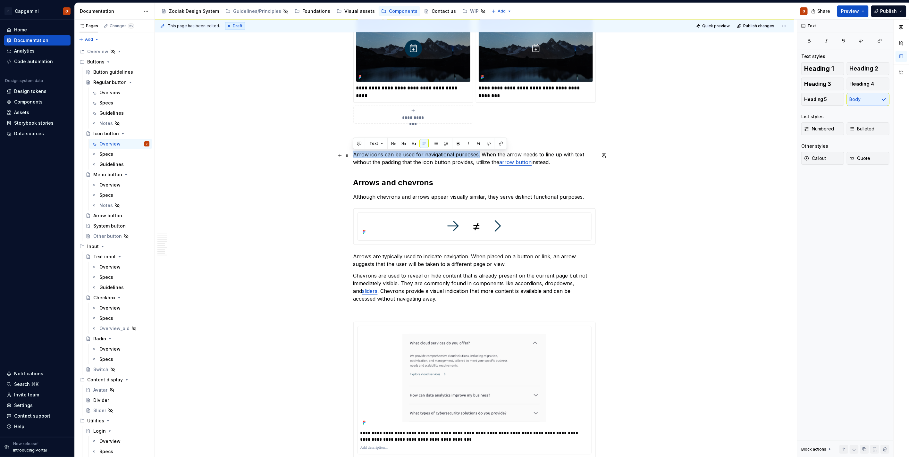
drag, startPoint x: 478, startPoint y: 155, endPoint x: 355, endPoint y: 156, distance: 123.4
click at [355, 156] on p "Arrow icons can be used for navigational purposes. When the arrow needs to line…" at bounding box center [474, 158] width 242 height 15
click at [379, 155] on p "Arrow icons can be used for navigational purposes. When the arrow needs to line…" at bounding box center [474, 158] width 242 height 15
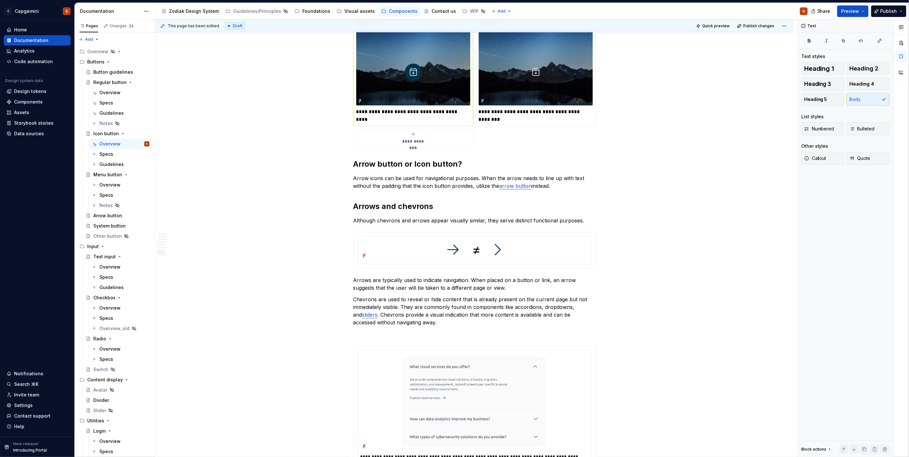
scroll to position [1568, 0]
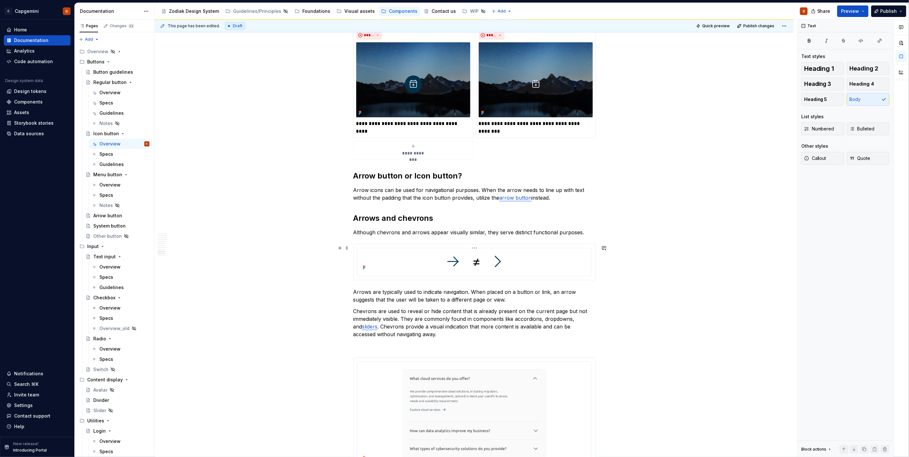
drag, startPoint x: 546, startPoint y: 261, endPoint x: 656, endPoint y: 208, distance: 122.3
click at [546, 261] on div at bounding box center [474, 261] width 228 height 21
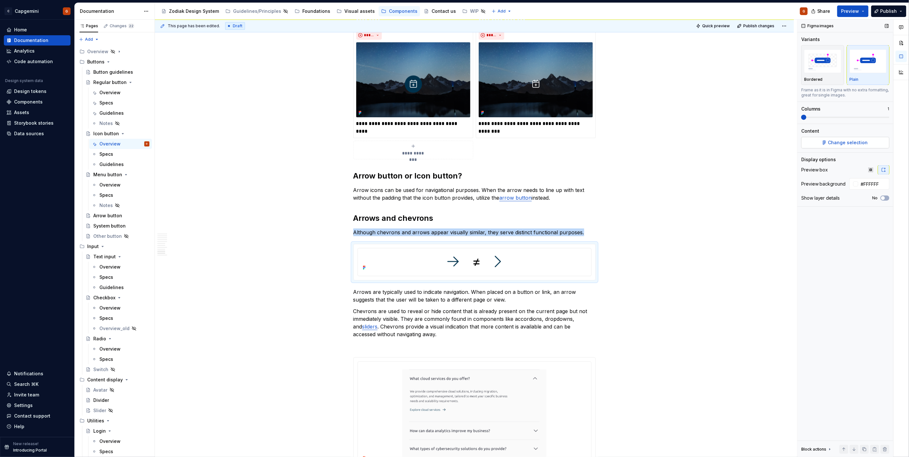
click at [834, 139] on span "Change selection" at bounding box center [848, 142] width 40 height 6
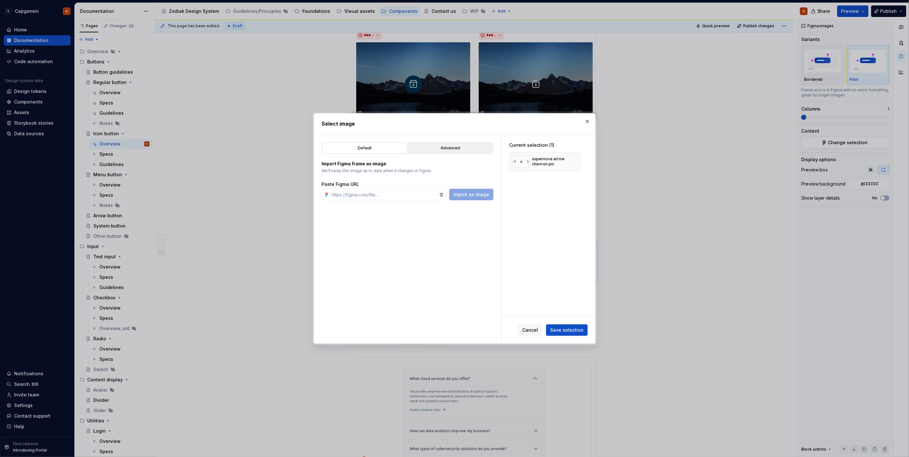
click at [466, 146] on div "Advanced" at bounding box center [450, 148] width 80 height 6
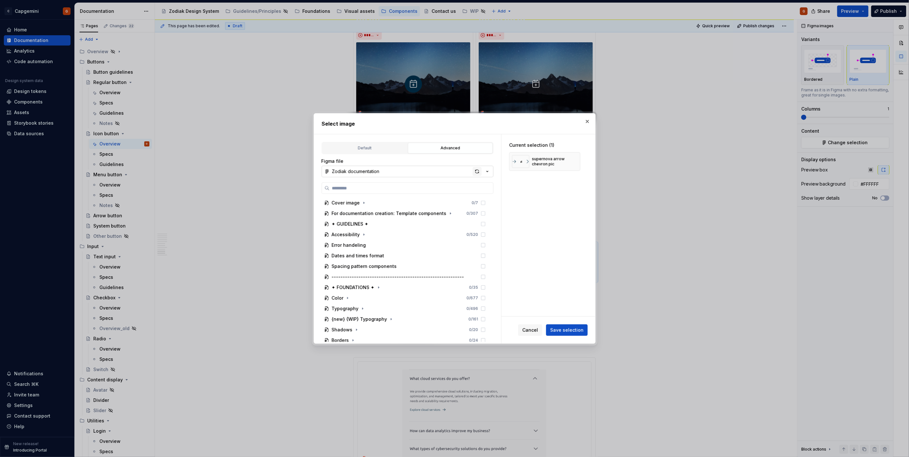
click at [475, 172] on div "button" at bounding box center [477, 171] width 9 height 9
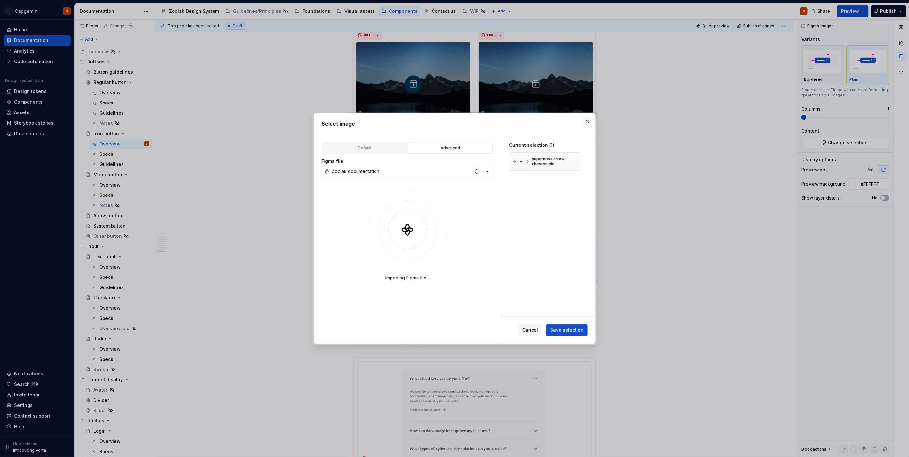
click at [584, 123] on button "button" at bounding box center [587, 121] width 9 height 9
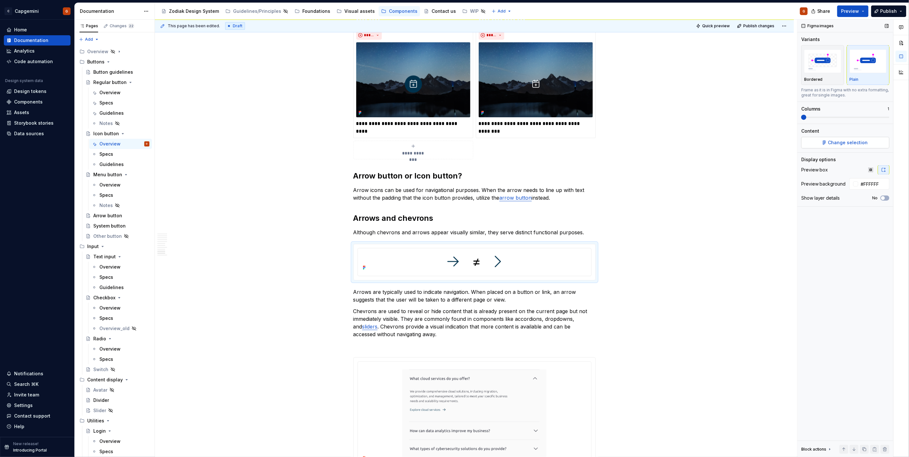
click at [831, 143] on span "Change selection" at bounding box center [848, 142] width 40 height 6
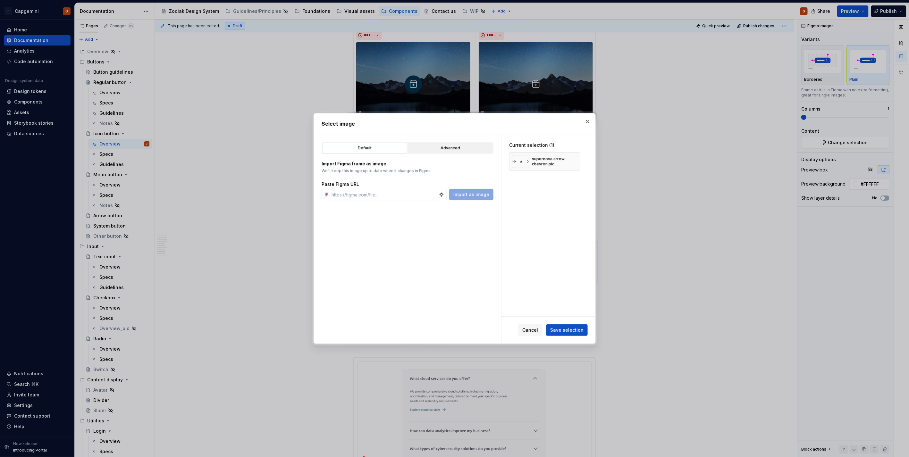
click at [452, 153] on button "Advanced" at bounding box center [450, 148] width 85 height 11
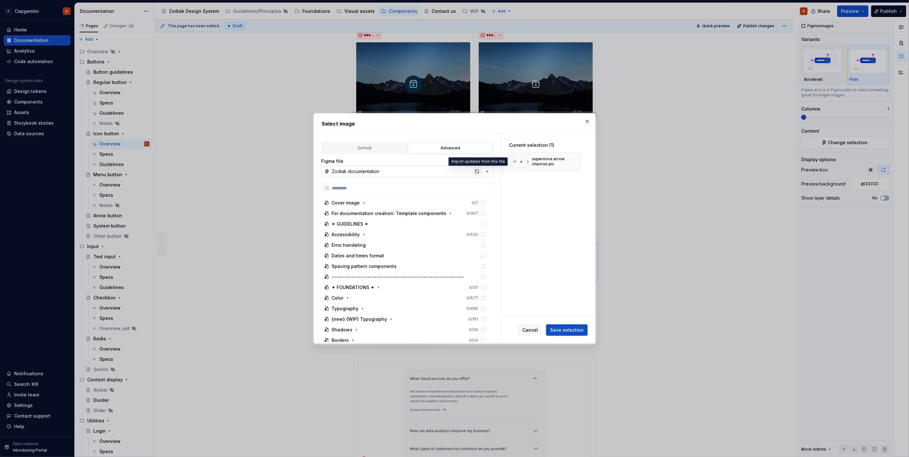
click at [476, 172] on div "button" at bounding box center [477, 171] width 9 height 9
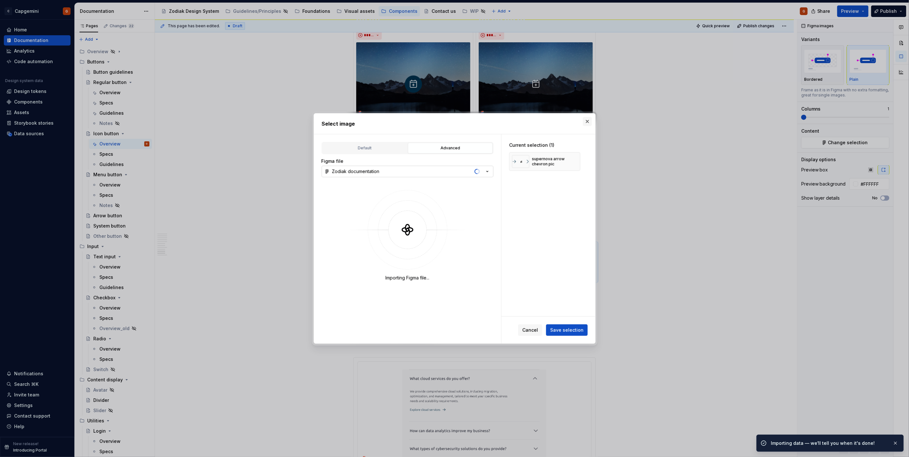
click at [585, 123] on button "button" at bounding box center [587, 121] width 9 height 9
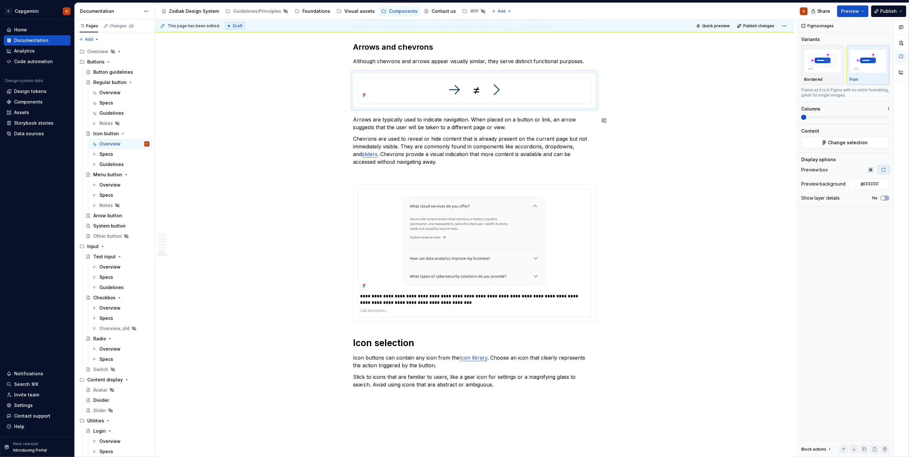
scroll to position [1746, 0]
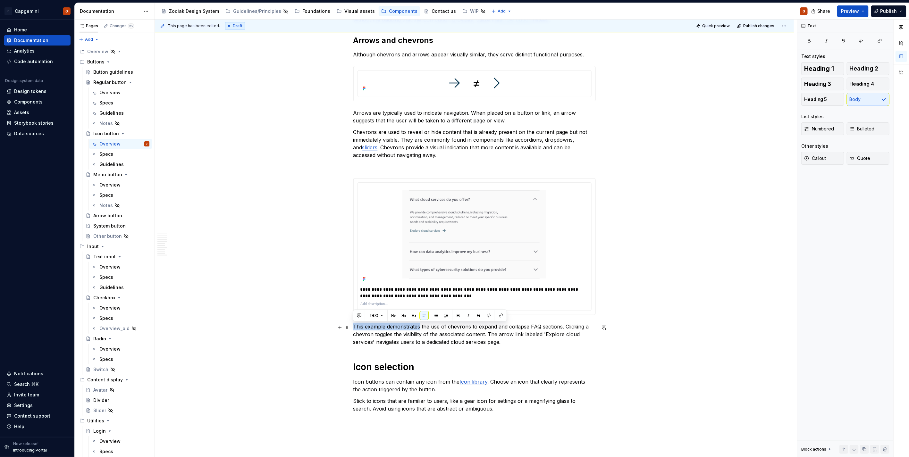
drag, startPoint x: 420, startPoint y: 328, endPoint x: 350, endPoint y: 328, distance: 70.5
drag, startPoint x: 508, startPoint y: 326, endPoint x: 538, endPoint y: 328, distance: 30.2
click at [538, 328] on p "A demonstration of the use of chevrons to expand and collapse FAQ sections. Cli…" at bounding box center [474, 334] width 242 height 23
drag, startPoint x: 403, startPoint y: 344, endPoint x: 463, endPoint y: 341, distance: 59.4
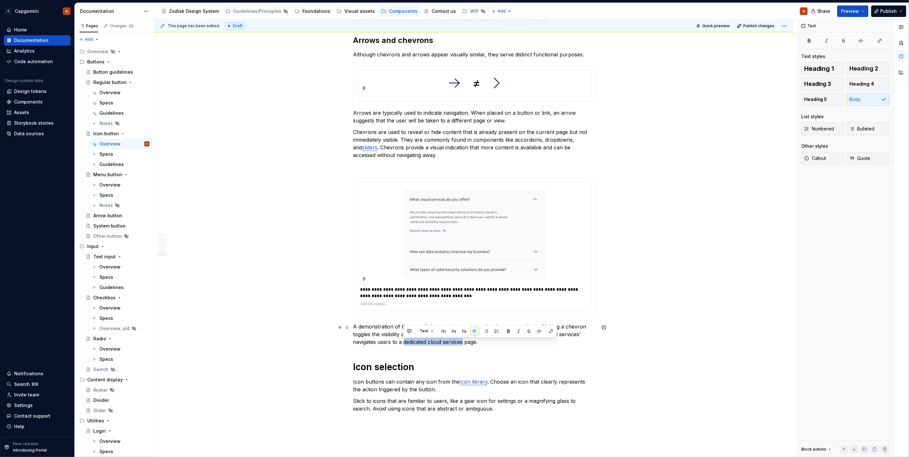
click at [463, 341] on p "A demonstration of the use of chevrons to expand and collapse accordions. Click…" at bounding box center [474, 334] width 242 height 23
click at [482, 345] on p "A demonstration of the use of chevrons to expand and collapse accordions. Click…" at bounding box center [474, 334] width 242 height 23
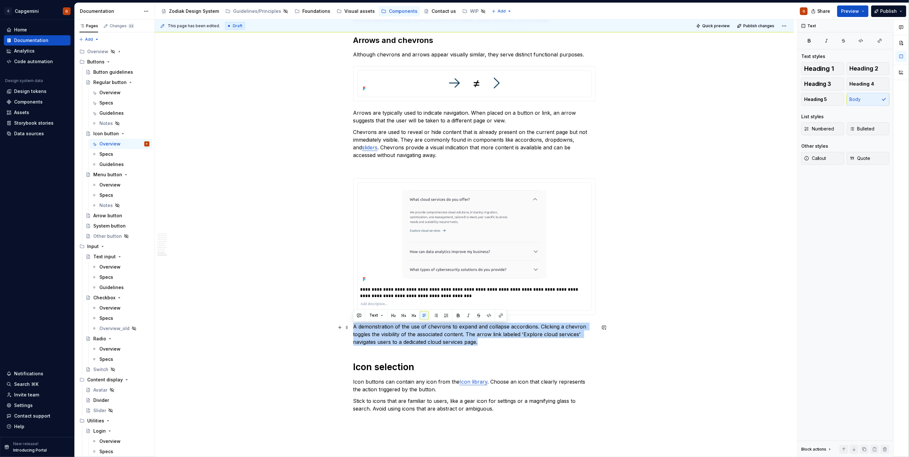
drag, startPoint x: 482, startPoint y: 341, endPoint x: 355, endPoint y: 329, distance: 127.9
click at [355, 329] on p "A demonstration of the use of chevrons to expand and collapse accordions. Click…" at bounding box center [474, 334] width 242 height 23
copy p "A demonstration of the use of chevrons to expand and collapse accordions. Click…"
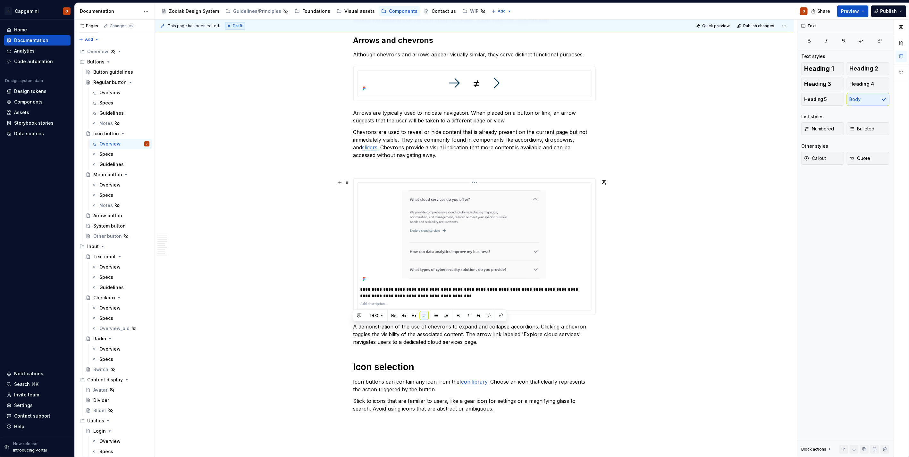
click at [371, 303] on p at bounding box center [474, 304] width 228 height 5
drag, startPoint x: 354, startPoint y: 326, endPoint x: 393, endPoint y: 329, distance: 39.2
click at [393, 329] on p "A demonstration of the use of chevrons to expand and collapse accordions. Click…" at bounding box center [474, 334] width 242 height 23
click at [434, 326] on p "The below image demonstrates of the use of chevrons to expand and collapse acco…" at bounding box center [474, 334] width 242 height 23
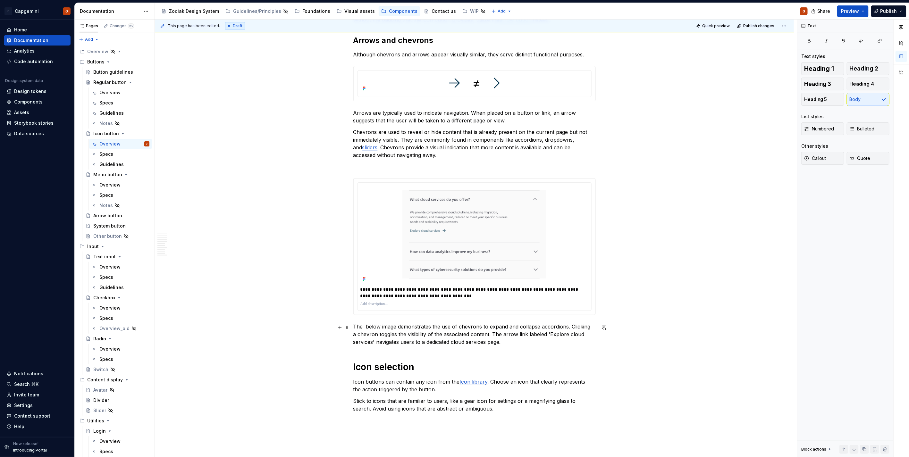
click at [366, 327] on p "The below image demonstrates the use of chevrons to expand and collapse accordi…" at bounding box center [474, 334] width 242 height 23
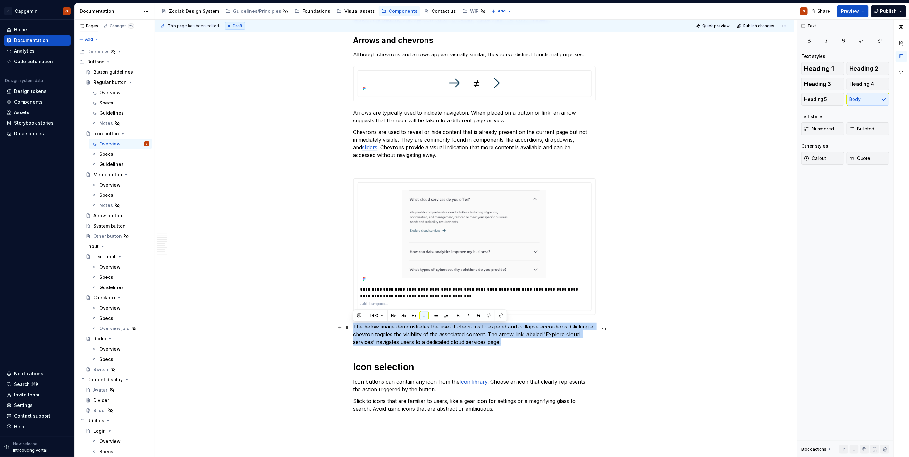
drag, startPoint x: 513, startPoint y: 341, endPoint x: 353, endPoint y: 327, distance: 160.9
click at [353, 327] on p "The below image demonstrates the use of chevrons to expand and collapse accordi…" at bounding box center [474, 334] width 242 height 23
copy p "The below image demonstrates the use of chevrons to expand and collapse accordi…"
click at [373, 165] on p at bounding box center [474, 167] width 242 height 8
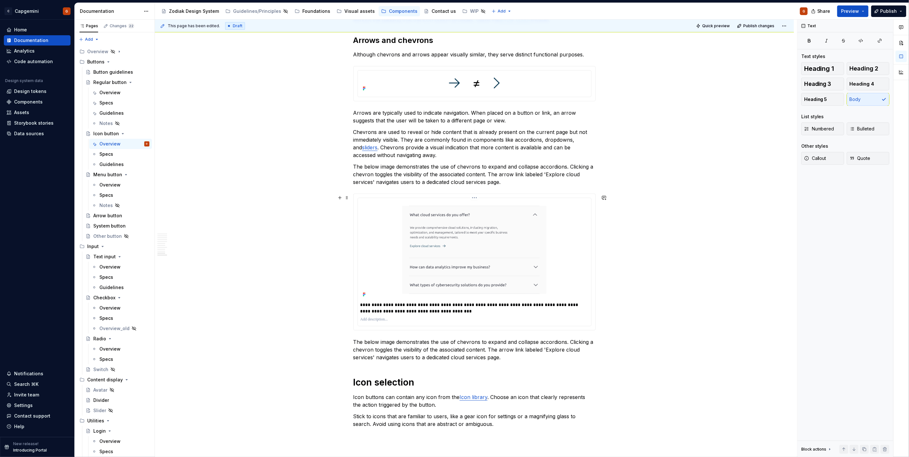
click at [396, 307] on p "**********" at bounding box center [474, 308] width 228 height 13
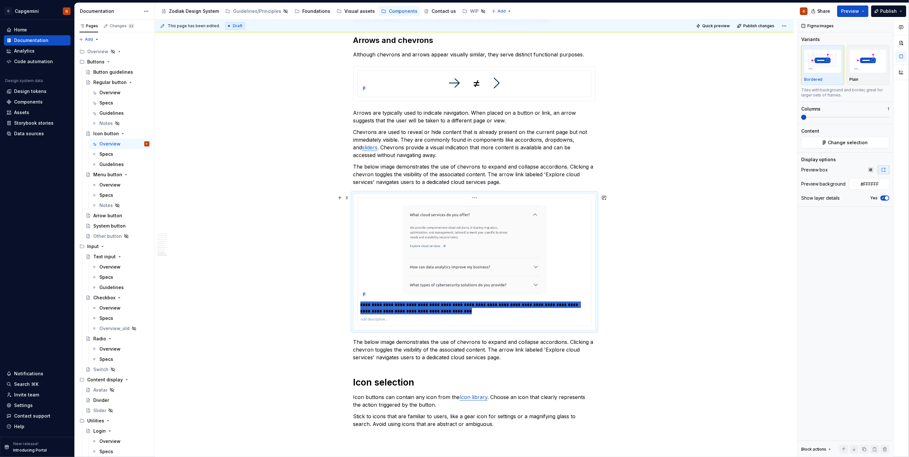
click at [396, 307] on p "**********" at bounding box center [474, 308] width 228 height 13
click at [405, 355] on p "The below image demonstrates the use of chevrons to expand and collapse accordi…" at bounding box center [474, 349] width 242 height 23
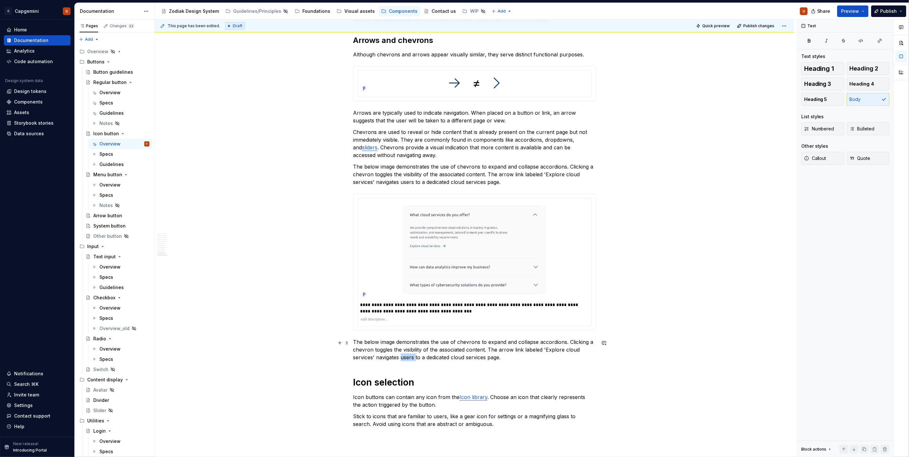
click at [405, 355] on p "The below image demonstrates the use of chevrons to expand and collapse accordi…" at bounding box center [474, 349] width 242 height 23
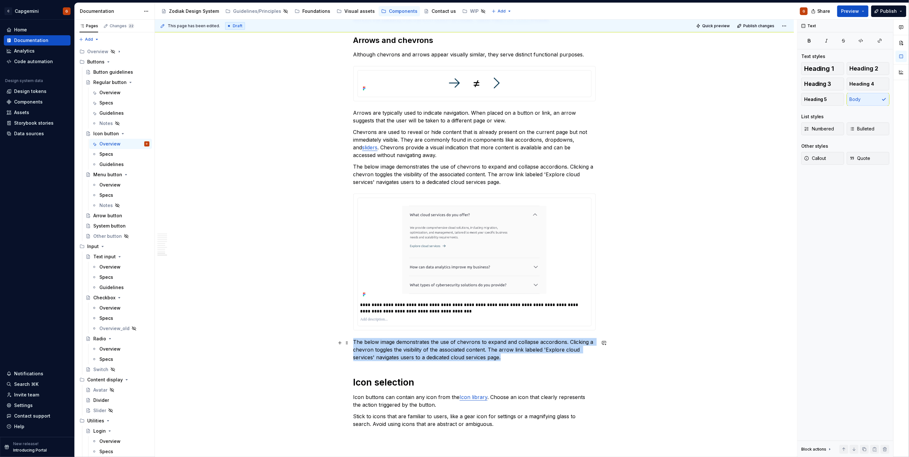
click at [405, 355] on p "The below image demonstrates the use of chevrons to expand and collapse accordi…" at bounding box center [474, 349] width 242 height 23
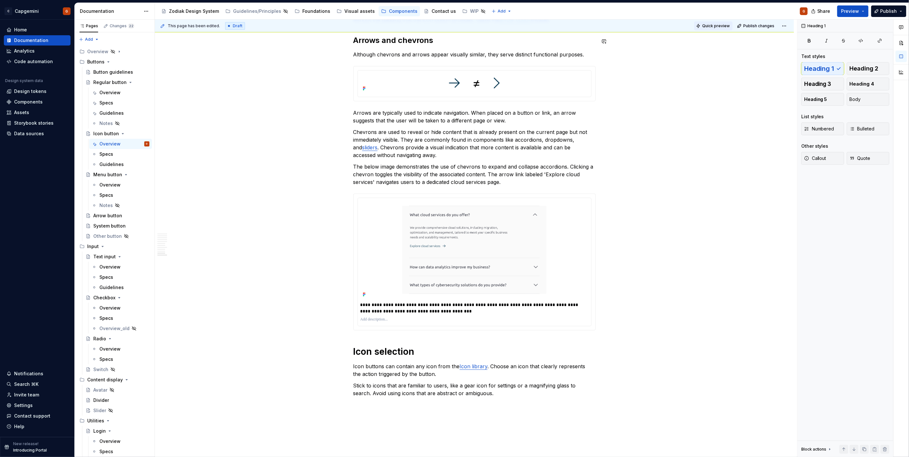
click at [713, 28] on span "Quick preview" at bounding box center [716, 25] width 28 height 5
click at [866, 441] on span "Open page" at bounding box center [874, 441] width 21 height 5
click at [440, 179] on p "The below image demonstrates the use of chevrons to expand and collapse accordi…" at bounding box center [474, 174] width 242 height 23
click at [406, 306] on p "**********" at bounding box center [474, 308] width 228 height 13
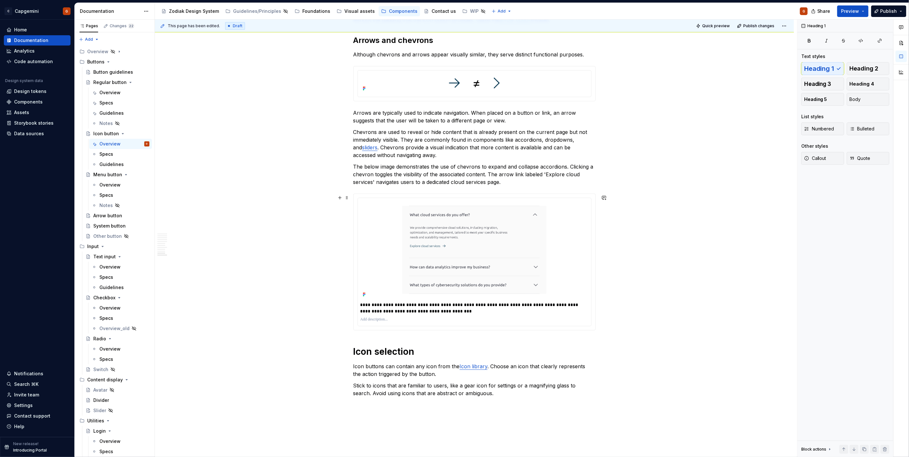
drag, startPoint x: 337, startPoint y: 199, endPoint x: 383, endPoint y: 336, distance: 144.4
click at [338, 199] on button "button" at bounding box center [339, 197] width 9 height 9
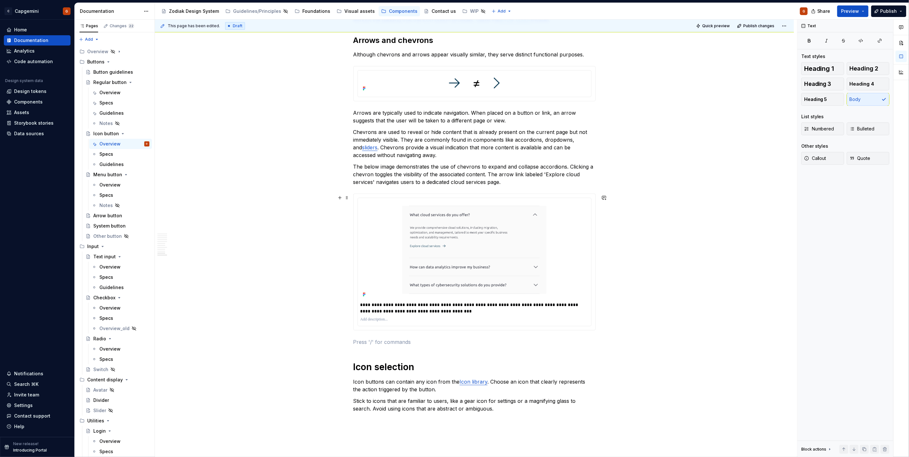
click at [376, 343] on p at bounding box center [474, 342] width 242 height 8
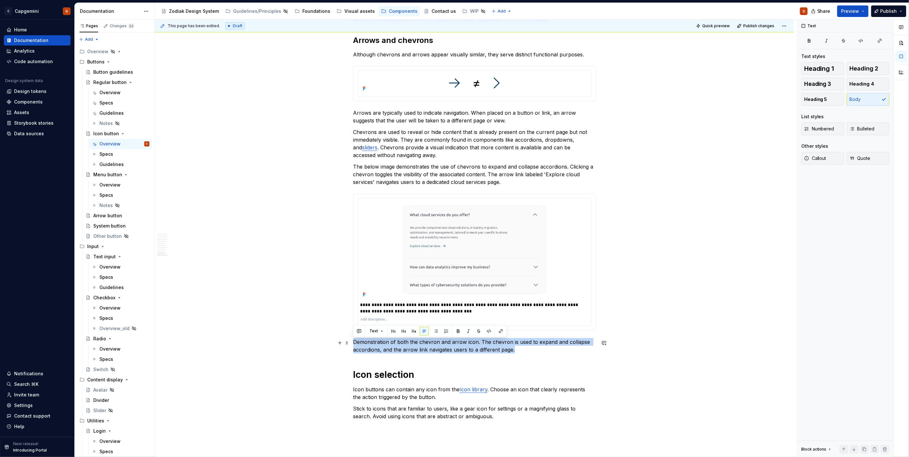
drag, startPoint x: 524, startPoint y: 350, endPoint x: 351, endPoint y: 339, distance: 172.9
copy p "Demonstration of both the chevron and arrow icon. The chevron is used to expand…"
click at [384, 303] on p "**********" at bounding box center [474, 308] width 228 height 13
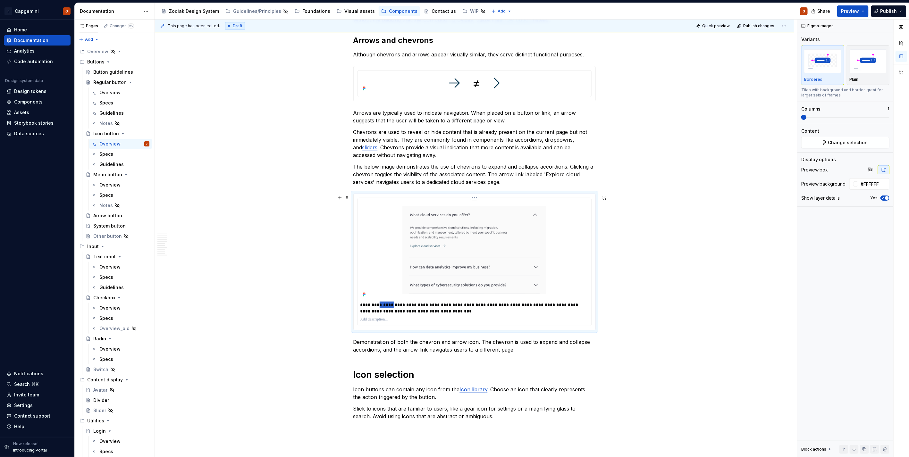
click at [384, 303] on p "**********" at bounding box center [474, 308] width 228 height 13
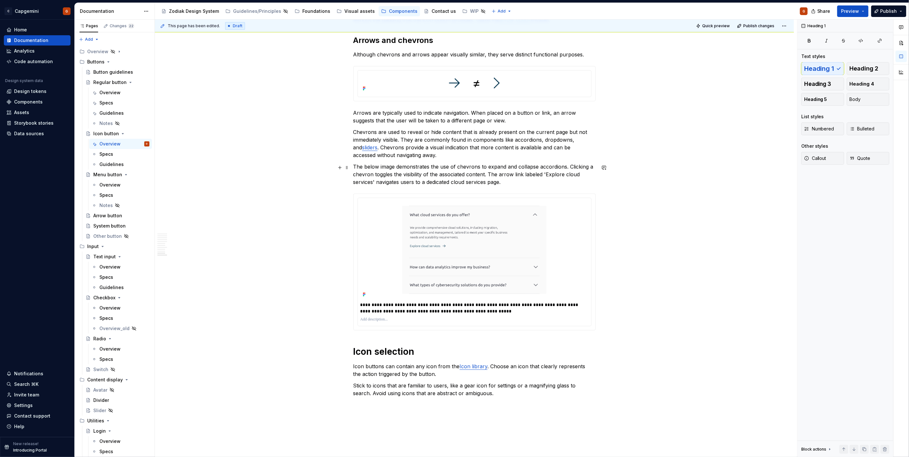
click at [440, 177] on p "The below image demonstrates the use of chevrons to expand and collapse accordi…" at bounding box center [474, 174] width 242 height 23
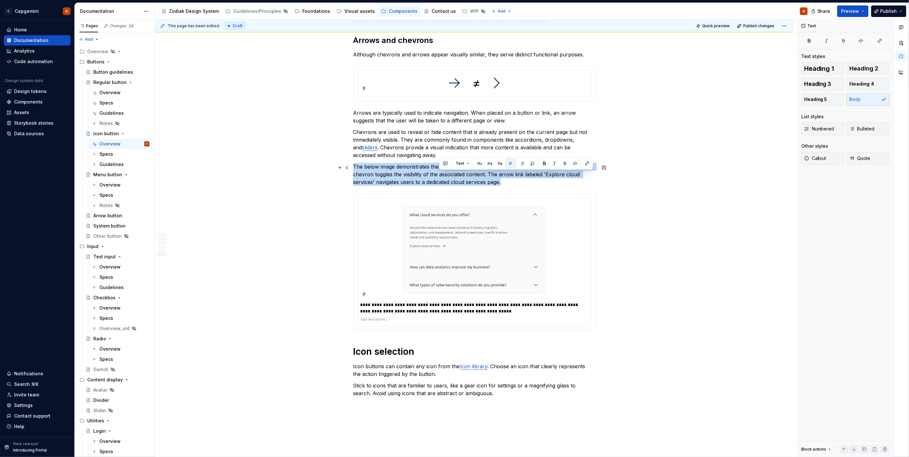
click at [440, 177] on p "The below image demonstrates the use of chevrons to expand and collapse accordi…" at bounding box center [474, 174] width 242 height 23
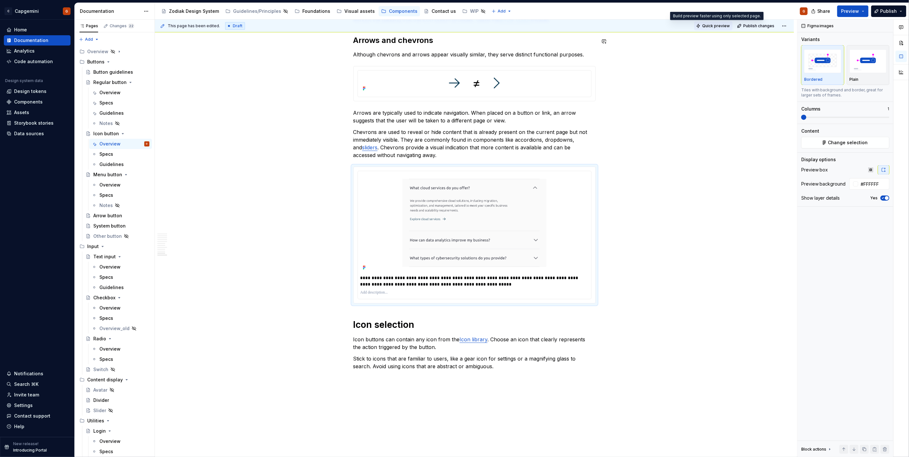
click at [717, 26] on span "Quick preview" at bounding box center [716, 25] width 28 height 5
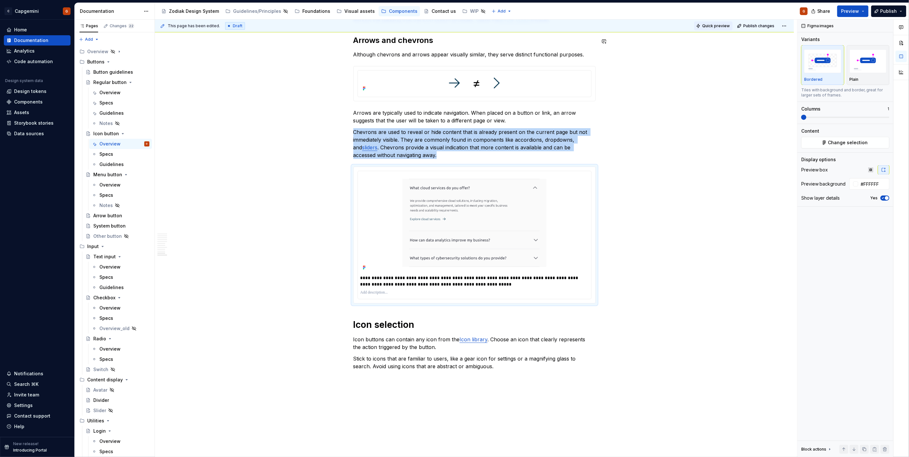
click at [713, 26] on span "Quick preview" at bounding box center [716, 25] width 28 height 5
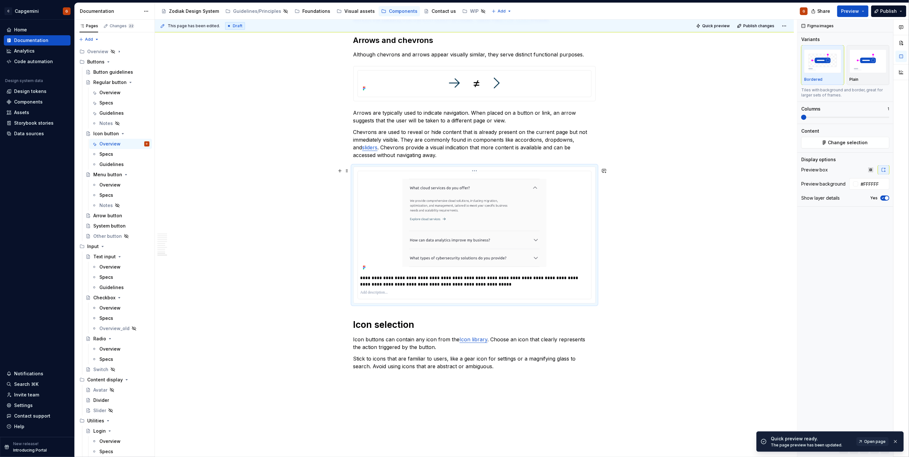
click at [383, 277] on p "**********" at bounding box center [474, 281] width 228 height 13
type textarea "*"
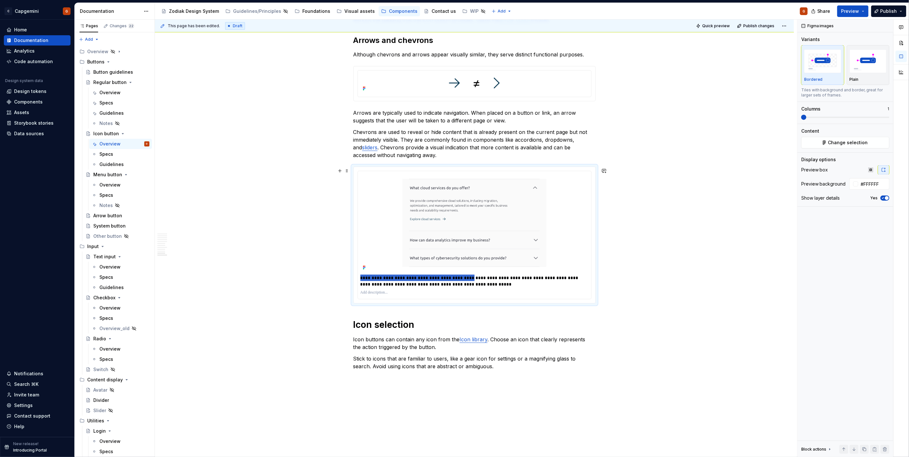
drag, startPoint x: 470, startPoint y: 278, endPoint x: 350, endPoint y: 280, distance: 119.6
click at [353, 280] on div "**********" at bounding box center [474, 235] width 242 height 137
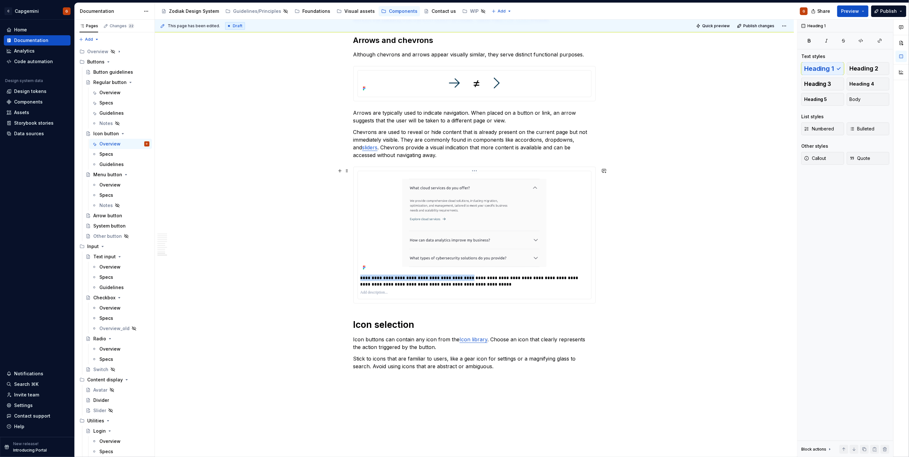
drag, startPoint x: 360, startPoint y: 277, endPoint x: 469, endPoint y: 279, distance: 109.0
click at [469, 279] on p "**********" at bounding box center [474, 281] width 228 height 13
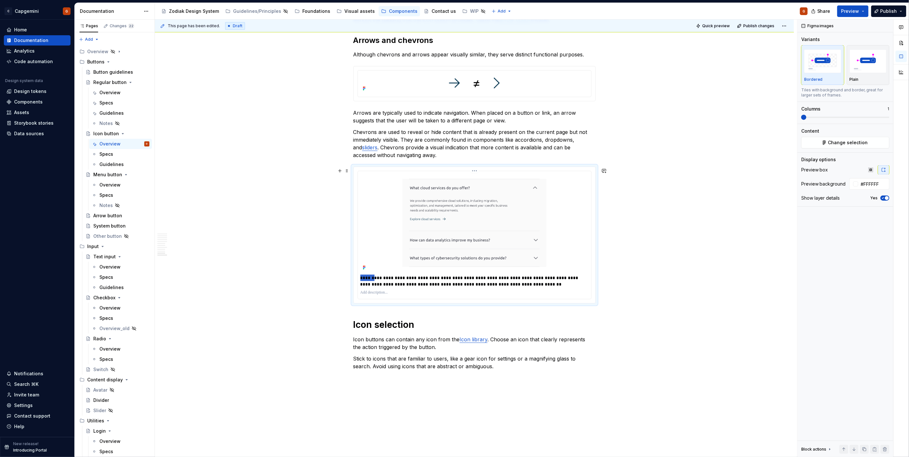
drag, startPoint x: 373, startPoint y: 278, endPoint x: 360, endPoint y: 279, distance: 13.2
click at [360, 279] on p "**********" at bounding box center [474, 281] width 228 height 13
click at [387, 278] on p "**********" at bounding box center [474, 281] width 228 height 13
click at [396, 279] on p "**********" at bounding box center [474, 281] width 228 height 13
click at [505, 278] on p "**********" at bounding box center [474, 281] width 228 height 13
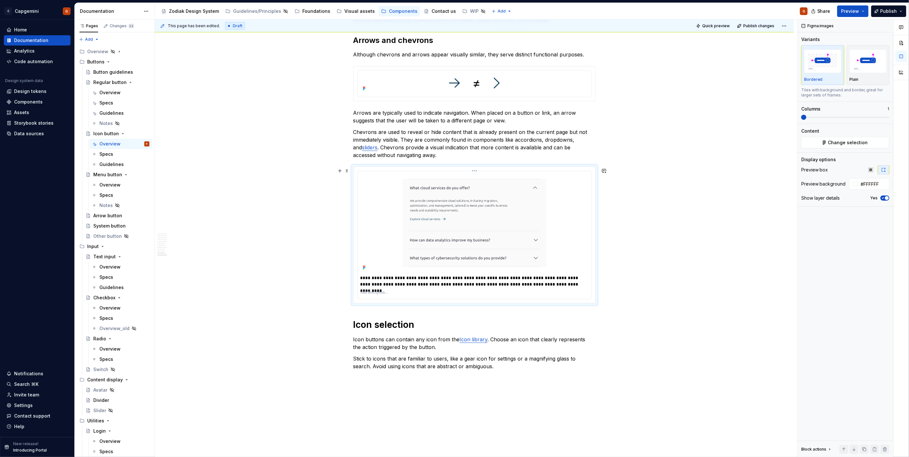
click at [510, 278] on p "**********" at bounding box center [474, 281] width 228 height 13
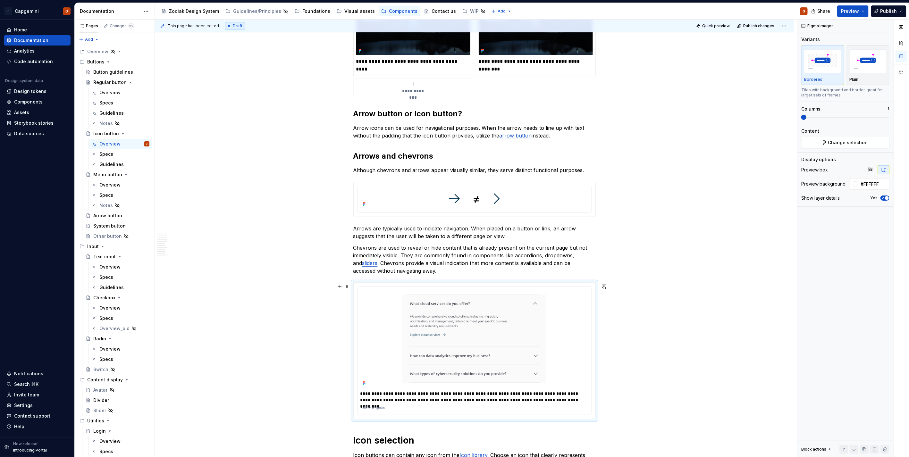
scroll to position [1626, 0]
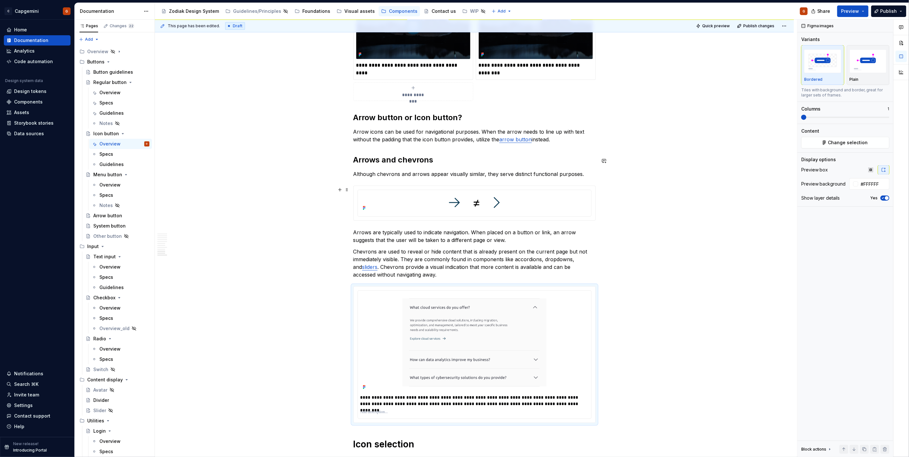
click at [505, 205] on img at bounding box center [474, 203] width 228 height 20
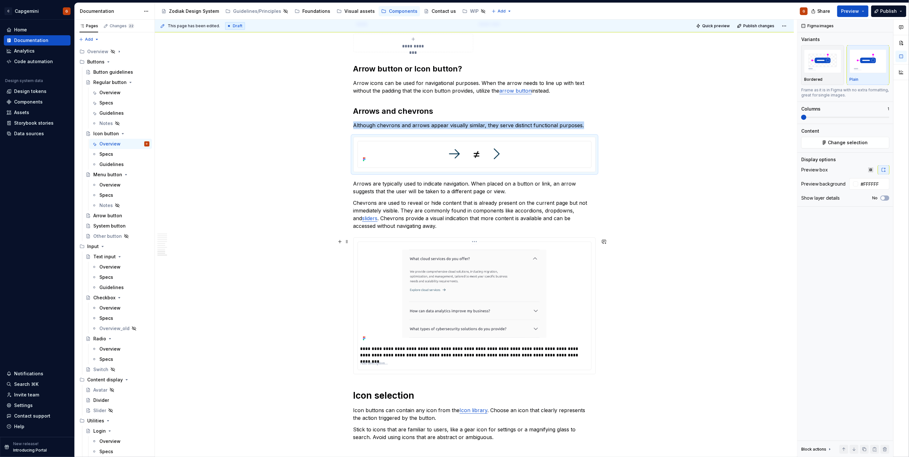
scroll to position [1662, 0]
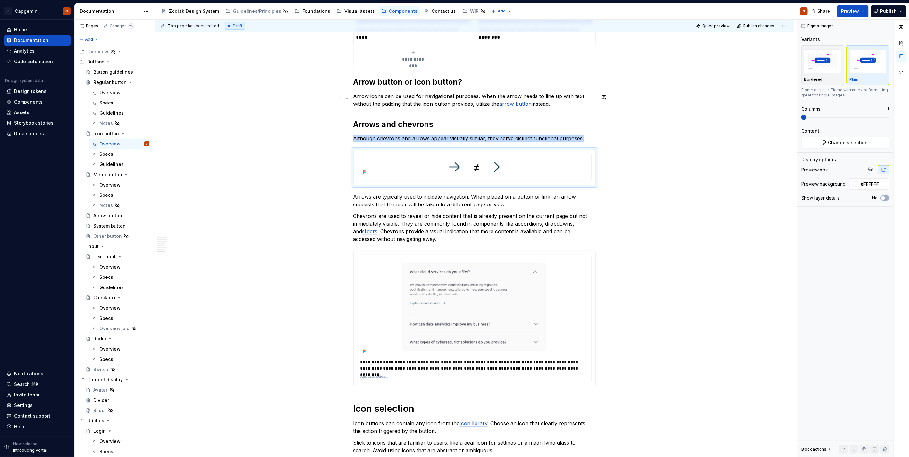
click at [433, 93] on p "Arrow icons can be used for navigational purposes. When the arrow needs to line…" at bounding box center [474, 99] width 242 height 15
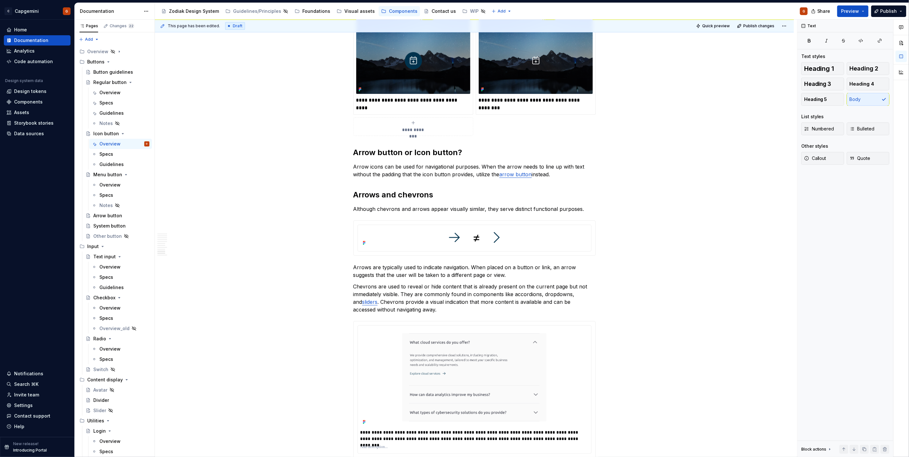
scroll to position [1591, 0]
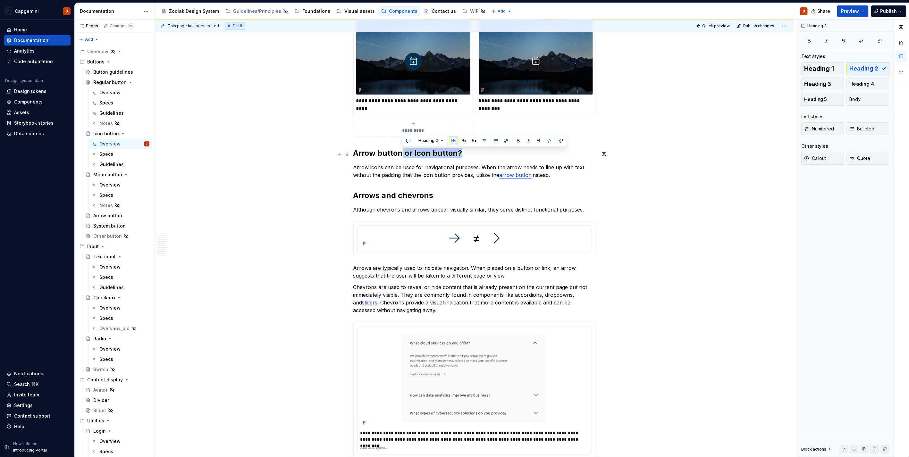
drag, startPoint x: 464, startPoint y: 153, endPoint x: 402, endPoint y: 154, distance: 61.6
click at [402, 154] on h2 "Arrow button or Icon button?" at bounding box center [474, 153] width 242 height 10
click at [391, 172] on p "Arrow icons can be used for navigational purposes. When the arrow needs to line…" at bounding box center [474, 171] width 242 height 15
click at [354, 170] on p "Arrow icons can be used for navigational purposes. When the arrow needs to line…" at bounding box center [474, 171] width 242 height 15
click at [379, 168] on p "Arrow icons can be used for navigational purposes. When the arrow needs to line…" at bounding box center [474, 171] width 242 height 15
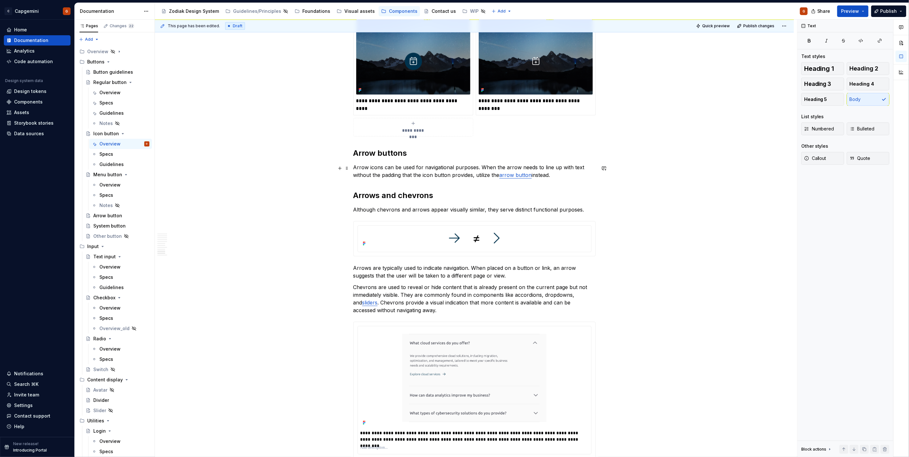
click at [386, 168] on p "Arrow icons can be used for navigational purposes. When the arrow needs to line…" at bounding box center [474, 171] width 242 height 15
click at [401, 167] on p "Arrow icons can be used for navigational purposes. When the arrow needs to line…" at bounding box center [474, 171] width 242 height 15
click at [417, 168] on p "Arrow icons can be used for navigational purposes. When the arrow needs to line…" at bounding box center [474, 171] width 242 height 15
click at [354, 169] on p "Arrow icons can be used for navigational purposes. When the arrow needs to line…" at bounding box center [474, 171] width 242 height 15
type textarea "*"
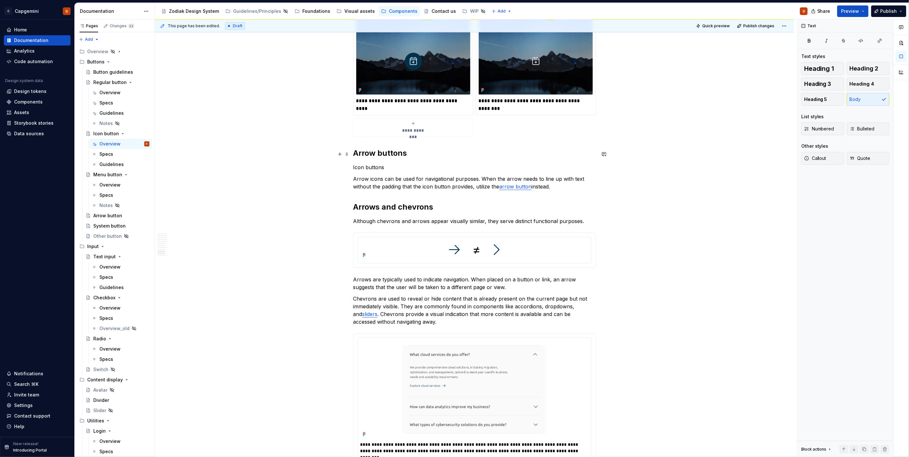
click at [403, 157] on h2 "Arrow buttons" at bounding box center [474, 153] width 242 height 10
click at [418, 151] on h2 "Arrow buttons" at bounding box center [474, 153] width 242 height 10
click at [377, 169] on p "Icon buttons" at bounding box center [474, 168] width 242 height 8
click at [385, 168] on p "Icon buttons" at bounding box center [474, 168] width 242 height 8
click at [400, 168] on p "Icon buttons have a padding which makes them" at bounding box center [474, 168] width 242 height 8
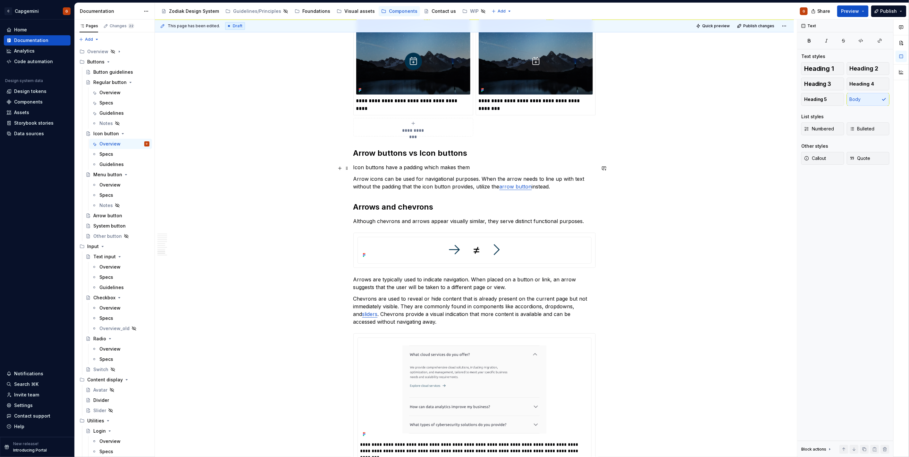
click at [403, 168] on p "Icon buttons have a padding which makes them" at bounding box center [474, 168] width 242 height 8
click at [471, 167] on p "Icon buttons have a padding which makes them" at bounding box center [474, 168] width 242 height 8
drag, startPoint x: 489, startPoint y: 170, endPoint x: 518, endPoint y: 167, distance: 29.3
click at [518, 167] on p "Icon buttons have a padding which can make them look out of place in some desig…" at bounding box center [474, 168] width 242 height 8
click at [437, 167] on p "Icon buttons have a padding which can make them look misaligned in some designs." at bounding box center [474, 168] width 242 height 8
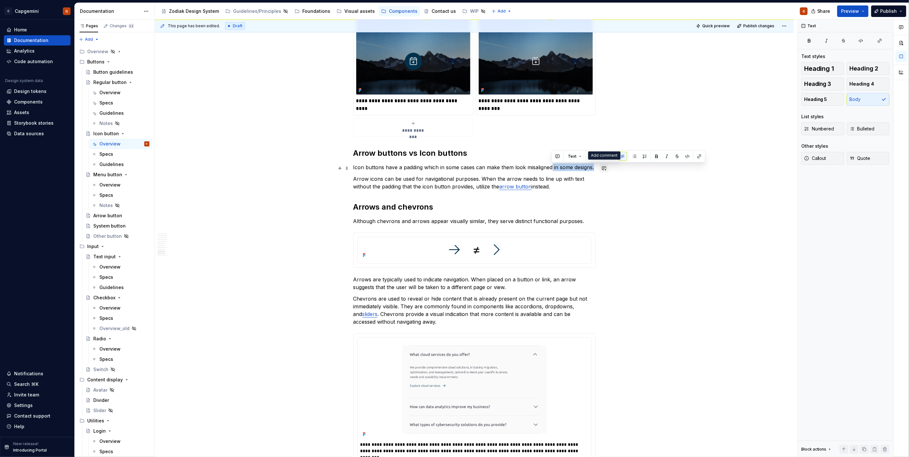
drag, startPoint x: 552, startPoint y: 169, endPoint x: 603, endPoint y: 169, distance: 51.0
click at [482, 171] on p "Icon buttons have a padding which in some cases can make them look misaligned." at bounding box center [474, 168] width 242 height 8
click at [554, 168] on p "Icon buttons have a padding which in some cases can make them look misaligned." at bounding box center [474, 168] width 242 height 8
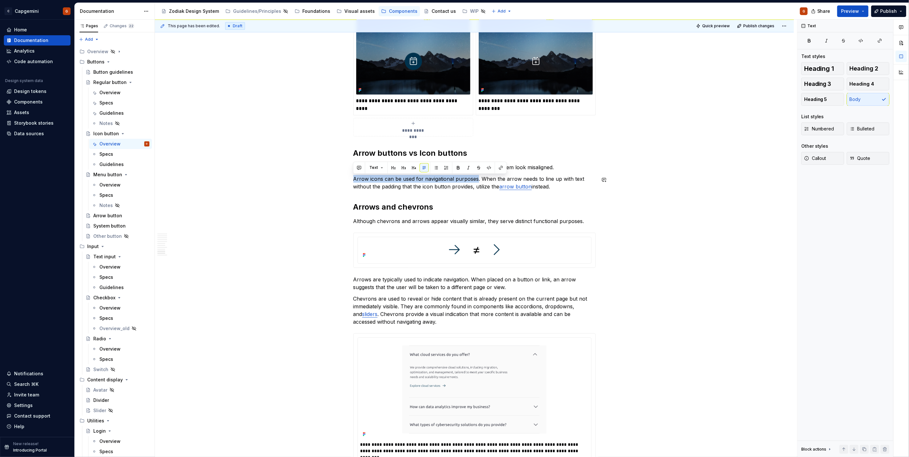
drag, startPoint x: 476, startPoint y: 179, endPoint x: 310, endPoint y: 173, distance: 165.6
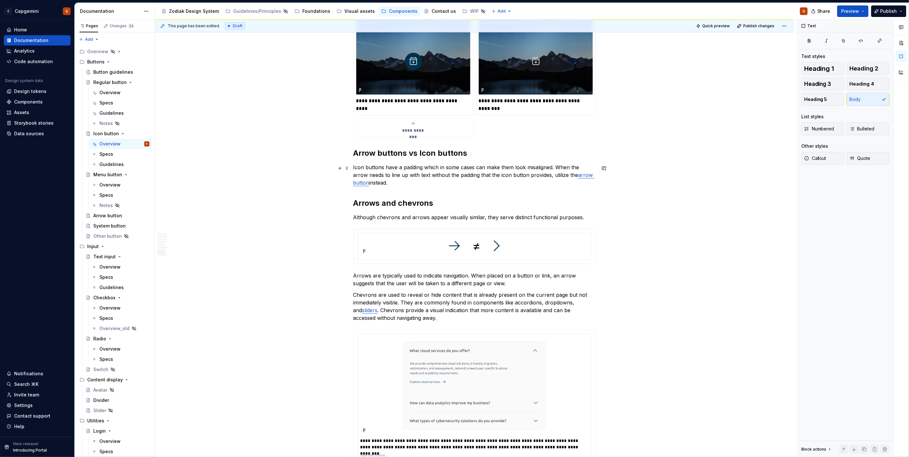
click at [425, 183] on p "Icon buttons have a padding which in some cases can make them look misaligned. …" at bounding box center [474, 175] width 242 height 23
drag, startPoint x: 440, startPoint y: 175, endPoint x: 535, endPoint y: 178, distance: 95.9
click at [535, 178] on p "Icon buttons have a padding which in some cases can make them look misaligned. …" at bounding box center [474, 175] width 242 height 23
click at [535, 181] on p "Icon buttons have a padding which in some cases can make them look misaligned. …" at bounding box center [474, 175] width 242 height 23
click at [557, 166] on p "Icon buttons have a padding which in some cases can make them look misaligned. …" at bounding box center [474, 175] width 242 height 23
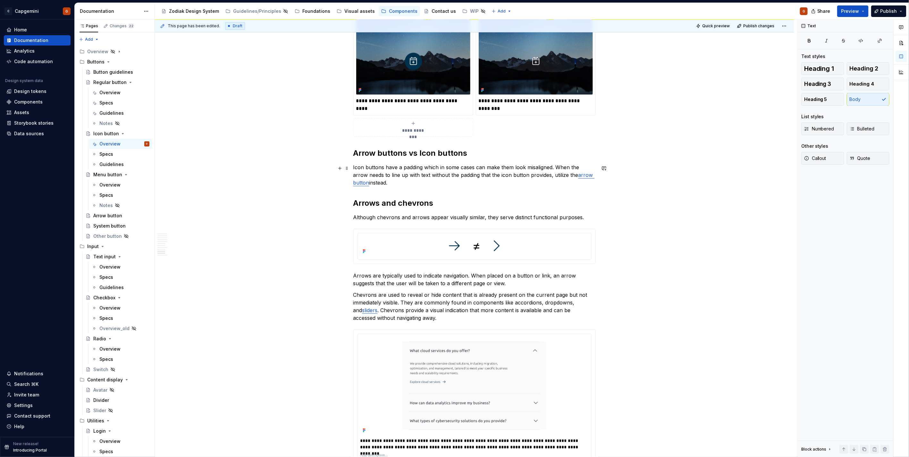
click at [554, 168] on p "Icon buttons have a padding which in some cases can make them look misaligned. …" at bounding box center [474, 175] width 242 height 23
drag, startPoint x: 466, startPoint y: 177, endPoint x: 478, endPoint y: 177, distance: 12.5
click at [478, 177] on p "Icon buttons have a padding which in some cases can make them look misaligned. …" at bounding box center [474, 175] width 242 height 23
drag, startPoint x: 473, startPoint y: 181, endPoint x: 473, endPoint y: 185, distance: 3.5
click at [473, 184] on p "Icon buttons have a padding which in some cases can make them look misaligned. …" at bounding box center [474, 175] width 242 height 23
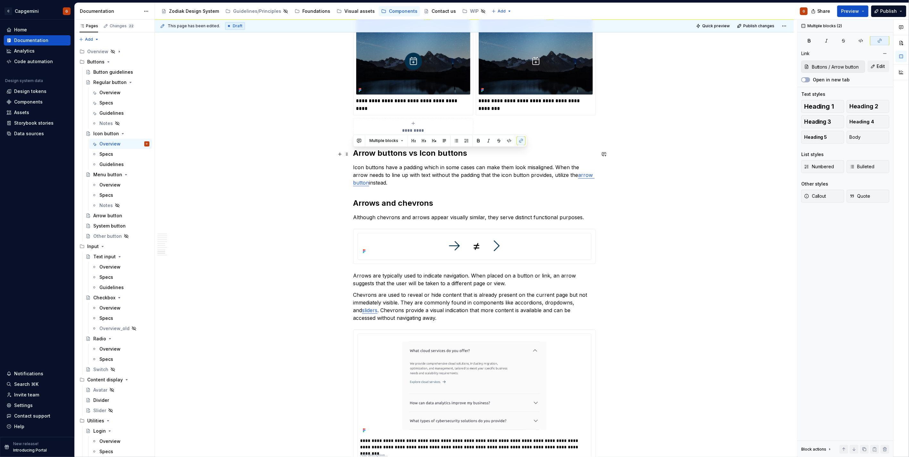
drag, startPoint x: 393, startPoint y: 184, endPoint x: 331, endPoint y: 159, distance: 67.2
click at [415, 187] on p "Icon buttons have a padding which in some cases can make them look misaligned. …" at bounding box center [474, 175] width 242 height 23
drag, startPoint x: 392, startPoint y: 182, endPoint x: 356, endPoint y: 158, distance: 43.8
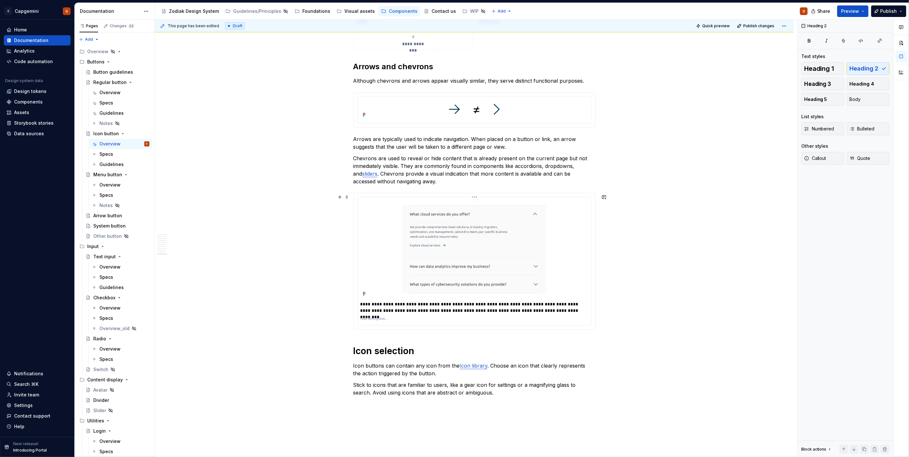
scroll to position [1733, 0]
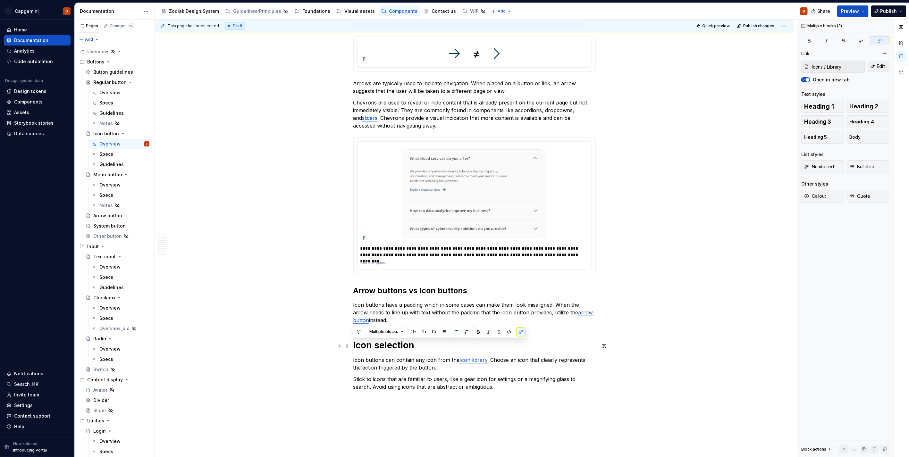
drag, startPoint x: 488, startPoint y: 393, endPoint x: 351, endPoint y: 346, distance: 144.5
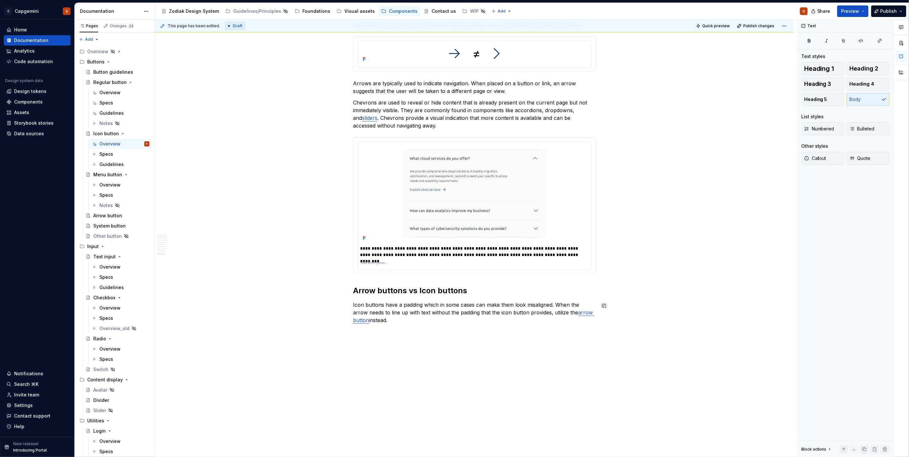
scroll to position [1555, 0]
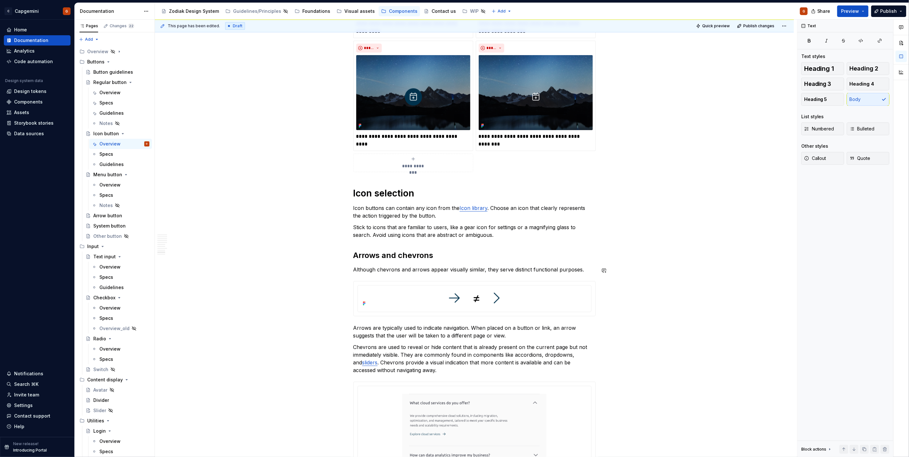
click at [386, 255] on h2 "Arrows and chevrons" at bounding box center [474, 255] width 242 height 10
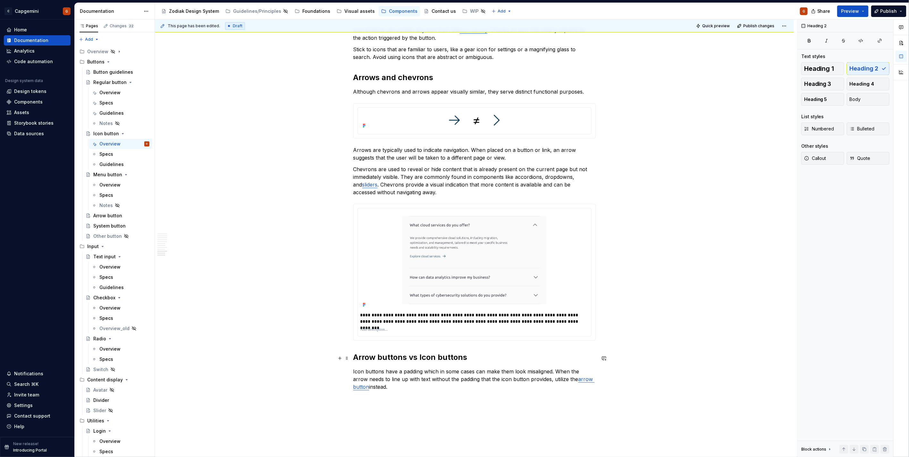
click at [403, 359] on h2 "Arrow buttons vs Icon buttons" at bounding box center [474, 357] width 242 height 10
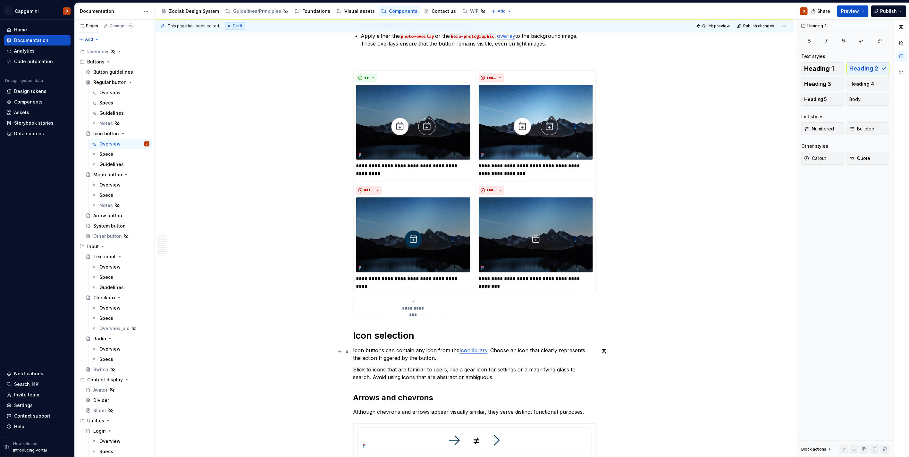
scroll to position [1412, 0]
click at [404, 341] on h1 "Icon selection" at bounding box center [474, 336] width 242 height 12
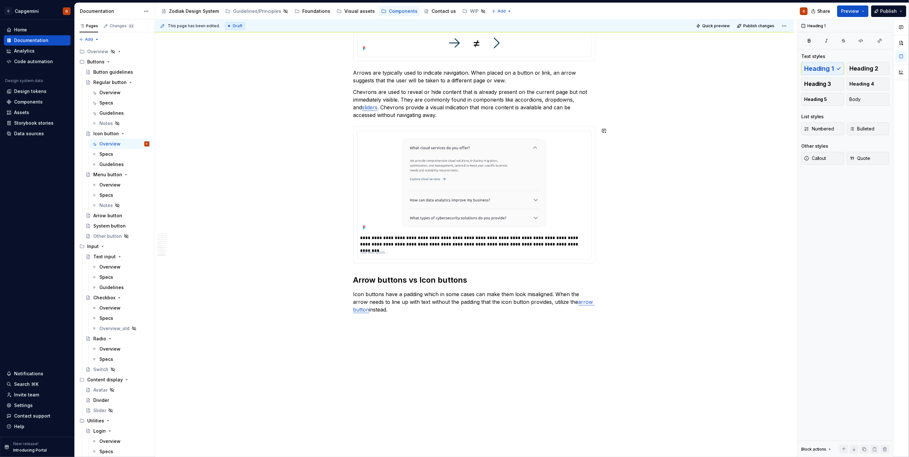
scroll to position [1812, 0]
click at [412, 310] on p "Icon buttons have a padding which in some cases can make them look misaligned. …" at bounding box center [474, 301] width 242 height 23
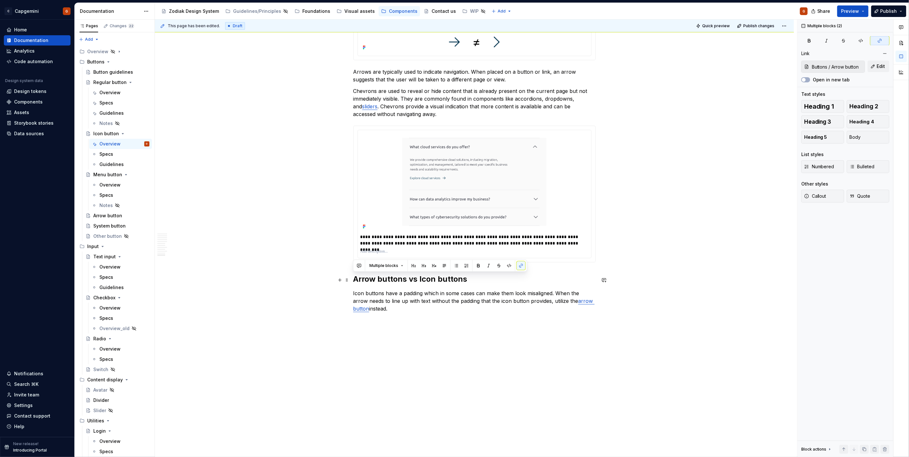
drag, startPoint x: 381, startPoint y: 309, endPoint x: 351, endPoint y: 277, distance: 43.8
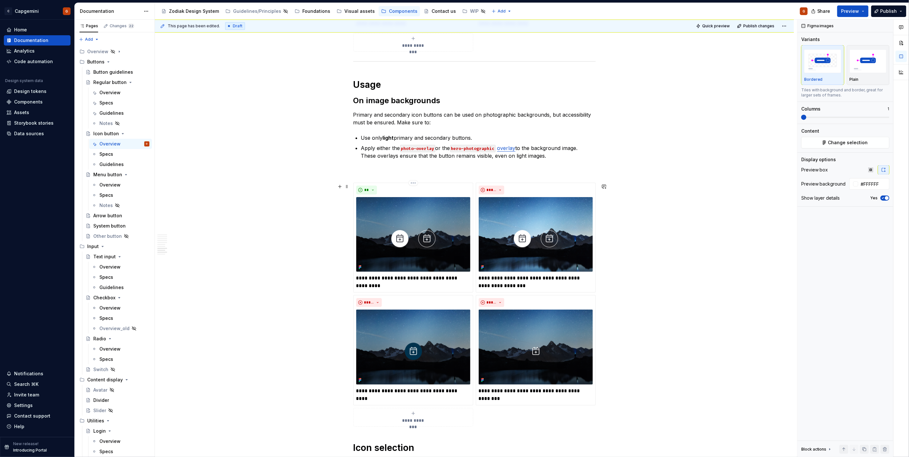
scroll to position [1299, 0]
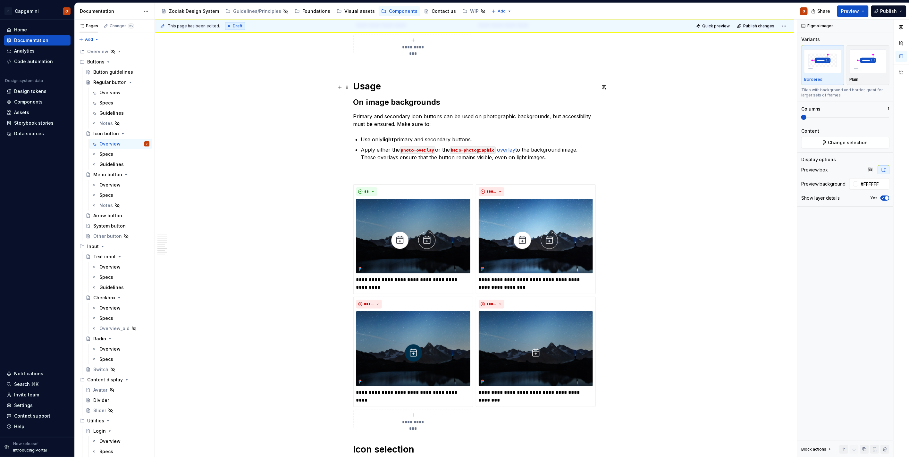
click at [397, 92] on h1 "Usage" at bounding box center [474, 86] width 242 height 12
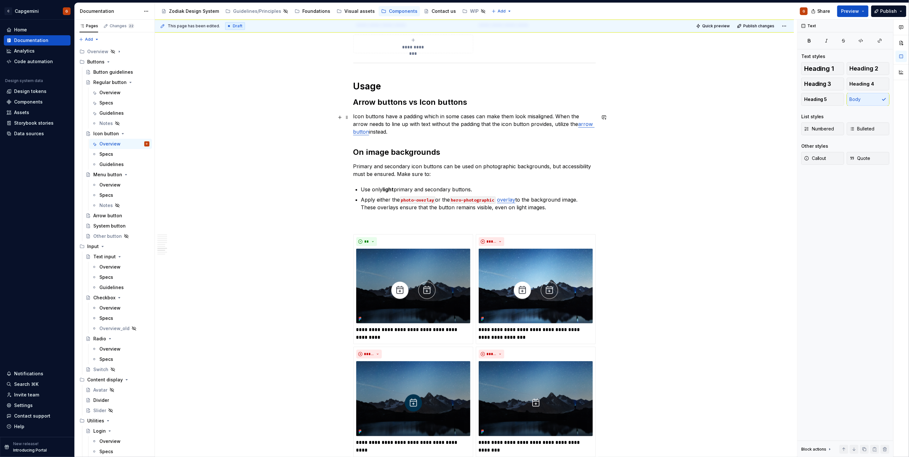
click at [380, 133] on p "Icon buttons have a padding which in some cases can make them look misaligned. …" at bounding box center [474, 124] width 242 height 23
click at [464, 116] on p "Icon buttons have a padding which in some cases can make them look misaligned. …" at bounding box center [474, 124] width 242 height 23
click at [419, 127] on p "Icon buttons have a padding which in some designs can make them look misaligned…" at bounding box center [474, 124] width 242 height 23
click at [421, 124] on p "Icon buttons have a padding which in some designs can make them look misaligned…" at bounding box center [474, 124] width 242 height 23
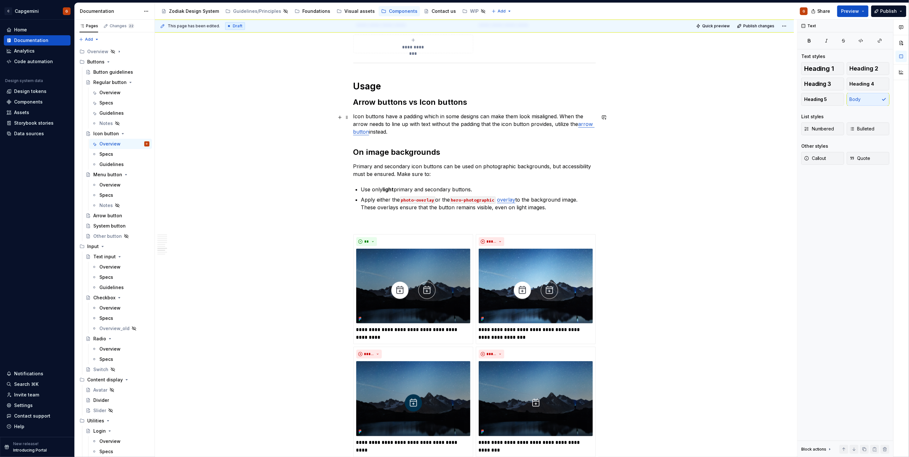
click at [421, 124] on p "Icon buttons have a padding which in some designs can make them look misaligned…" at bounding box center [474, 124] width 242 height 23
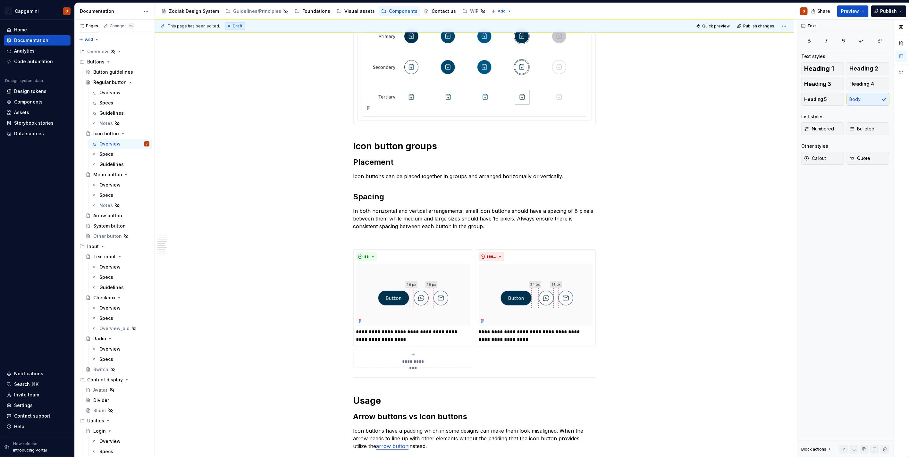
scroll to position [1049, 0]
